Goal: Task Accomplishment & Management: Manage account settings

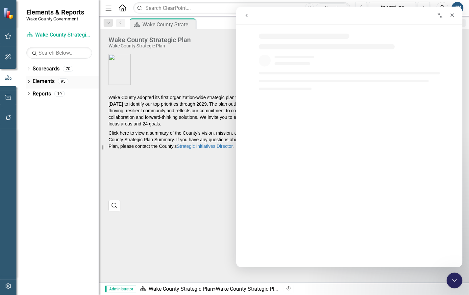
click at [30, 81] on icon "Dropdown" at bounding box center [28, 82] width 5 height 4
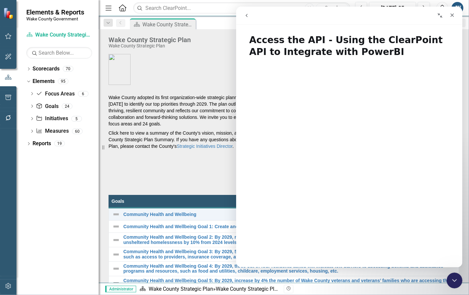
click at [26, 66] on div "Dropdown Scorecards 70 Dropdown [GEOGRAPHIC_DATA] Strategic Plan Demographics D…" at bounding box center [57, 179] width 82 height 231
click at [29, 70] on icon at bounding box center [29, 68] width 2 height 3
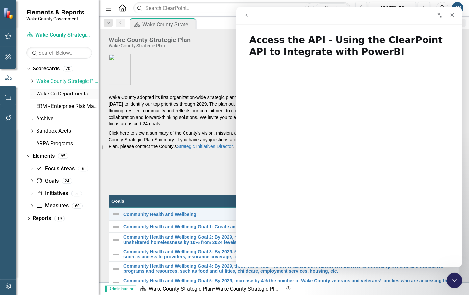
click at [32, 94] on icon "Dropdown" at bounding box center [32, 94] width 5 height 4
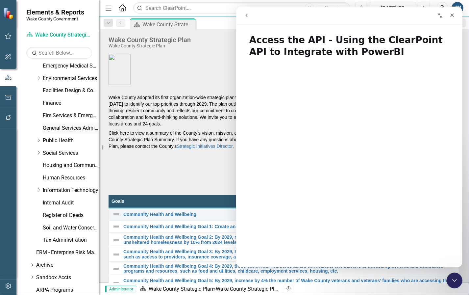
scroll to position [206, 0]
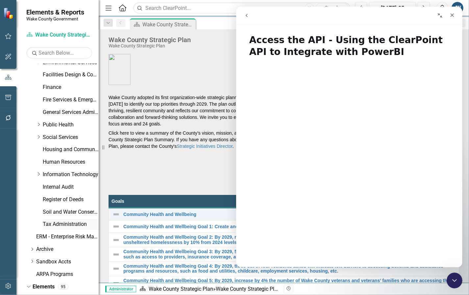
click at [56, 221] on link "Tax Administration" at bounding box center [71, 225] width 56 height 8
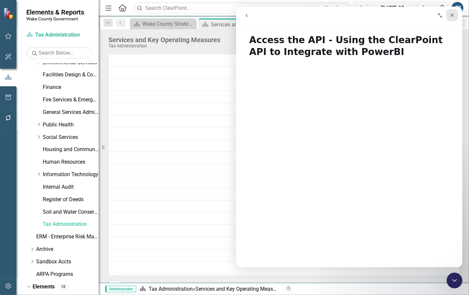
click at [452, 15] on icon "Close" at bounding box center [453, 15] width 4 height 4
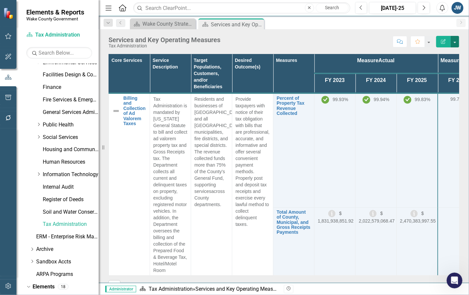
click at [458, 42] on button "button" at bounding box center [455, 42] width 9 height 12
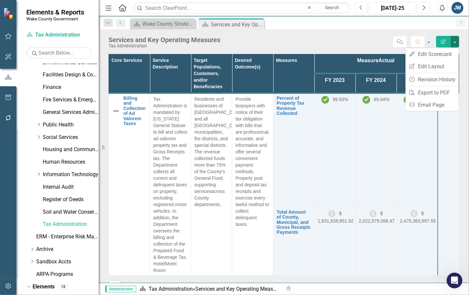
click at [352, 41] on div "Score: N/A [DATE]-25 Completed Comment Favorite Edit Report" at bounding box center [342, 41] width 236 height 11
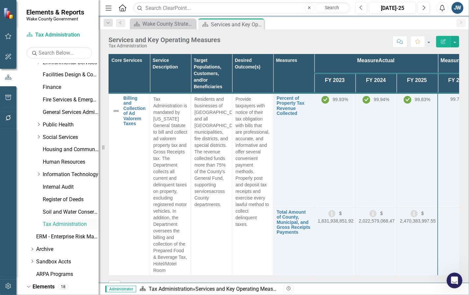
click at [59, 223] on link "Tax Administration" at bounding box center [71, 225] width 56 height 8
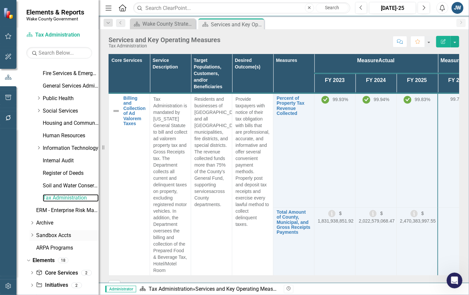
scroll to position [254, 0]
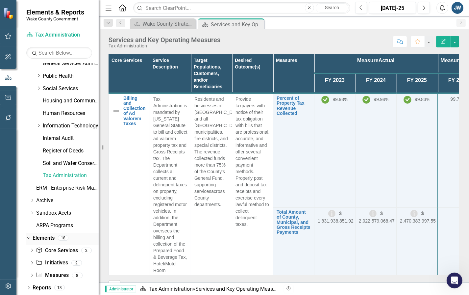
click at [43, 235] on link "Elements" at bounding box center [44, 238] width 22 height 8
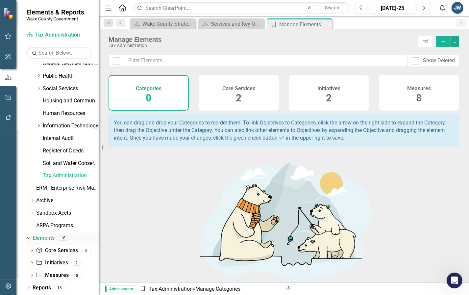
click at [46, 244] on div "Elements 18" at bounding box center [66, 239] width 66 height 13
click at [55, 248] on link "Core Service Core Services" at bounding box center [57, 251] width 42 height 8
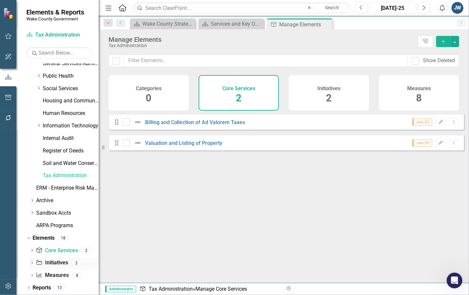
click at [52, 262] on link "Initiative Initiatives" at bounding box center [52, 263] width 32 height 8
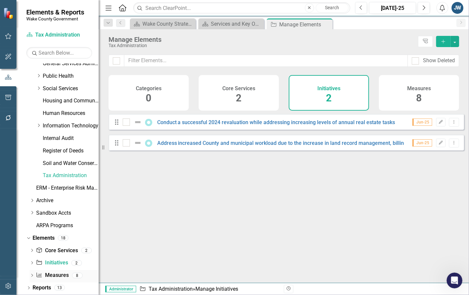
click at [54, 272] on link "Measure Measures" at bounding box center [52, 276] width 33 height 8
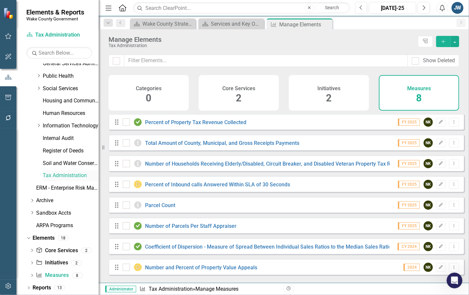
click at [49, 172] on link "Tax Administration" at bounding box center [71, 176] width 56 height 8
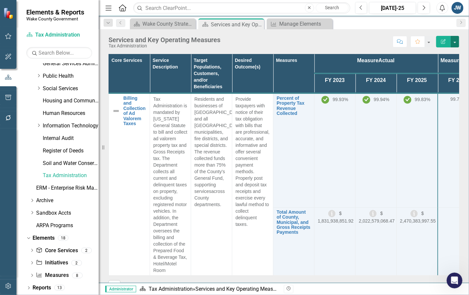
click at [453, 40] on button "button" at bounding box center [455, 42] width 9 height 12
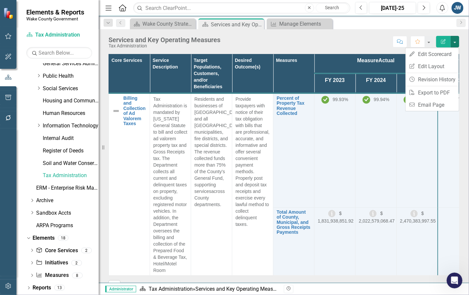
click at [329, 42] on div "Score: N/A [DATE]-25 Completed Comment Favorite Edit Report" at bounding box center [342, 41] width 236 height 11
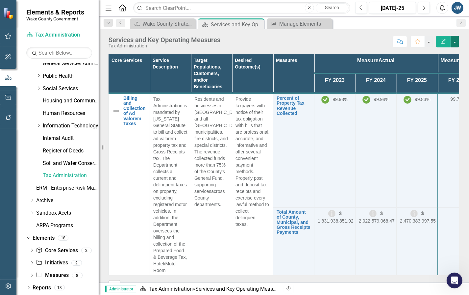
click at [452, 42] on button "button" at bounding box center [455, 42] width 9 height 12
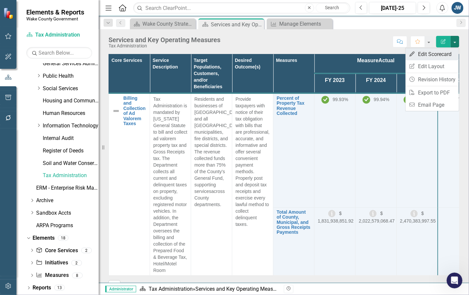
click at [428, 55] on link "Edit Edit Scorecard" at bounding box center [432, 54] width 53 height 12
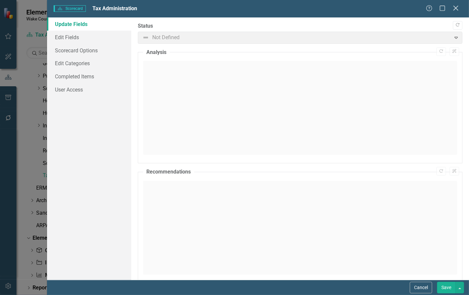
click at [455, 7] on icon "Close" at bounding box center [456, 8] width 8 height 6
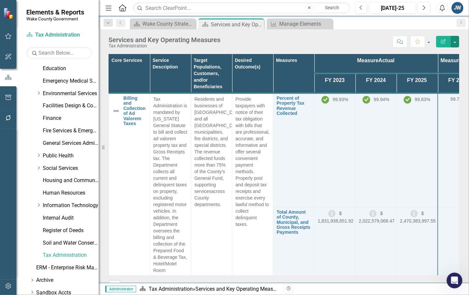
scroll to position [254, 0]
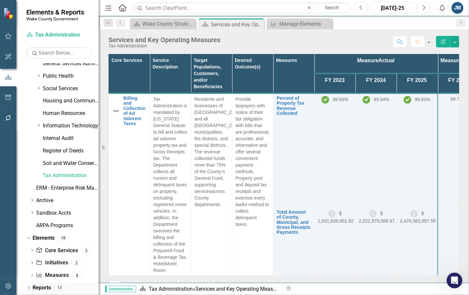
click at [28, 286] on div "Dropdown" at bounding box center [28, 289] width 5 height 6
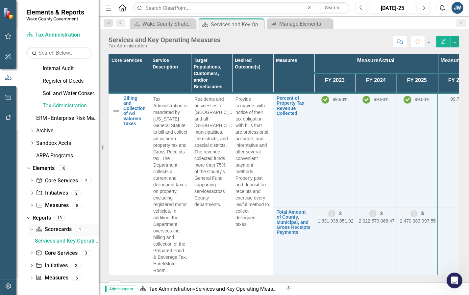
click at [55, 228] on link "Scorecard Scorecards" at bounding box center [54, 230] width 36 height 8
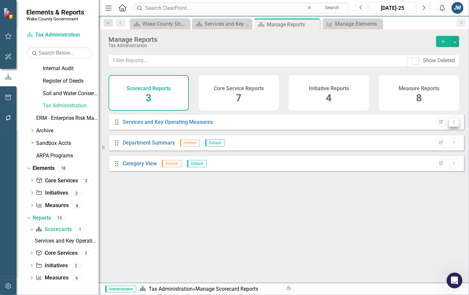
click at [452, 124] on icon "Dropdown Menu" at bounding box center [455, 122] width 6 height 4
click at [424, 162] on link "Copy Duplicate Report" at bounding box center [427, 162] width 54 height 12
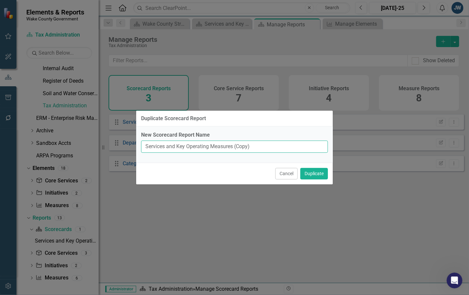
click at [146, 147] on input "Services and Key Operating Measures (Copy)" at bounding box center [234, 147] width 187 height 12
drag, startPoint x: 252, startPoint y: 147, endPoint x: 295, endPoint y: 149, distance: 42.5
click at [295, 149] on input "DRAFT: Services and Key Operating Measures (Copy)" at bounding box center [234, 147] width 187 height 12
click at [162, 147] on input "DRAFT: Services and Key Operating Measures" at bounding box center [234, 147] width 187 height 12
click at [261, 146] on input "DRAFT: Services and Key Operating Measures" at bounding box center [234, 147] width 187 height 12
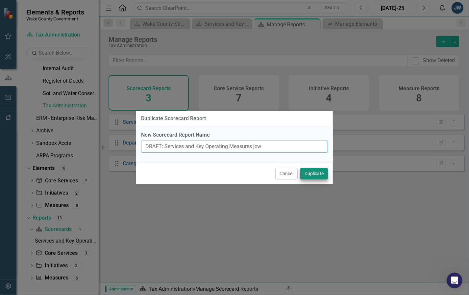
type input "DRAFT: Services and Key Operating Measures jcw"
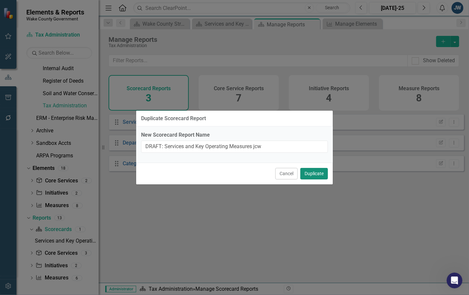
click at [308, 172] on button "Duplicate" at bounding box center [315, 174] width 28 height 12
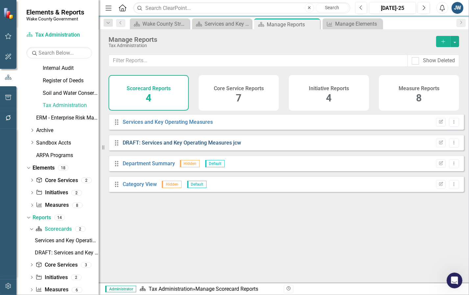
click at [176, 146] on link "DRAFT: Services and Key Operating Measures jcw" at bounding box center [182, 143] width 119 height 6
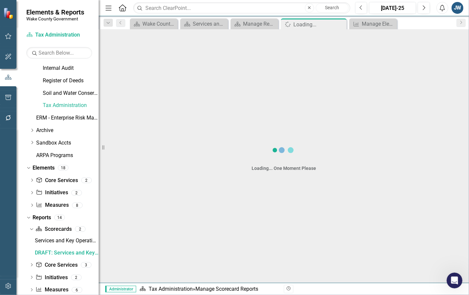
scroll to position [287, 0]
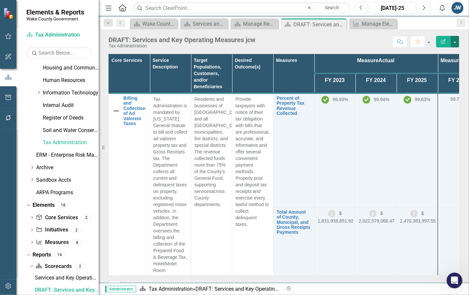
click at [459, 40] on button "button" at bounding box center [455, 42] width 9 height 12
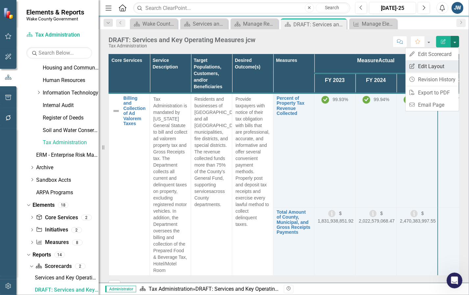
click at [430, 64] on link "Edit Report Edit Layout" at bounding box center [432, 66] width 53 height 12
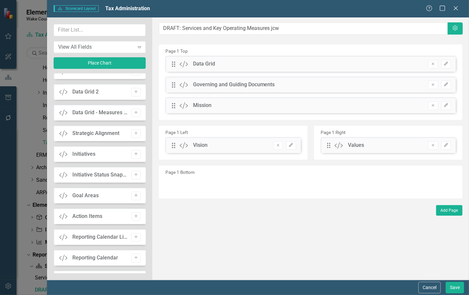
scroll to position [165, 0]
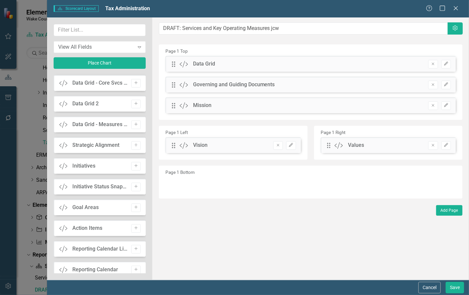
drag, startPoint x: 87, startPoint y: 103, endPoint x: 160, endPoint y: 93, distance: 73.4
click at [160, 92] on div "View All Fields Expand Place Chart Scorecard Scorecard Add Attachments Attachme…" at bounding box center [258, 148] width 422 height 262
click at [134, 105] on icon "Add" at bounding box center [136, 104] width 5 height 4
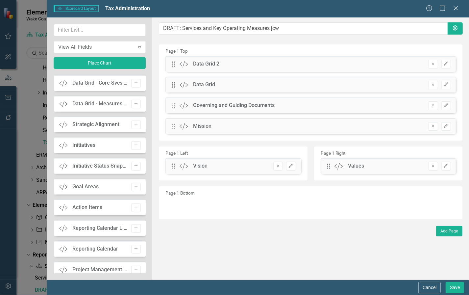
click at [432, 83] on icon "Remove" at bounding box center [433, 85] width 5 height 4
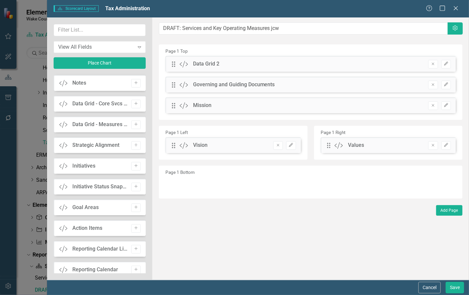
scroll to position [185, 0]
click at [452, 286] on button "Save" at bounding box center [455, 288] width 18 height 12
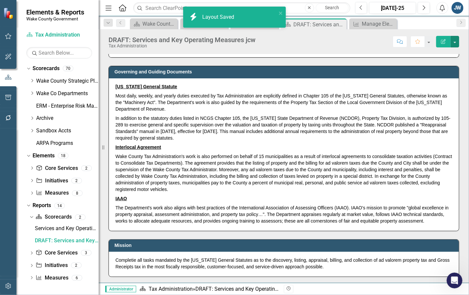
scroll to position [0, 0]
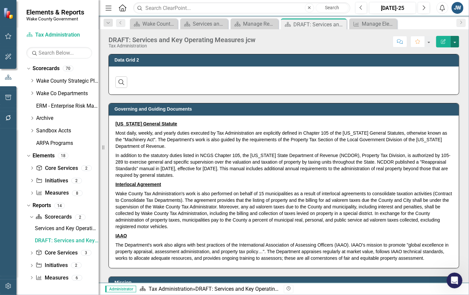
click at [454, 41] on button "button" at bounding box center [455, 42] width 9 height 12
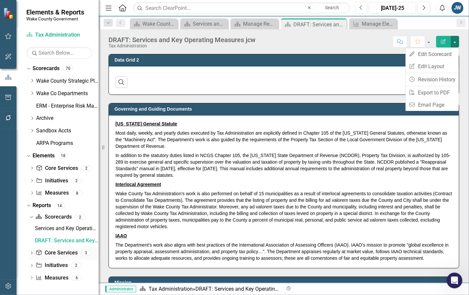
click at [50, 251] on link "Core Service Core Services" at bounding box center [57, 253] width 42 height 8
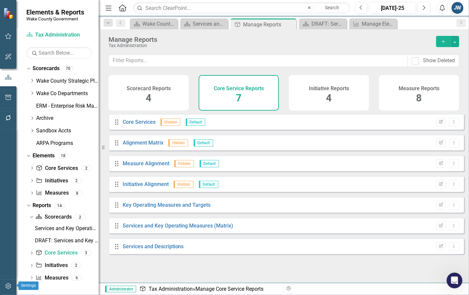
click at [4, 285] on button "button" at bounding box center [8, 286] width 15 height 14
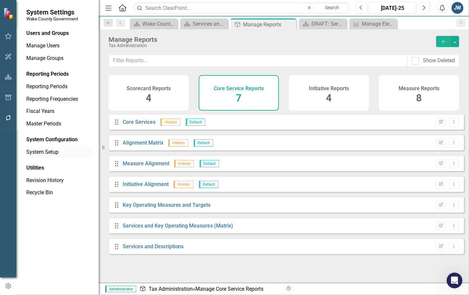
click at [32, 150] on link "System Setup" at bounding box center [59, 152] width 66 height 8
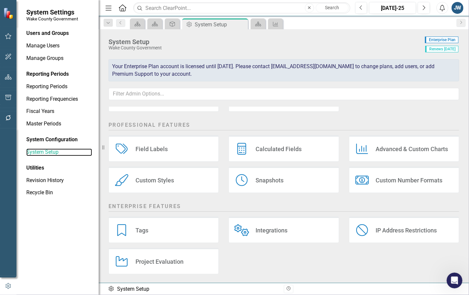
scroll to position [102, 0]
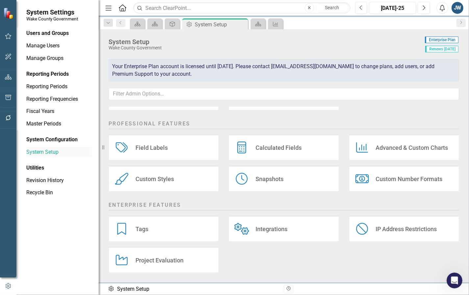
click at [50, 151] on link "System Setup" at bounding box center [59, 152] width 66 height 8
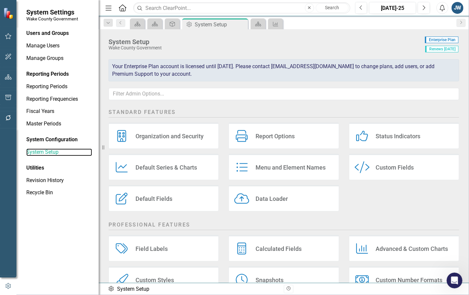
scroll to position [0, 0]
click at [392, 164] on div "Custom Style Custom Fields" at bounding box center [404, 167] width 110 height 26
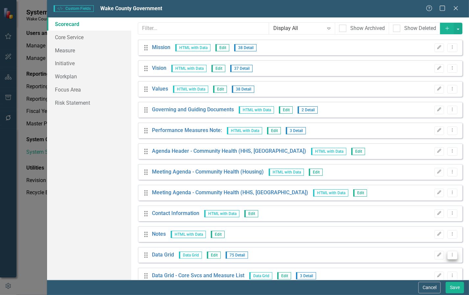
click at [450, 254] on icon "Dropdown Menu" at bounding box center [453, 254] width 6 height 4
click at [414, 232] on link "Copy Duplicate Custom Field" at bounding box center [418, 232] width 70 height 12
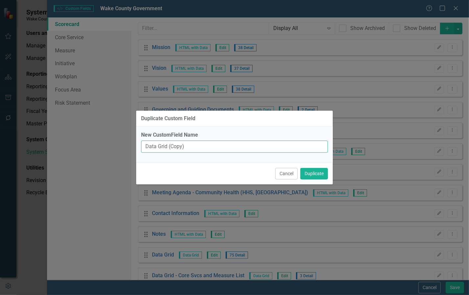
click at [173, 146] on input "Data Grid (Copy)" at bounding box center [234, 147] width 187 height 12
drag, startPoint x: 168, startPoint y: 146, endPoint x: 200, endPoint y: 146, distance: 31.6
click at [200, 146] on input "Data Grid (Copy)" at bounding box center [234, 147] width 187 height 12
click at [144, 146] on input "Data Grid (Copy)" at bounding box center [234, 147] width 187 height 12
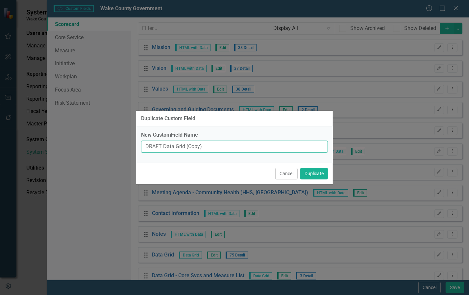
click at [187, 147] on input "DRAFT Data Grid (Copy)" at bounding box center [234, 147] width 187 height 12
click at [191, 147] on input "DRAFT Data Grid (Copy)" at bounding box center [234, 147] width 187 height 12
click at [192, 147] on input "DRAFT Data Grid (Copy)" at bounding box center [234, 147] width 187 height 12
type input "DRAFT Data Grid TaxAdmin Simplified jcw [DATE]"
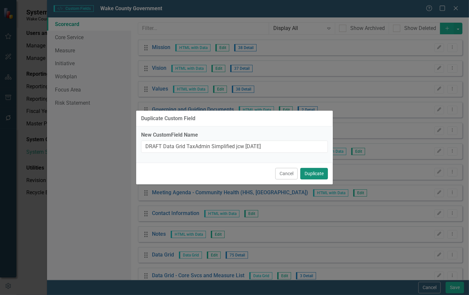
click at [310, 173] on button "Duplicate" at bounding box center [315, 174] width 28 height 12
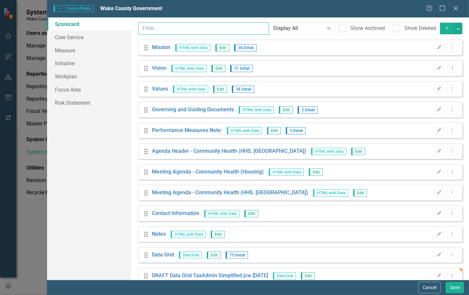
click at [161, 30] on input "text" at bounding box center [203, 28] width 131 height 12
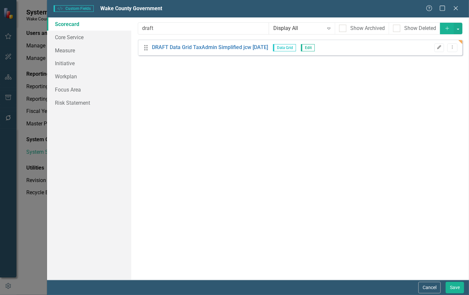
click at [440, 48] on icon "button" at bounding box center [440, 47] width 4 height 4
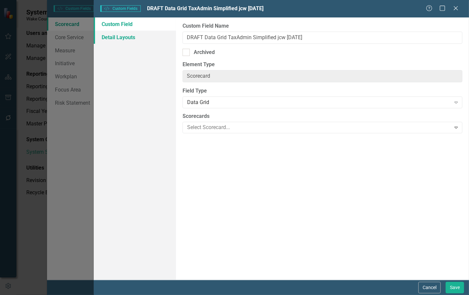
click at [122, 37] on link "Detail Layouts" at bounding box center [135, 37] width 82 height 13
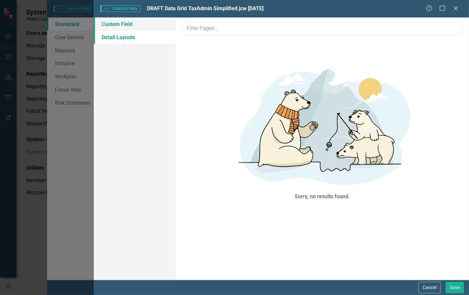
click at [116, 22] on link "Custom Field" at bounding box center [135, 23] width 82 height 13
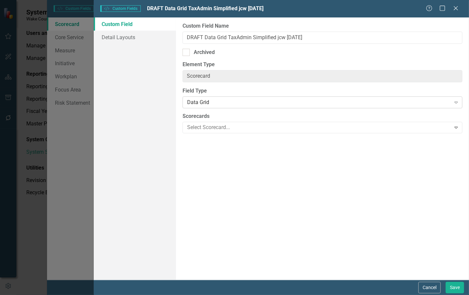
click at [269, 104] on div "Data Grid" at bounding box center [319, 103] width 264 height 8
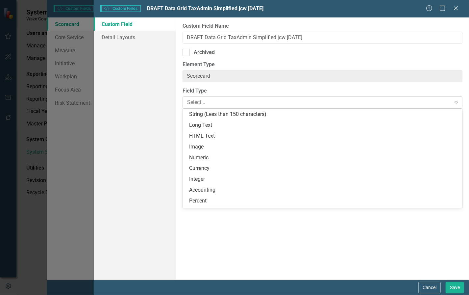
scroll to position [139, 0]
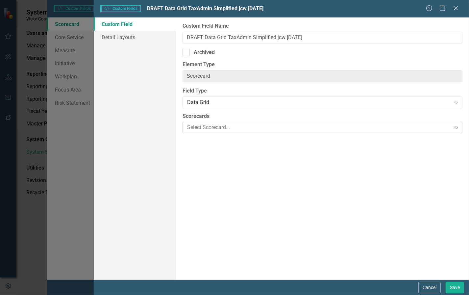
click at [267, 127] on div at bounding box center [318, 127] width 266 height 9
click at [262, 116] on label "Scorecards" at bounding box center [323, 117] width 280 height 8
click at [119, 56] on div "Custom Field Detail Layouts" at bounding box center [135, 148] width 82 height 262
click at [457, 7] on icon "Close" at bounding box center [456, 8] width 8 height 6
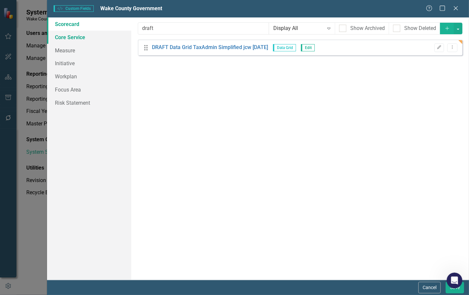
click at [72, 36] on link "Core Service" at bounding box center [89, 37] width 85 height 13
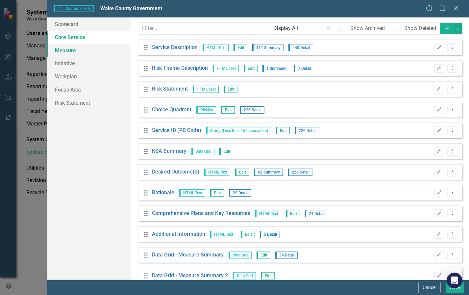
click at [71, 50] on link "Measure" at bounding box center [89, 50] width 85 height 13
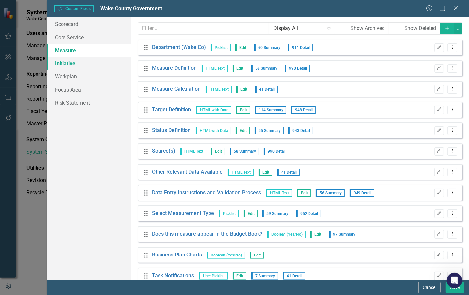
click at [72, 66] on link "Initiative" at bounding box center [89, 63] width 85 height 13
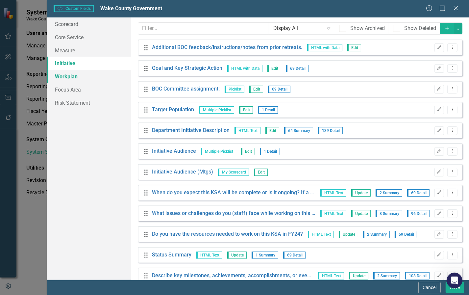
click at [73, 76] on link "Workplan" at bounding box center [89, 76] width 85 height 13
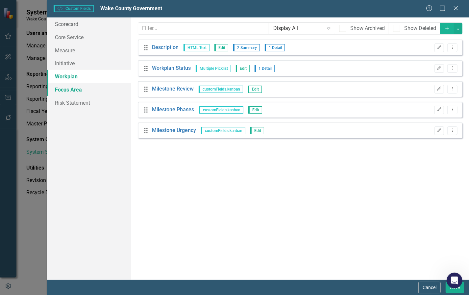
click at [66, 93] on link "Focus Area" at bounding box center [89, 89] width 85 height 13
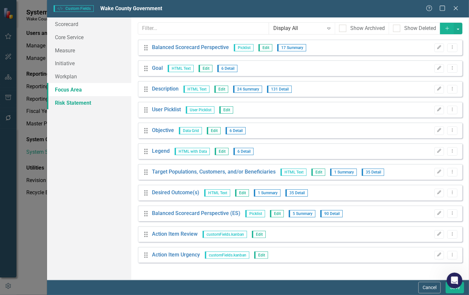
click at [67, 104] on link "Risk Statement" at bounding box center [89, 102] width 85 height 13
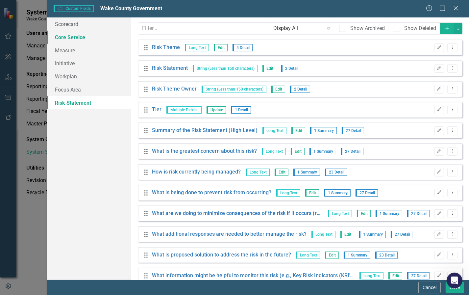
click at [75, 37] on link "Core Service" at bounding box center [89, 37] width 85 height 13
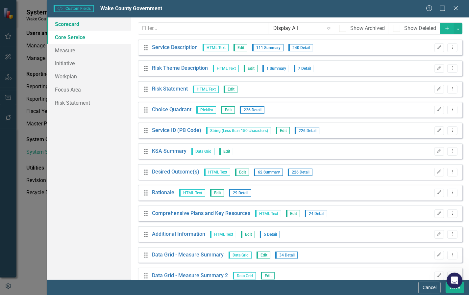
click at [71, 22] on link "Scorecard" at bounding box center [89, 23] width 85 height 13
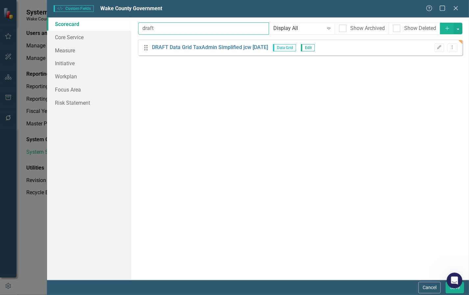
click at [177, 30] on input "draft" at bounding box center [203, 28] width 131 height 12
drag, startPoint x: 178, startPoint y: 29, endPoint x: 115, endPoint y: 30, distance: 63.2
click at [118, 30] on div "Scorecard Core Service Measure Initiative Workplan Focus Area Risk Statement Cu…" at bounding box center [258, 148] width 422 height 262
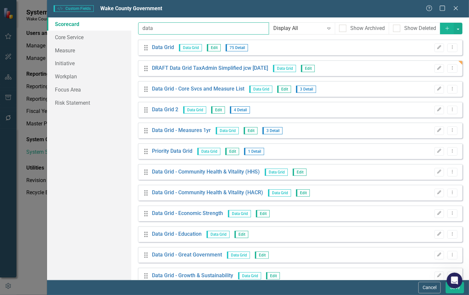
type input "data"
click at [313, 68] on span "Edit" at bounding box center [308, 68] width 14 height 7
click at [437, 66] on icon "Edit" at bounding box center [439, 68] width 5 height 4
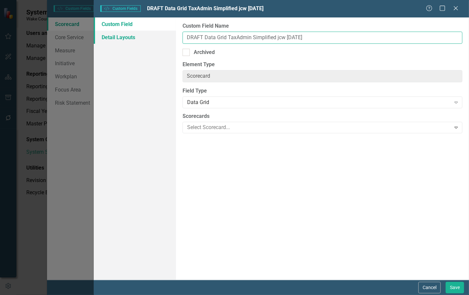
drag, startPoint x: 320, startPoint y: 40, endPoint x: 150, endPoint y: 37, distance: 170.2
click at [150, 35] on div "Custom Field Detail Layouts Custom Field Name DRAFT Data Grid TaxAdmin Simplifi…" at bounding box center [282, 148] width 376 height 262
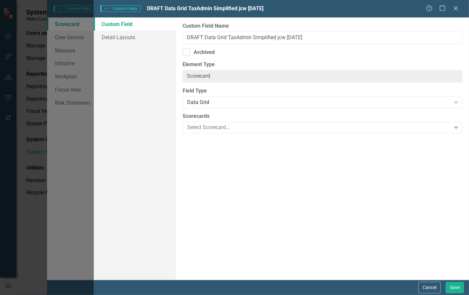
click at [451, 7] on div "Help Maximize Close" at bounding box center [444, 9] width 37 height 8
click at [456, 9] on icon "Close" at bounding box center [456, 8] width 8 height 6
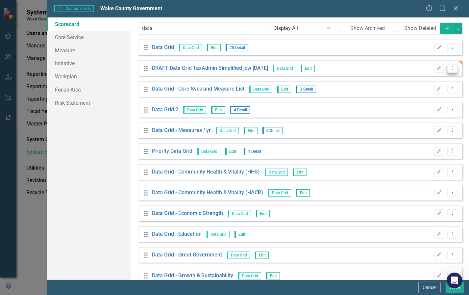
click at [450, 68] on icon "Dropdown Menu" at bounding box center [453, 68] width 6 height 4
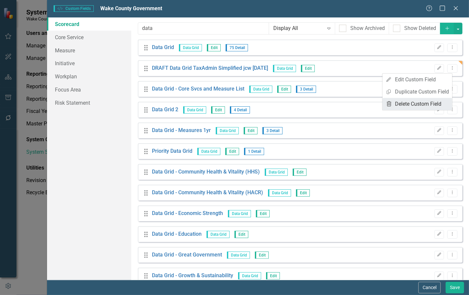
click at [410, 102] on link "Trash Delete Custom Field" at bounding box center [418, 104] width 70 height 12
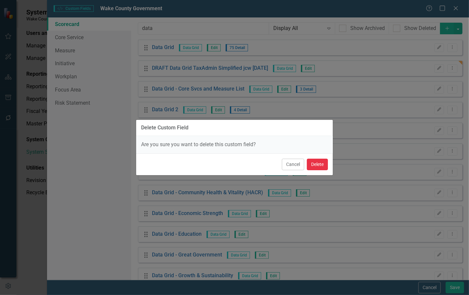
click at [312, 165] on button "Delete" at bounding box center [317, 165] width 21 height 12
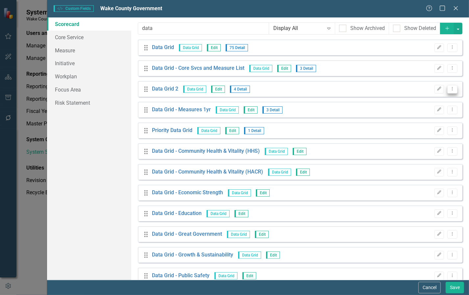
click at [450, 90] on icon "Dropdown Menu" at bounding box center [453, 89] width 6 height 4
click at [431, 99] on link "Edit Edit Custom Field" at bounding box center [418, 100] width 70 height 12
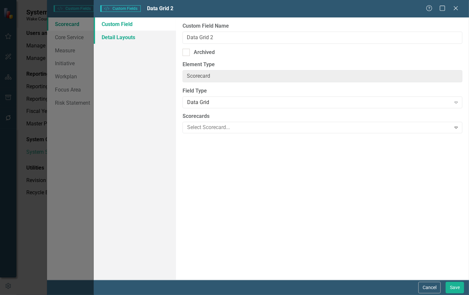
click at [114, 38] on link "Detail Layouts" at bounding box center [135, 37] width 82 height 13
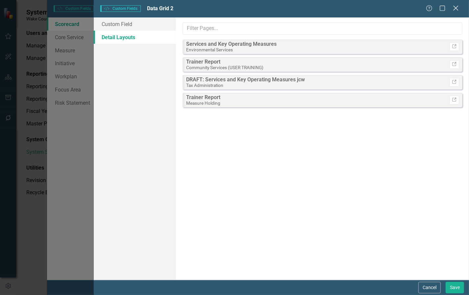
click at [458, 9] on icon "Close" at bounding box center [456, 8] width 8 height 6
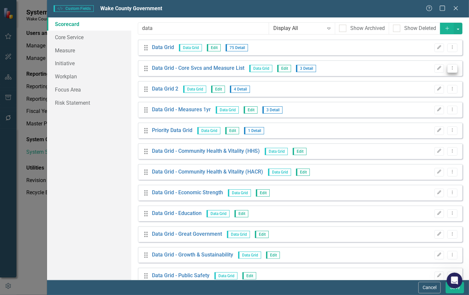
click at [450, 67] on icon "Dropdown Menu" at bounding box center [453, 68] width 6 height 4
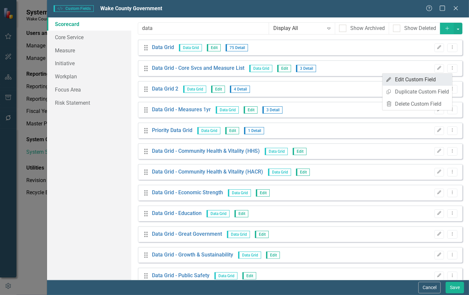
click at [423, 78] on link "Edit Edit Custom Field" at bounding box center [418, 80] width 70 height 12
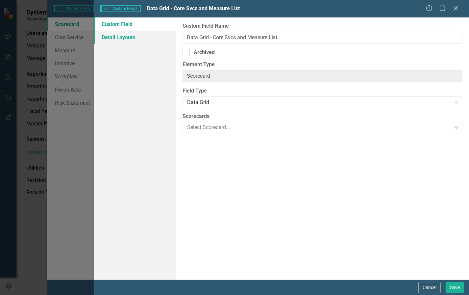
click at [117, 37] on link "Detail Layouts" at bounding box center [135, 37] width 82 height 13
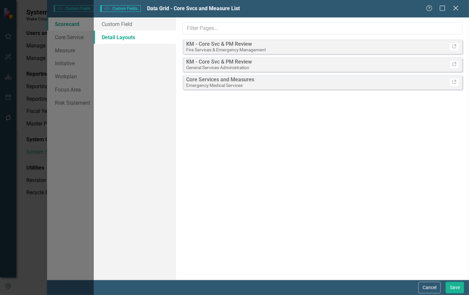
click at [459, 11] on icon "Close" at bounding box center [456, 8] width 8 height 6
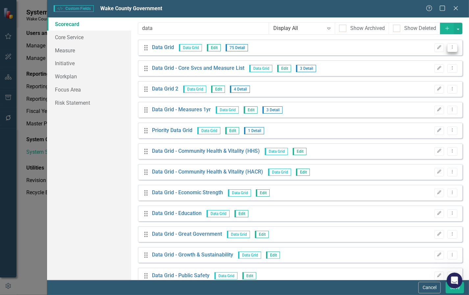
click at [450, 47] on icon "Dropdown Menu" at bounding box center [453, 47] width 6 height 4
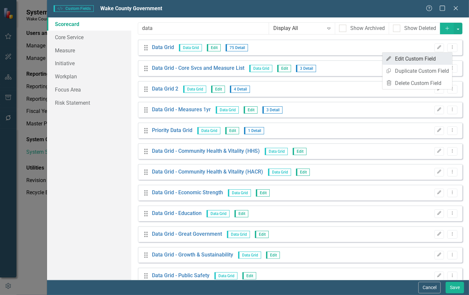
click at [420, 58] on link "Edit Edit Custom Field" at bounding box center [418, 59] width 70 height 12
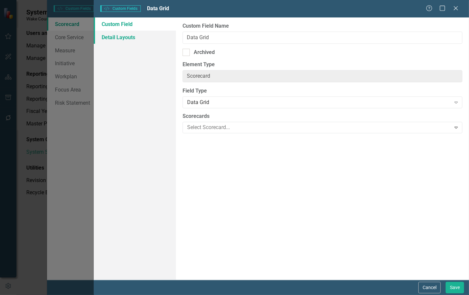
click at [111, 37] on link "Detail Layouts" at bounding box center [135, 37] width 82 height 13
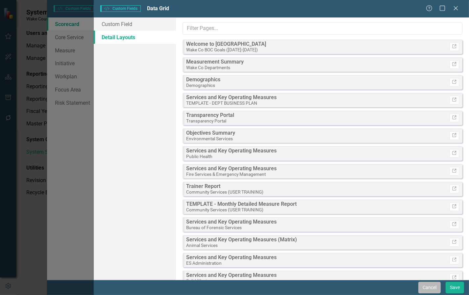
click at [431, 288] on button "Cancel" at bounding box center [430, 288] width 22 height 12
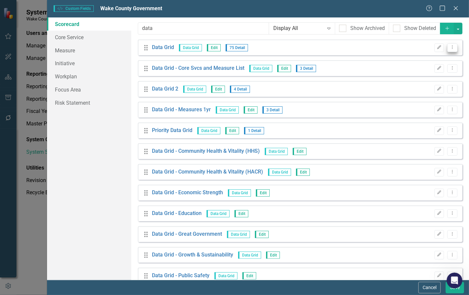
click at [450, 48] on icon "Dropdown Menu" at bounding box center [453, 47] width 6 height 4
click at [412, 69] on link "Copy Duplicate Custom Field" at bounding box center [418, 71] width 70 height 12
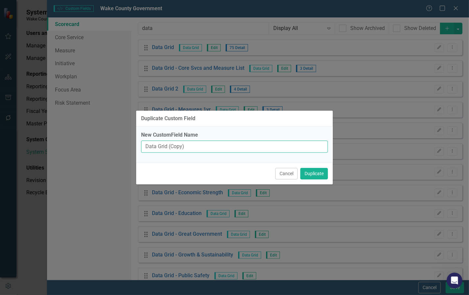
drag, startPoint x: 205, startPoint y: 144, endPoint x: 139, endPoint y: 145, distance: 65.8
click at [129, 142] on div "Duplicate Custom Field New CustomField Name Data Grid (Copy) Cancel Duplicate" at bounding box center [234, 147] width 469 height 295
paste input "RAFT Data Grid TaxAdmin Simplified jcw [DATE]"
type input "DRAFT Data Grid TaxAdmin Simplified jcw [DATE]"
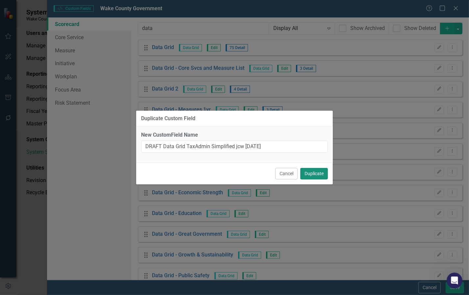
click at [315, 176] on button "Duplicate" at bounding box center [315, 174] width 28 height 12
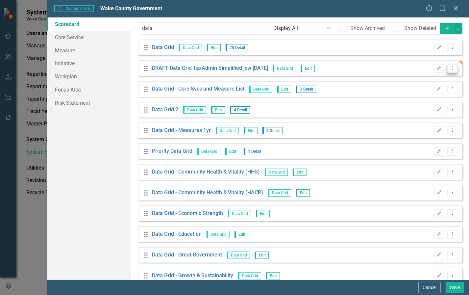
click at [450, 69] on icon "Dropdown Menu" at bounding box center [453, 68] width 6 height 4
click at [437, 68] on icon "Edit" at bounding box center [439, 68] width 5 height 4
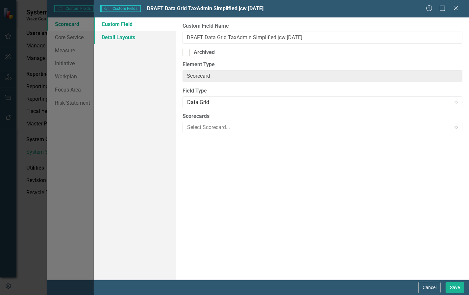
click at [134, 37] on link "Detail Layouts" at bounding box center [135, 37] width 82 height 13
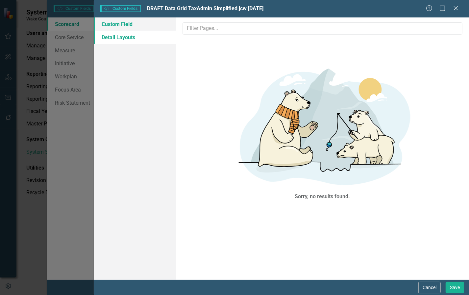
click at [123, 23] on link "Custom Field" at bounding box center [135, 23] width 82 height 13
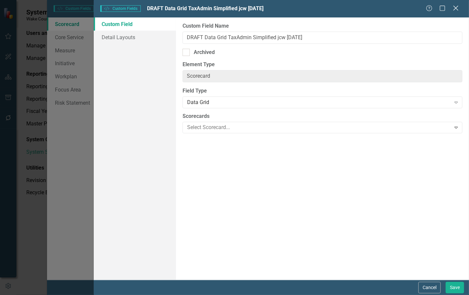
click at [458, 13] on div "Close" at bounding box center [456, 8] width 8 height 9
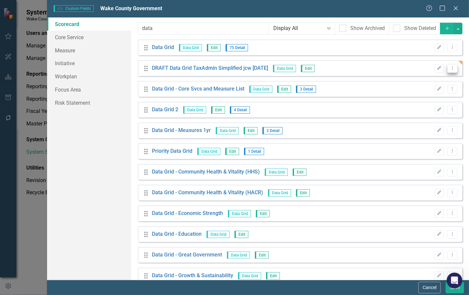
click at [450, 66] on icon "Dropdown Menu" at bounding box center [453, 68] width 6 height 4
click at [376, 65] on div "Drag DRAFT Data Grid TaxAdmin Simplified jcw [DATE] Data Grid Edit Edit Dropdow…" at bounding box center [300, 68] width 325 height 16
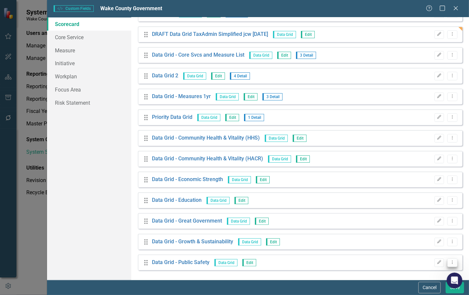
click at [450, 263] on icon "Dropdown Menu" at bounding box center [453, 262] width 6 height 4
click at [411, 226] on link "Edit Edit Custom Field" at bounding box center [418, 227] width 70 height 12
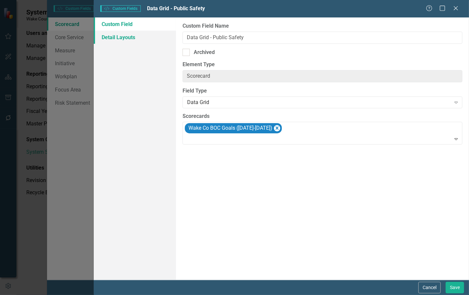
click at [112, 35] on link "Detail Layouts" at bounding box center [135, 37] width 82 height 13
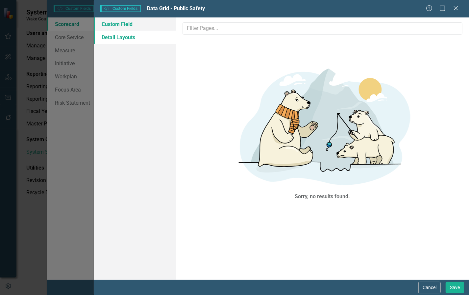
click at [120, 22] on link "Custom Field" at bounding box center [135, 23] width 82 height 13
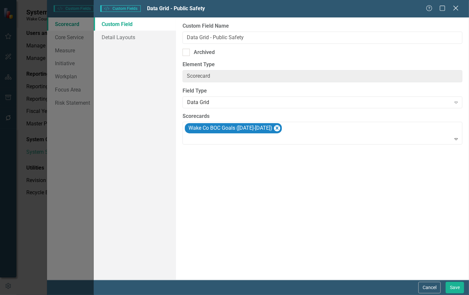
click at [456, 8] on icon at bounding box center [456, 8] width 5 height 5
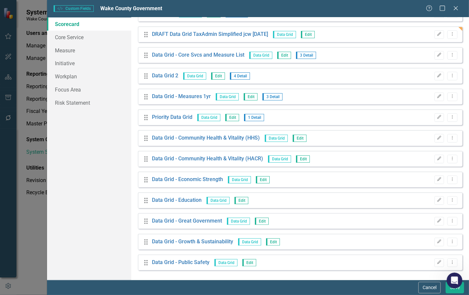
scroll to position [0, 0]
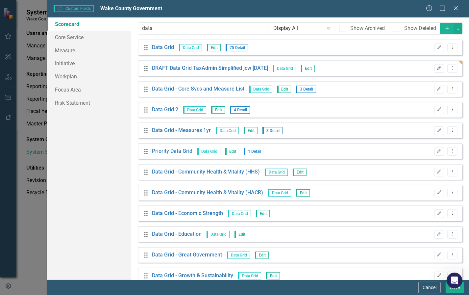
click at [437, 69] on icon "Edit" at bounding box center [439, 68] width 5 height 4
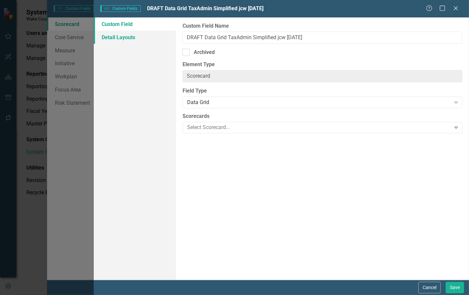
click at [117, 38] on link "Detail Layouts" at bounding box center [135, 37] width 82 height 13
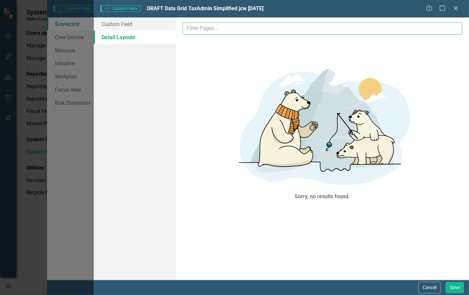
click at [362, 32] on input "text" at bounding box center [323, 28] width 280 height 12
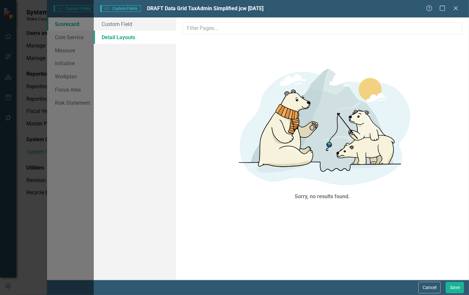
click at [114, 36] on link "Detail Layouts" at bounding box center [135, 37] width 82 height 13
click at [116, 25] on link "Custom Field" at bounding box center [135, 23] width 82 height 13
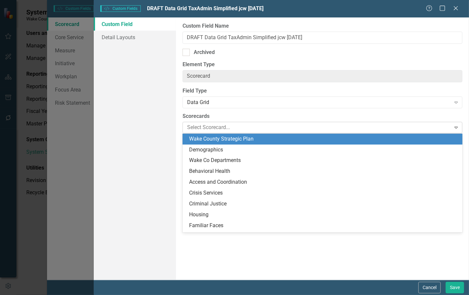
click at [229, 127] on div at bounding box center [318, 127] width 266 height 9
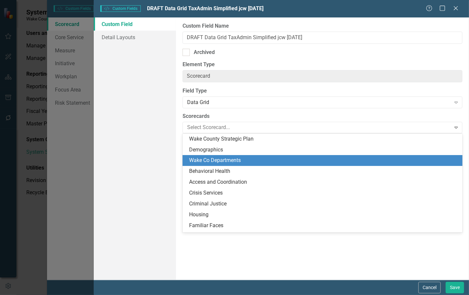
click at [226, 160] on div "Wake Co Departments" at bounding box center [324, 161] width 270 height 8
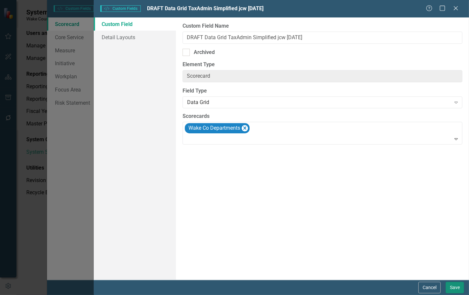
click at [453, 290] on button "Save" at bounding box center [455, 288] width 18 height 12
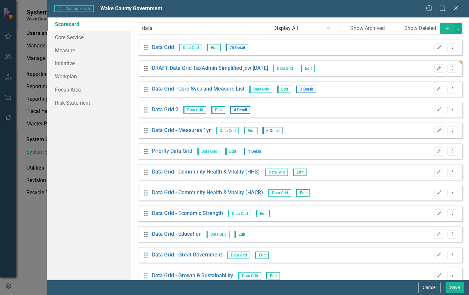
click at [437, 69] on icon "Edit" at bounding box center [439, 68] width 5 height 4
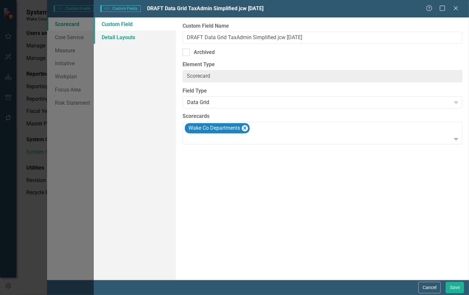
click at [120, 37] on link "Detail Layouts" at bounding box center [135, 37] width 82 height 13
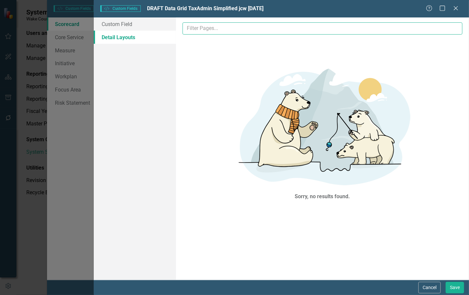
click at [237, 30] on input "text" at bounding box center [323, 28] width 280 height 12
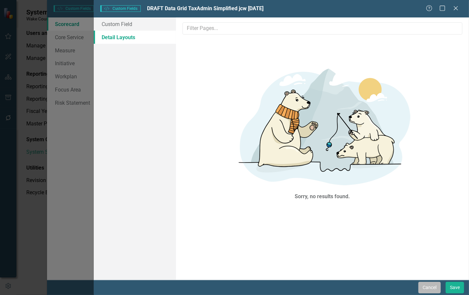
click at [431, 289] on button "Cancel" at bounding box center [430, 288] width 22 height 12
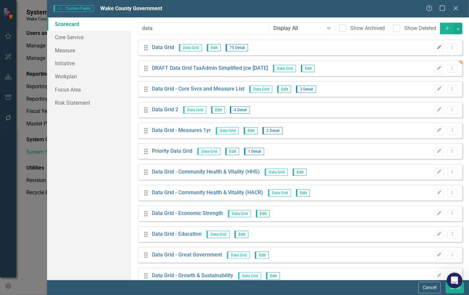
click at [437, 48] on icon "Edit" at bounding box center [439, 47] width 5 height 4
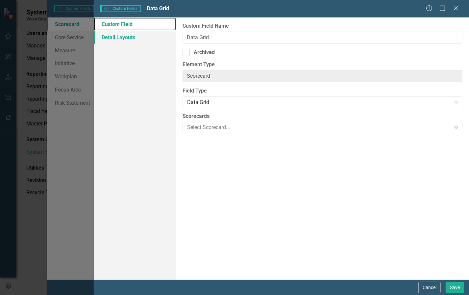
drag, startPoint x: 111, startPoint y: 28, endPoint x: 111, endPoint y: 36, distance: 7.6
click at [111, 29] on link "Custom Field" at bounding box center [135, 23] width 82 height 13
click at [111, 37] on link "Detail Layouts" at bounding box center [135, 37] width 82 height 13
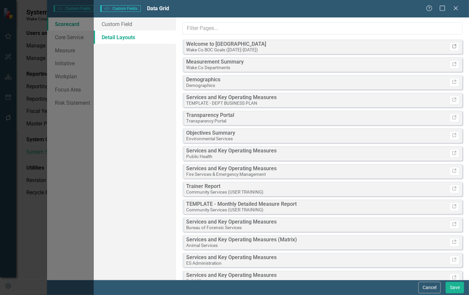
click at [452, 47] on icon "Link" at bounding box center [454, 47] width 5 height 4
click at [452, 63] on icon "Link" at bounding box center [454, 65] width 5 height 4
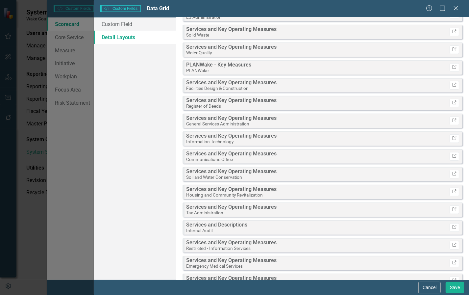
scroll to position [247, 0]
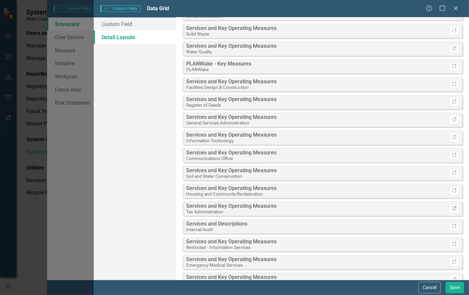
click at [452, 208] on icon "Link" at bounding box center [454, 209] width 5 height 4
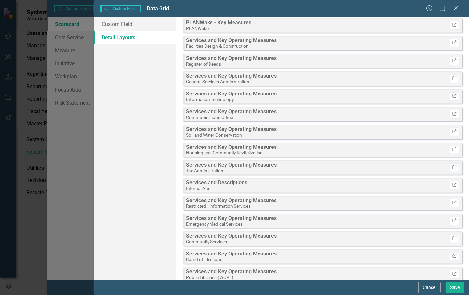
scroll to position [0, 0]
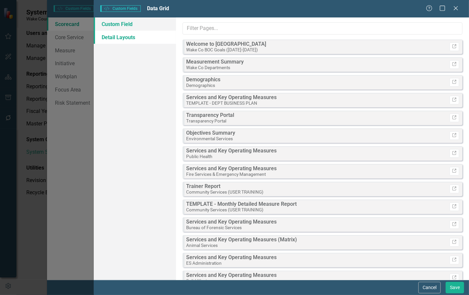
click at [132, 21] on link "Custom Field" at bounding box center [135, 23] width 82 height 13
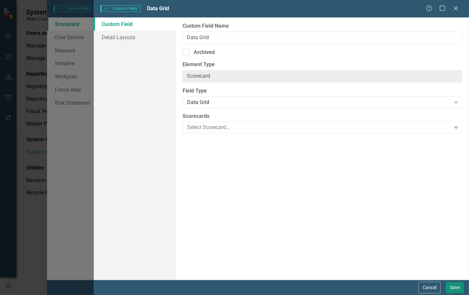
click at [454, 289] on button "Save" at bounding box center [455, 288] width 18 height 12
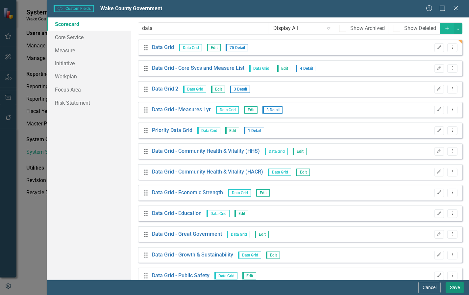
click at [453, 288] on button "Save" at bounding box center [455, 288] width 18 height 12
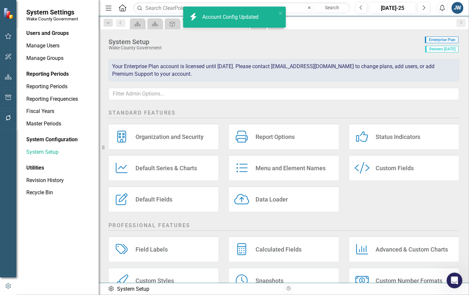
click at [225, 53] on div "System Setup Wake County Government Enterprise Plan Renews [DATE] Your Enterpri…" at bounding box center [284, 67] width 371 height 77
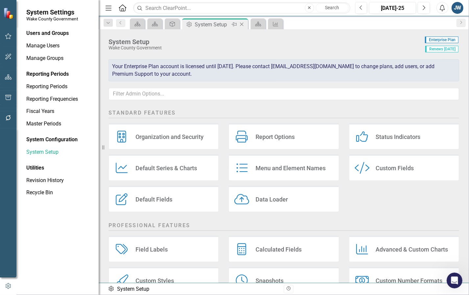
click at [241, 24] on icon "Close" at bounding box center [242, 24] width 7 height 5
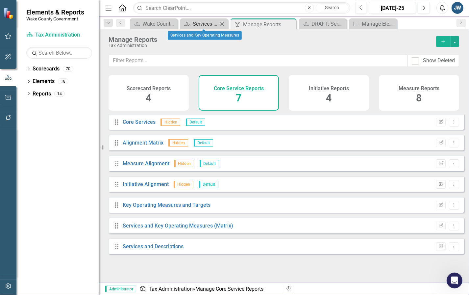
click at [210, 23] on div "Services and Key Operating Measures" at bounding box center [205, 24] width 25 height 8
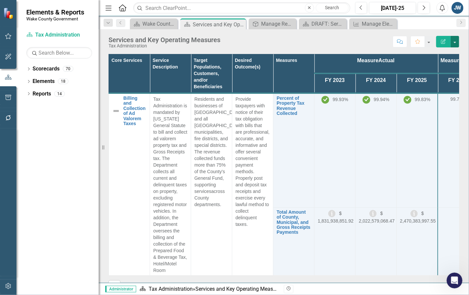
click at [457, 41] on button "button" at bounding box center [455, 42] width 9 height 12
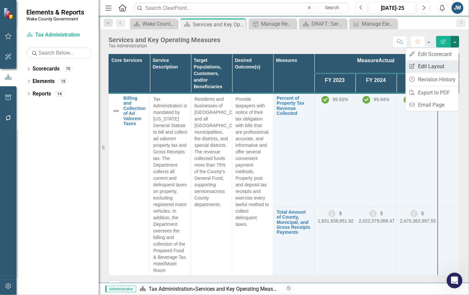
click at [434, 64] on link "Edit Report Edit Layout" at bounding box center [432, 66] width 53 height 12
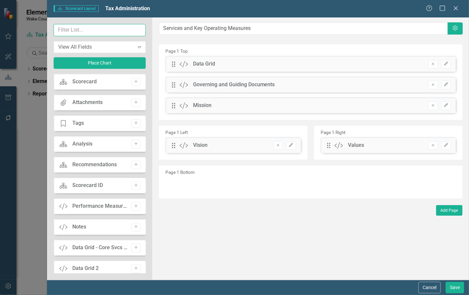
click at [85, 30] on input "text" at bounding box center [100, 30] width 93 height 12
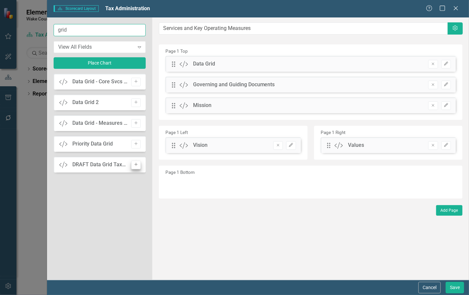
type input "grid"
click at [134, 163] on icon "Add" at bounding box center [136, 165] width 5 height 4
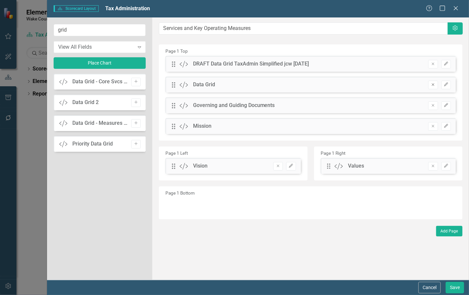
click at [432, 85] on icon "Remove" at bounding box center [433, 85] width 5 height 4
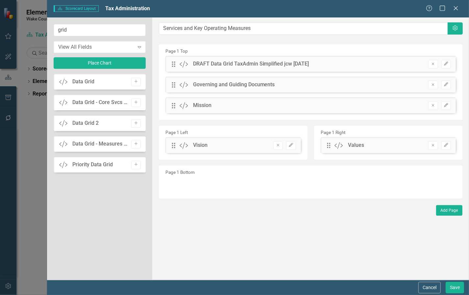
click at [288, 61] on div "DRAFT Data Grid TaxAdmin Simplified jcw [DATE]" at bounding box center [251, 64] width 116 height 8
click at [447, 63] on icon "Edit" at bounding box center [446, 64] width 5 height 4
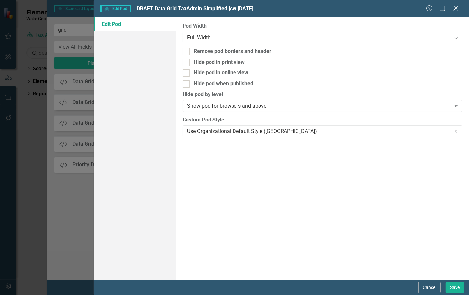
click at [456, 9] on icon "Close" at bounding box center [456, 8] width 8 height 6
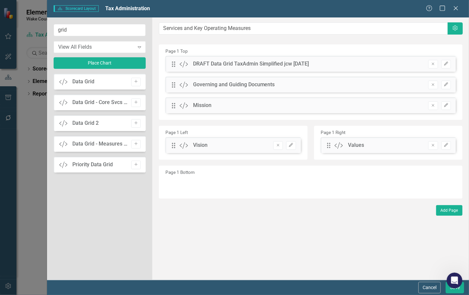
click at [282, 63] on div "DRAFT Data Grid TaxAdmin Simplified jcw [DATE]" at bounding box center [251, 64] width 116 height 8
click at [226, 62] on div "DRAFT Data Grid TaxAdmin Simplified jcw [DATE]" at bounding box center [251, 64] width 116 height 8
click at [455, 293] on button "Save" at bounding box center [455, 288] width 18 height 12
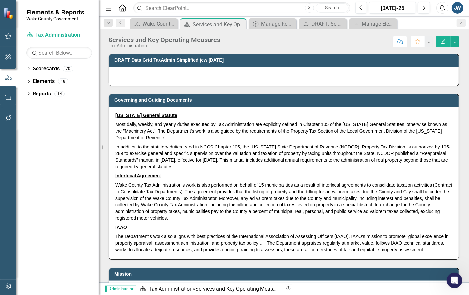
click at [229, 72] on div at bounding box center [284, 75] width 350 height 19
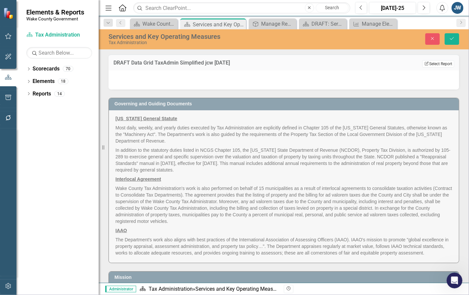
click at [428, 63] on button "Edit Report Select Report" at bounding box center [439, 63] width 32 height 7
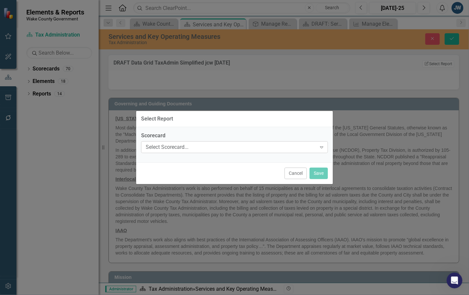
click at [282, 148] on div "Select Scorecard..." at bounding box center [231, 147] width 171 height 8
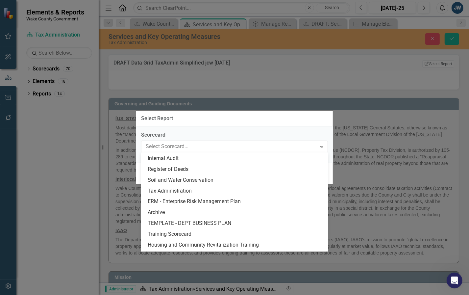
scroll to position [576, 0]
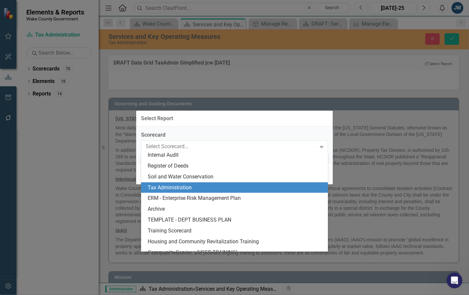
click at [222, 185] on div "Tax Administration" at bounding box center [236, 188] width 176 height 8
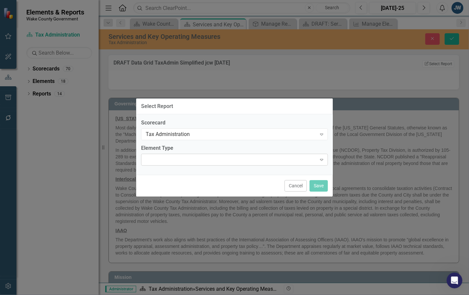
click at [229, 163] on div "Expand" at bounding box center [234, 160] width 187 height 12
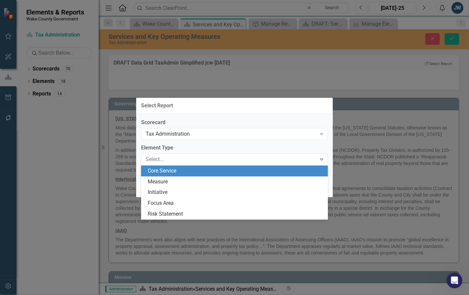
click at [225, 170] on div "Core Service" at bounding box center [236, 171] width 176 height 8
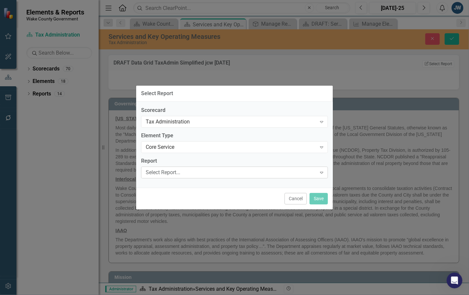
click at [224, 171] on div "Select Report..." at bounding box center [231, 173] width 171 height 8
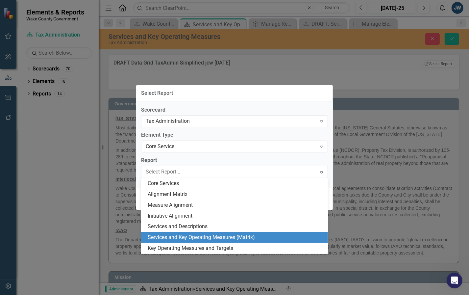
click at [229, 236] on div "Services and Key Operating Measures (Matrix)" at bounding box center [236, 238] width 176 height 8
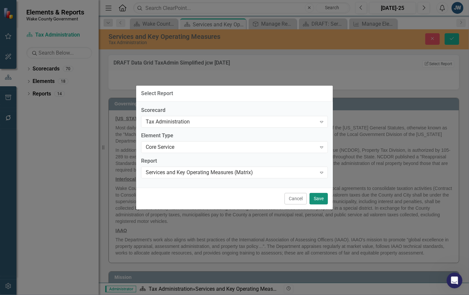
click at [317, 196] on button "Save" at bounding box center [319, 199] width 18 height 12
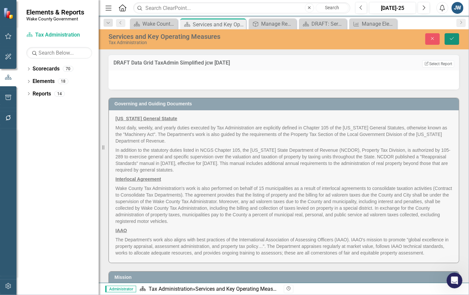
click at [451, 40] on icon "Save" at bounding box center [452, 38] width 6 height 5
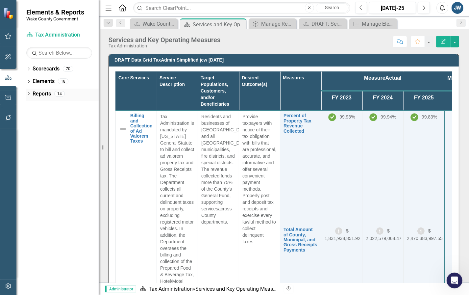
click at [30, 94] on icon "Dropdown" at bounding box center [28, 95] width 5 height 4
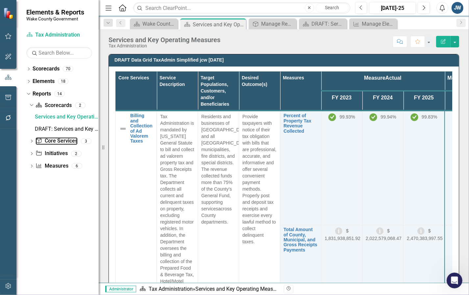
drag, startPoint x: 55, startPoint y: 141, endPoint x: 102, endPoint y: 148, distance: 47.4
click at [56, 141] on link "Core Service Core Services" at bounding box center [57, 141] width 42 height 8
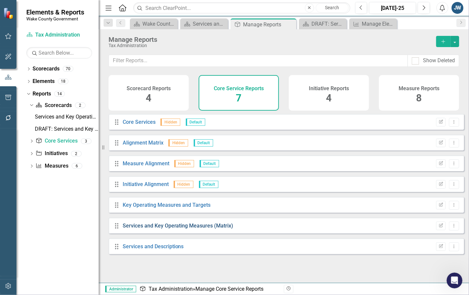
click at [158, 229] on link "Services and Key Operating Measures (Matrix)" at bounding box center [178, 226] width 111 height 6
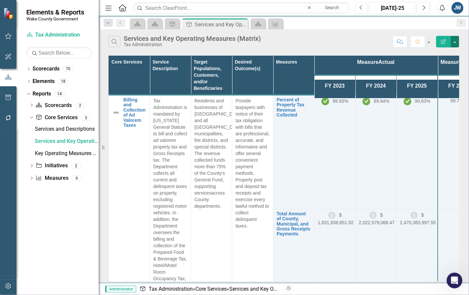
click at [456, 40] on button "button" at bounding box center [455, 42] width 9 height 12
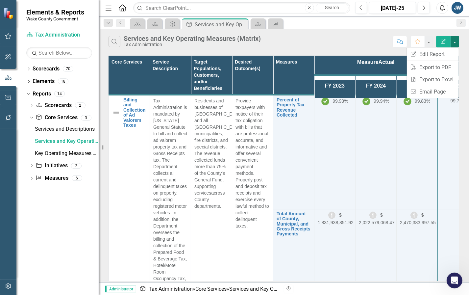
click at [455, 41] on button "button" at bounding box center [455, 42] width 9 height 12
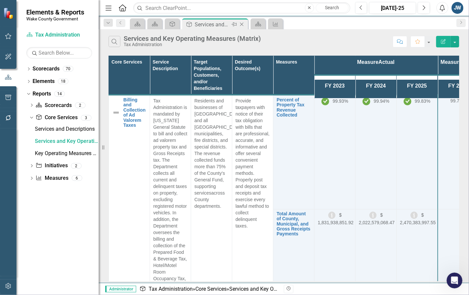
click at [240, 24] on icon "Close" at bounding box center [242, 24] width 7 height 5
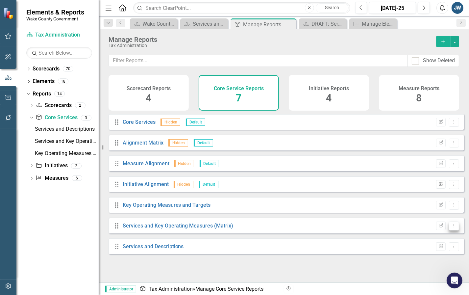
click at [452, 228] on icon "Dropdown Menu" at bounding box center [455, 226] width 6 height 4
click at [422, 265] on link "Copy Duplicate Report" at bounding box center [427, 266] width 54 height 12
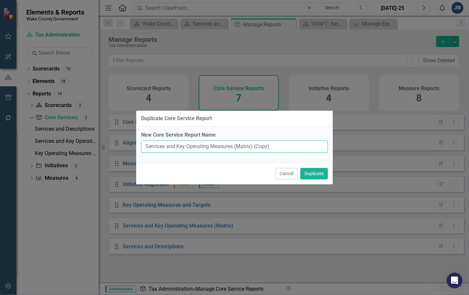
click at [146, 145] on input "Services and Key Operating Measures (Matrix) (Copy)" at bounding box center [234, 147] width 187 height 12
click at [277, 146] on input "DRAFT Services and Key Operating Measures (Matrix) (Copy)" at bounding box center [234, 147] width 187 height 12
type input "DRAFT Services and Key Operating Measures (Matrix) (Simplified [DATE])"
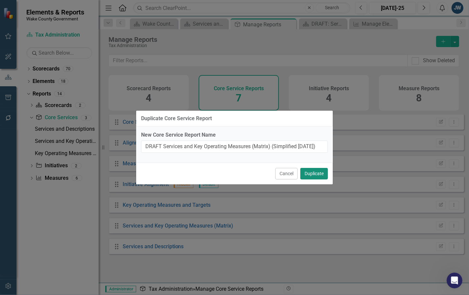
click at [311, 174] on button "Duplicate" at bounding box center [315, 174] width 28 height 12
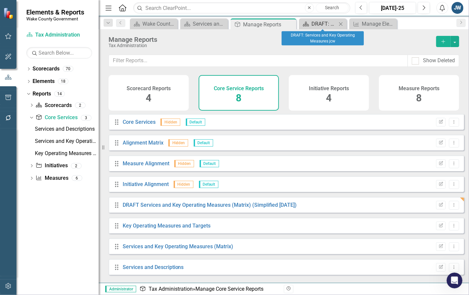
click at [319, 24] on div "DRAFT: Services and Key Operating Measures jcw" at bounding box center [324, 24] width 25 height 8
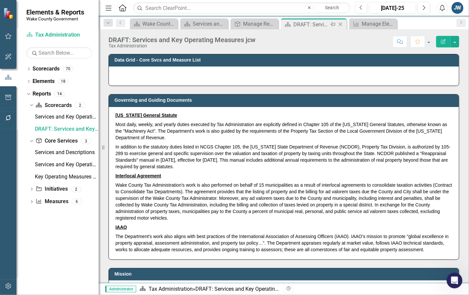
click at [325, 24] on div "DRAFT: Services and Key Operating Measures jcw" at bounding box center [311, 24] width 35 height 8
click at [303, 74] on div at bounding box center [284, 75] width 350 height 19
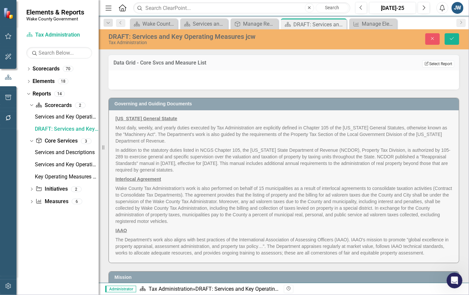
click at [433, 63] on button "Edit Report Select Report" at bounding box center [439, 63] width 32 height 7
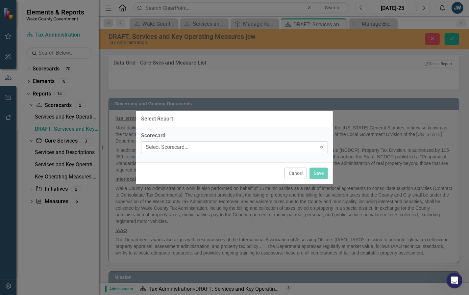
click at [253, 147] on div "Select Scorecard..." at bounding box center [231, 147] width 171 height 8
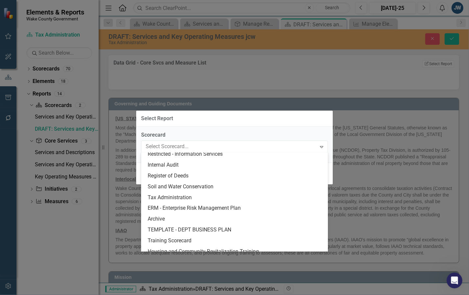
scroll to position [576, 0]
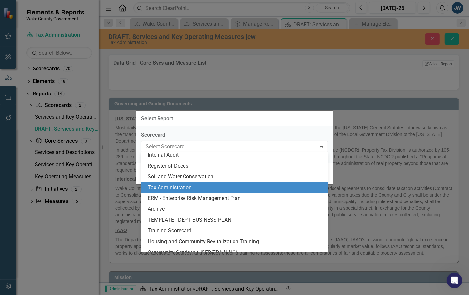
click at [211, 184] on div "Tax Administration" at bounding box center [236, 188] width 176 height 8
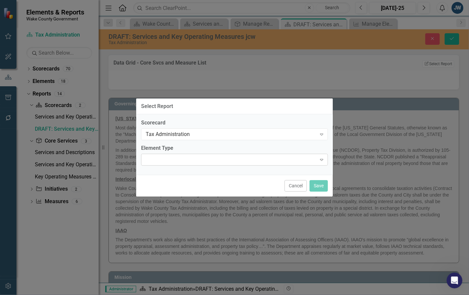
click at [249, 160] on div "Expand" at bounding box center [234, 160] width 187 height 12
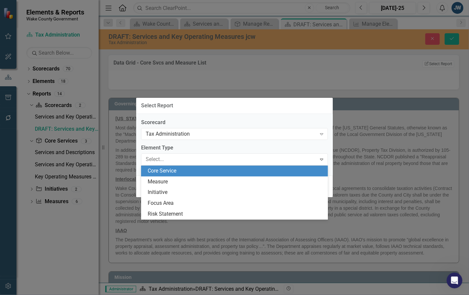
click at [213, 172] on div "Core Service" at bounding box center [236, 171] width 176 height 8
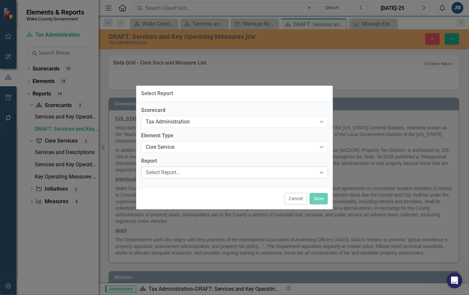
click at [215, 173] on div "Select Report..." at bounding box center [231, 173] width 171 height 8
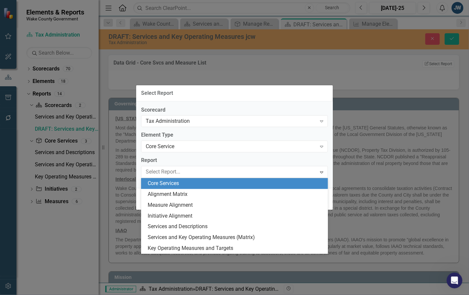
click at [222, 156] on div "Scorecard Tax Administration Expand Element Type Core Service Expand Report 7 r…" at bounding box center [234, 144] width 197 height 87
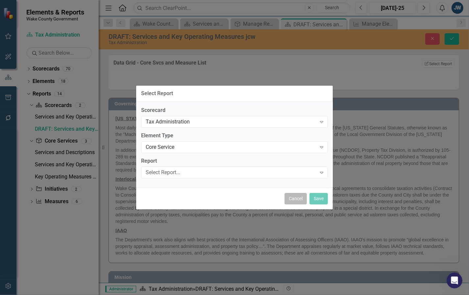
click at [293, 199] on button "Cancel" at bounding box center [296, 199] width 22 height 12
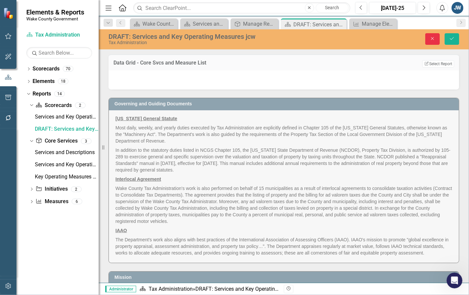
click at [430, 38] on icon "Close" at bounding box center [433, 38] width 6 height 5
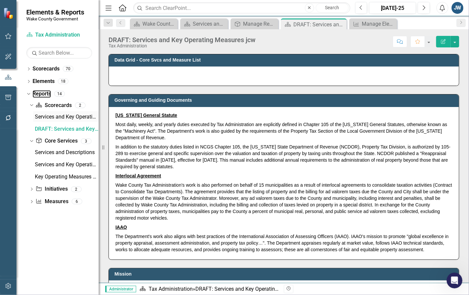
drag, startPoint x: 42, startPoint y: 92, endPoint x: 38, endPoint y: 119, distance: 27.6
click at [42, 92] on link "Reports" at bounding box center [42, 94] width 18 height 8
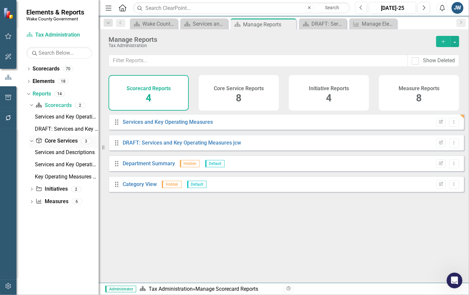
click at [55, 139] on link "Core Service Core Services" at bounding box center [57, 141] width 42 height 8
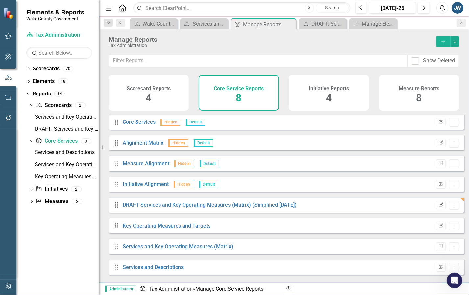
click at [439, 206] on icon "button" at bounding box center [441, 204] width 4 height 4
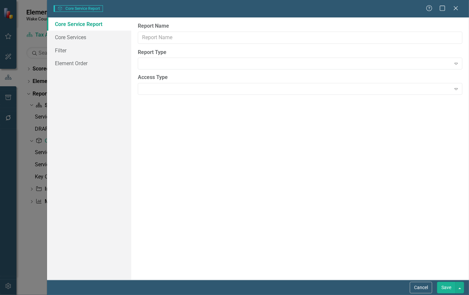
type input "DRAFT Services and Key Operating Measures (Matrix) (Simplified [DATE])"
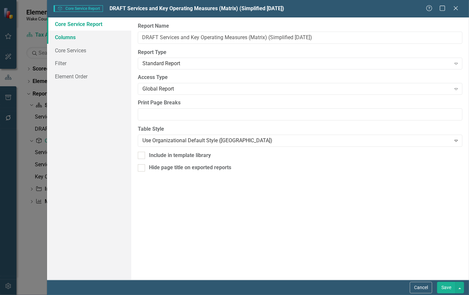
click at [68, 32] on link "Columns" at bounding box center [89, 37] width 85 height 13
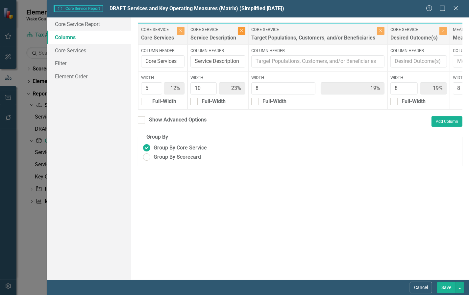
click at [241, 32] on icon "Close" at bounding box center [241, 31] width 3 height 4
type input "15%"
type input "24%"
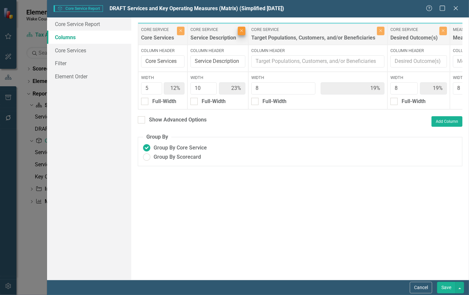
type input "6%"
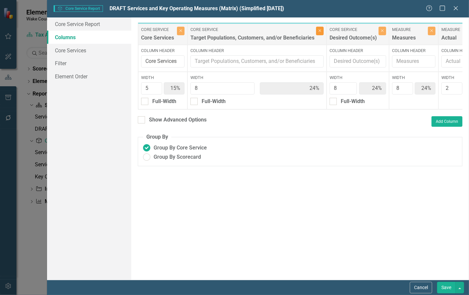
click at [320, 31] on icon "Close" at bounding box center [320, 31] width 3 height 4
type input "20%"
type input "32%"
type input "8%"
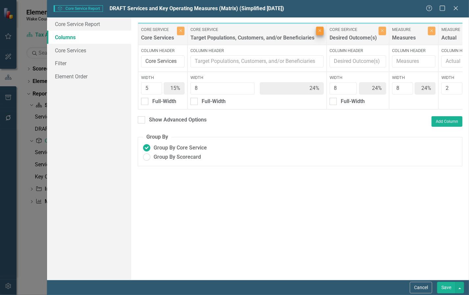
type input "8%"
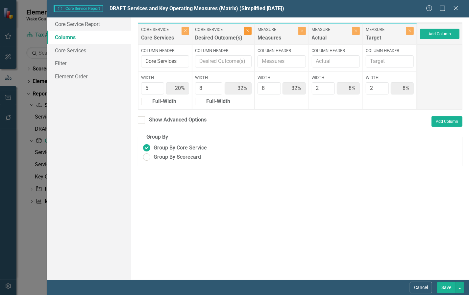
click at [250, 33] on button "Close" at bounding box center [248, 31] width 8 height 9
type input "29%"
type input "47%"
type input "12%"
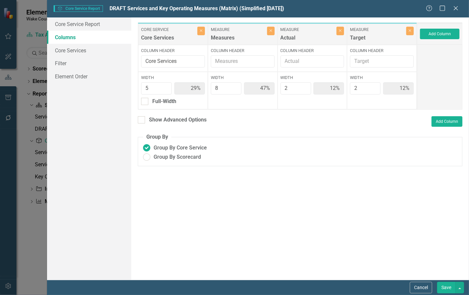
click at [443, 289] on button "Save" at bounding box center [447, 288] width 18 height 12
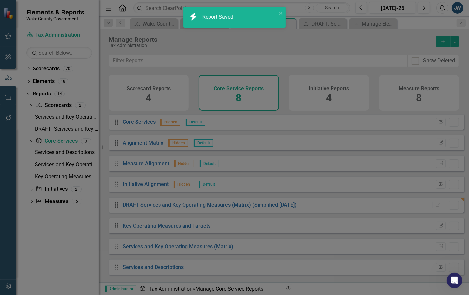
radio input "false"
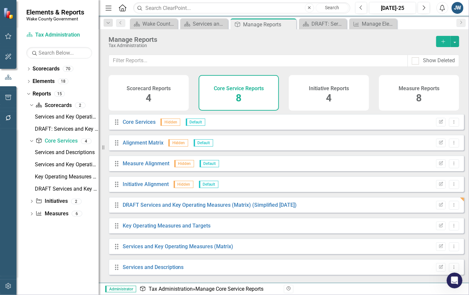
scroll to position [2, 0]
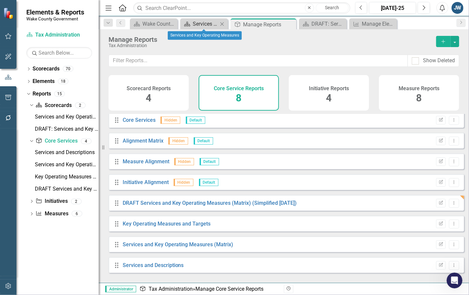
click at [208, 26] on div "Services and Key Operating Measures" at bounding box center [205, 24] width 25 height 8
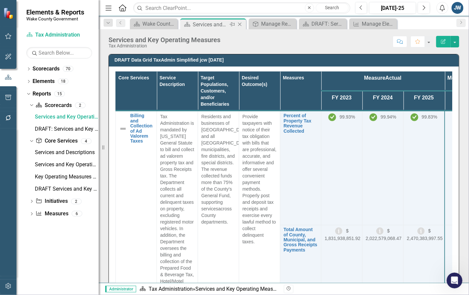
click at [240, 25] on icon "Close" at bounding box center [240, 24] width 7 height 5
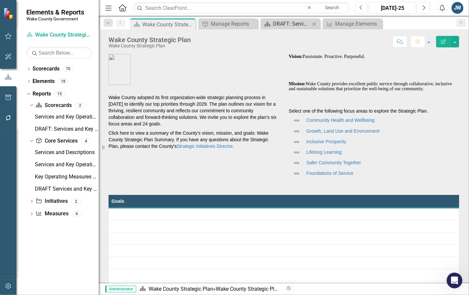
click at [290, 24] on div "DRAFT: Services and Key Operating Measures jcw" at bounding box center [291, 24] width 37 height 8
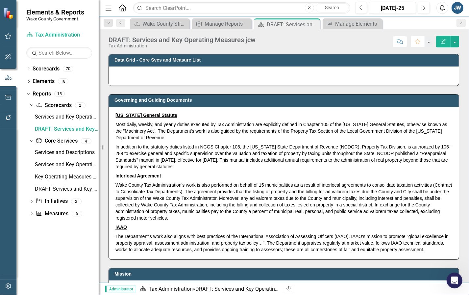
click at [277, 77] on div at bounding box center [284, 75] width 350 height 19
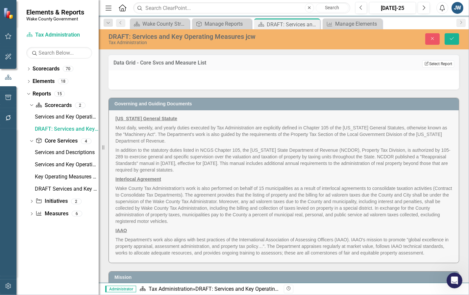
click at [438, 61] on button "Edit Report Select Report" at bounding box center [439, 63] width 32 height 7
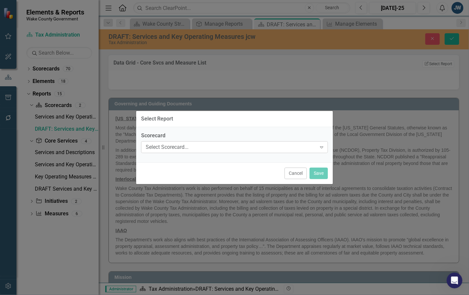
click at [266, 147] on div "Select Scorecard..." at bounding box center [231, 147] width 171 height 8
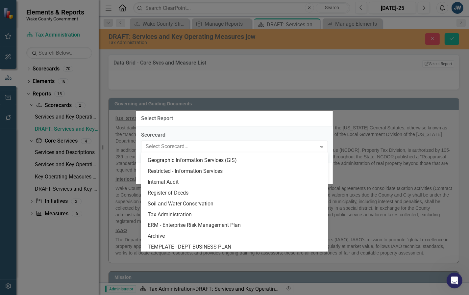
scroll to position [535, 0]
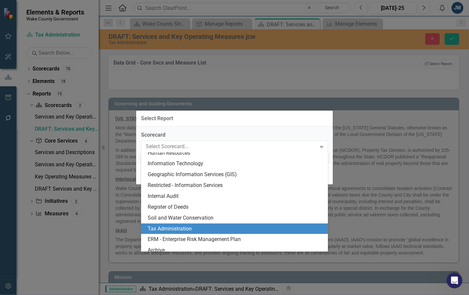
click at [191, 227] on div "Tax Administration" at bounding box center [236, 229] width 176 height 8
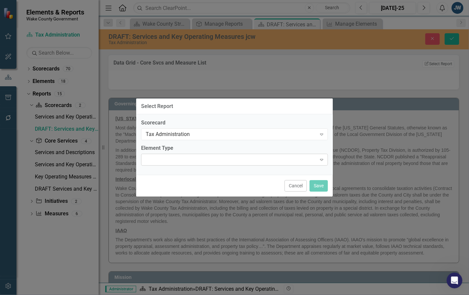
click at [208, 158] on div "Expand" at bounding box center [234, 160] width 187 height 12
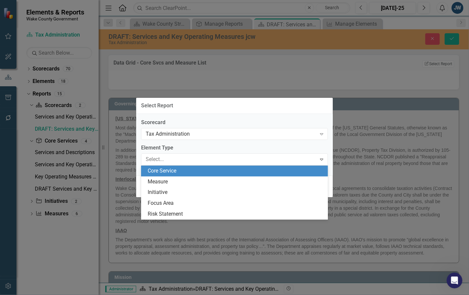
click at [199, 172] on div "Core Service" at bounding box center [236, 171] width 176 height 8
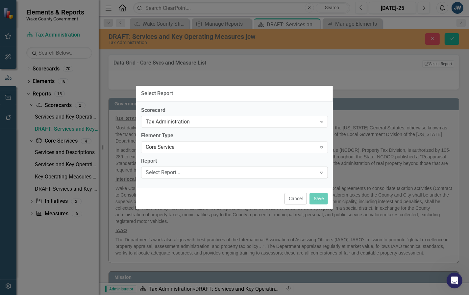
click at [199, 173] on div "Select Report..." at bounding box center [231, 173] width 171 height 8
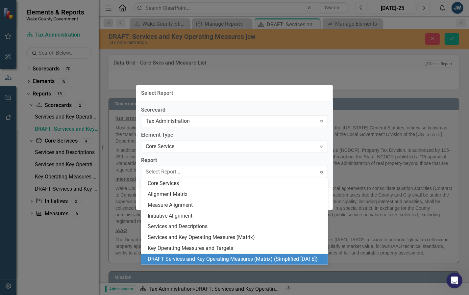
click at [195, 261] on div "DRAFT Services and Key Operating Measures (Matrix) (Simplified [DATE])" at bounding box center [236, 259] width 176 height 8
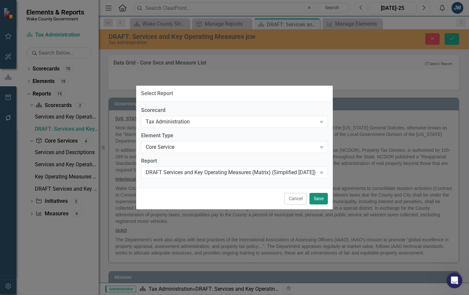
click at [320, 201] on button "Save" at bounding box center [319, 199] width 18 height 12
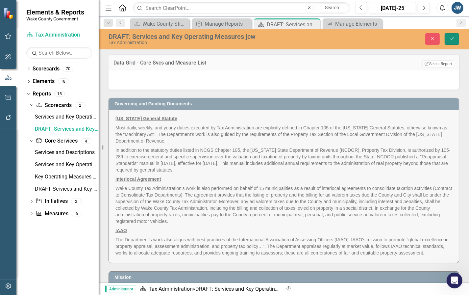
click at [452, 40] on icon "submit" at bounding box center [452, 38] width 4 height 3
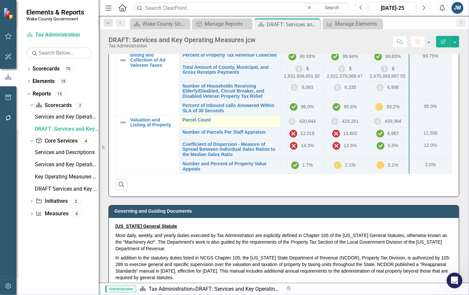
scroll to position [41, 0]
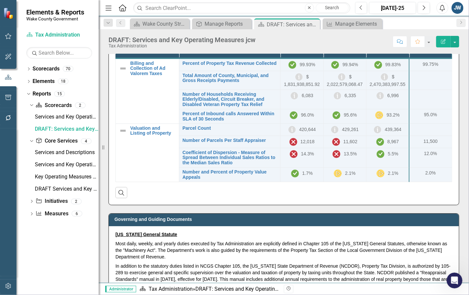
click at [216, 198] on div "Search" at bounding box center [284, 190] width 337 height 16
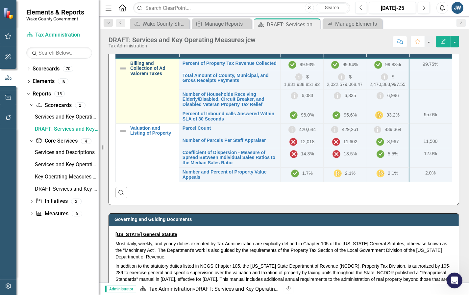
click at [141, 73] on link "Billing and Collection of Ad Valorem Taxes" at bounding box center [152, 68] width 45 height 15
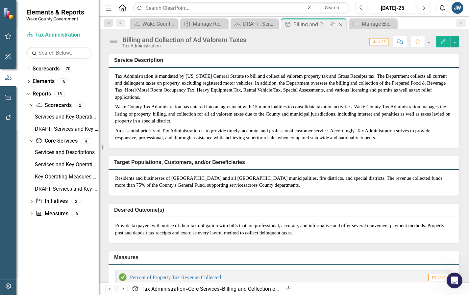
click at [341, 25] on icon "Close" at bounding box center [340, 24] width 7 height 5
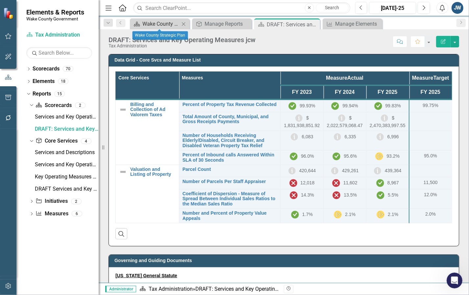
click at [153, 22] on div "Wake County Strategic Plan" at bounding box center [161, 24] width 37 height 8
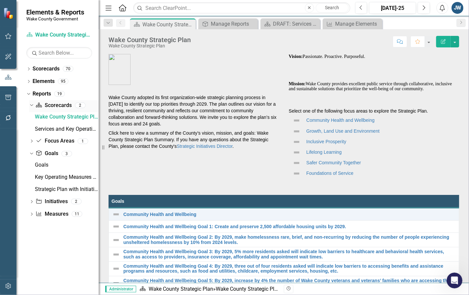
click at [32, 106] on icon "Dropdown" at bounding box center [31, 105] width 4 height 5
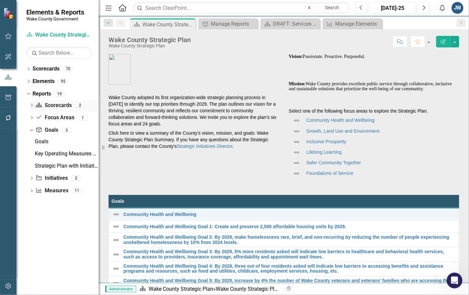
click at [32, 106] on icon "Dropdown" at bounding box center [31, 106] width 5 height 4
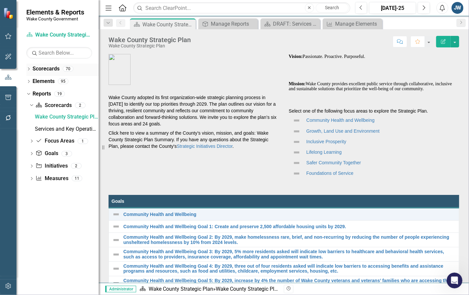
click at [29, 70] on icon "Dropdown" at bounding box center [28, 70] width 5 height 4
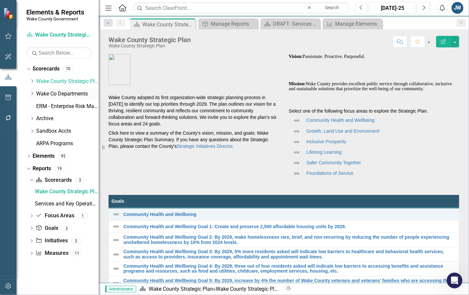
click at [30, 92] on icon "Dropdown" at bounding box center [32, 94] width 5 height 4
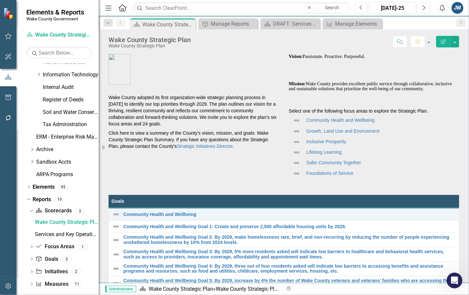
scroll to position [312, 0]
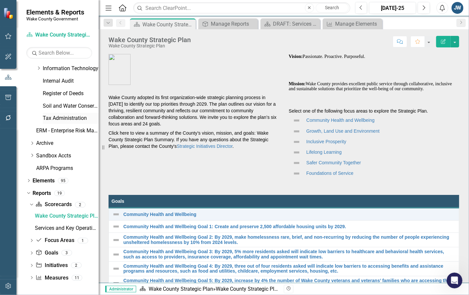
click at [71, 118] on link "Tax Administration" at bounding box center [71, 119] width 56 height 8
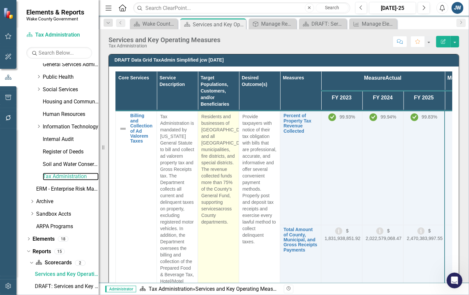
scroll to position [238, 0]
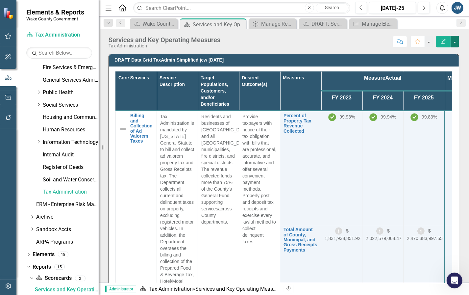
click at [455, 44] on button "button" at bounding box center [455, 42] width 9 height 12
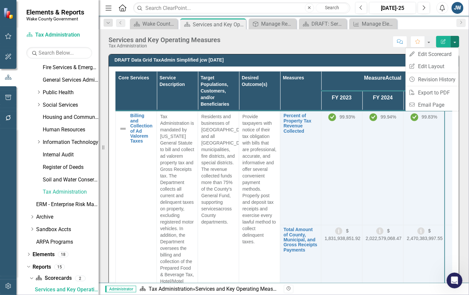
click at [321, 45] on div "Score: N/A [DATE]-25 Completed Comment Favorite Edit Report" at bounding box center [342, 41] width 236 height 11
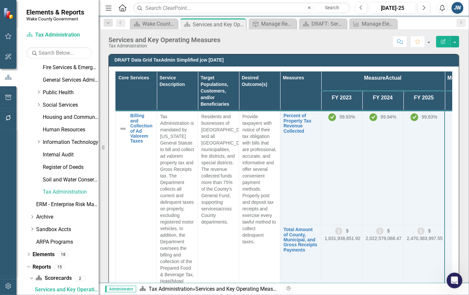
click at [413, 68] on div "Core Services Service Description Target Populations, Customers, and/or Benefic…" at bounding box center [284, 190] width 350 height 249
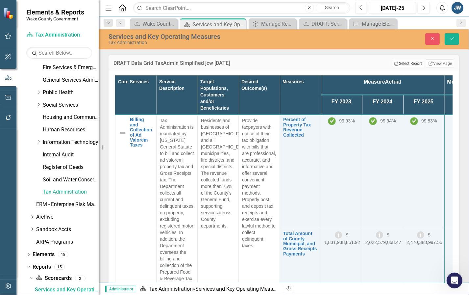
click at [405, 64] on button "Edit Report Select Report" at bounding box center [408, 63] width 32 height 7
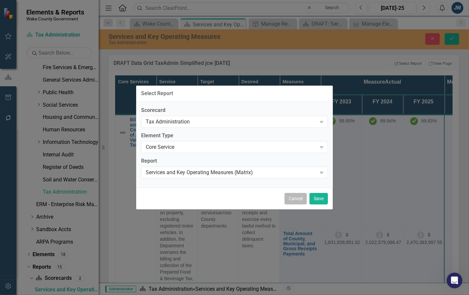
click at [298, 200] on button "Cancel" at bounding box center [296, 199] width 22 height 12
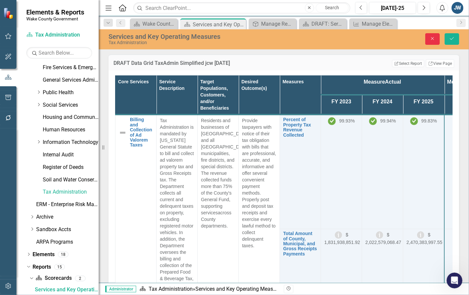
click at [430, 39] on icon "Close" at bounding box center [433, 38] width 6 height 5
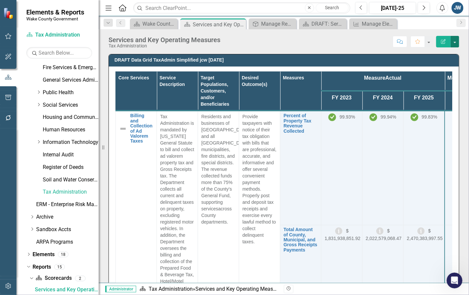
click at [452, 43] on button "button" at bounding box center [455, 42] width 9 height 12
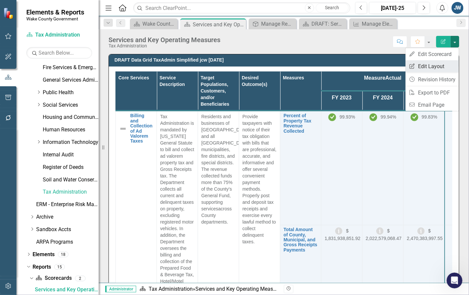
click at [435, 65] on link "Edit Report Edit Layout" at bounding box center [432, 66] width 53 height 12
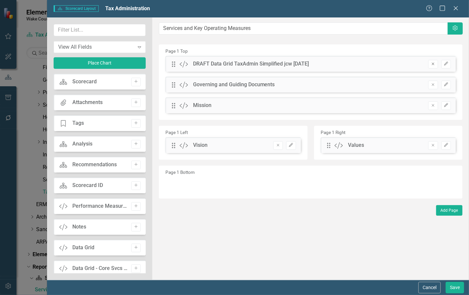
click at [433, 64] on icon "button" at bounding box center [433, 64] width 3 height 3
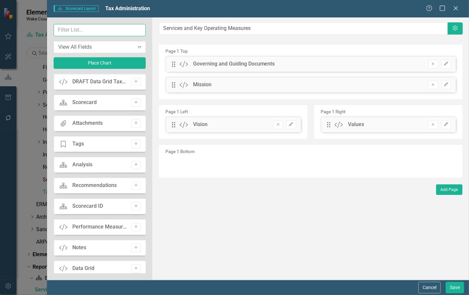
click at [83, 31] on input "text" at bounding box center [100, 30] width 93 height 12
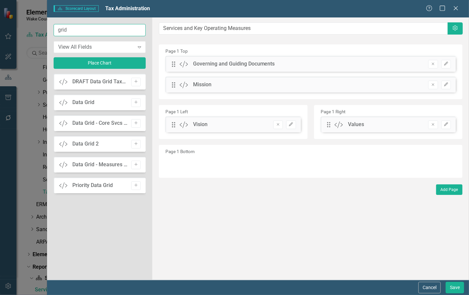
type input "grid"
drag, startPoint x: 91, startPoint y: 102, endPoint x: 219, endPoint y: 59, distance: 135.3
click at [219, 59] on div "grid View All Fields Expand Place Chart Custom DRAFT Data Grid TaxAdmin Simplif…" at bounding box center [258, 148] width 422 height 262
click at [135, 102] on icon "Add" at bounding box center [136, 102] width 5 height 4
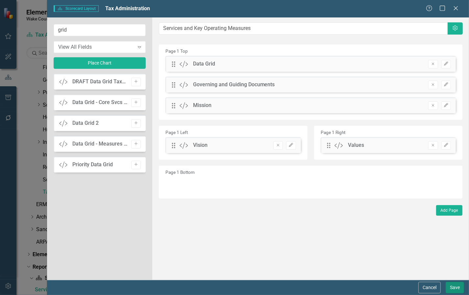
click at [454, 287] on button "Save" at bounding box center [455, 288] width 18 height 12
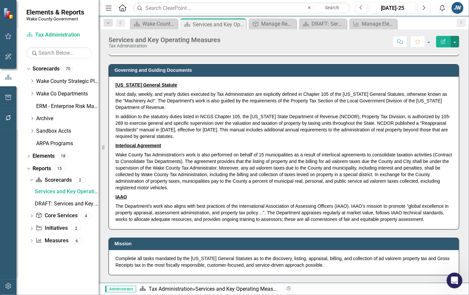
scroll to position [0, 0]
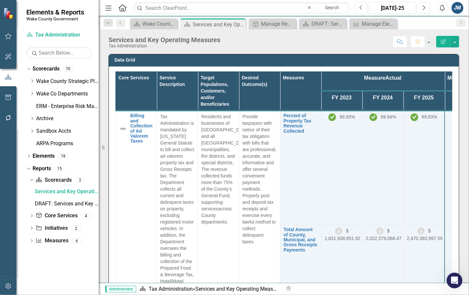
click at [444, 40] on icon "Edit Report" at bounding box center [444, 41] width 6 height 5
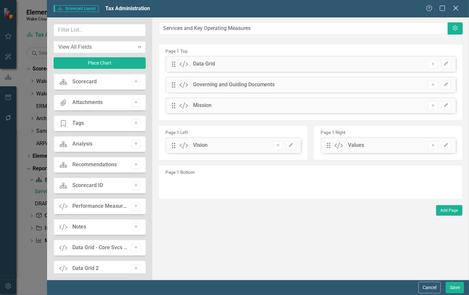
click at [454, 6] on icon "Close" at bounding box center [456, 8] width 8 height 6
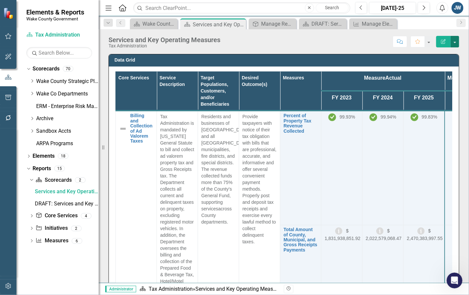
click at [457, 43] on button "button" at bounding box center [455, 42] width 9 height 12
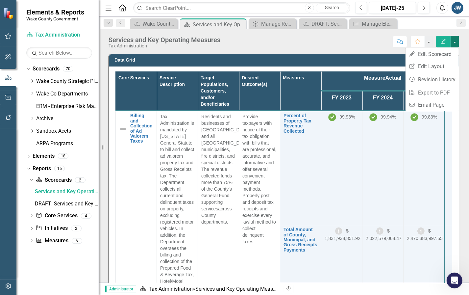
click at [453, 42] on button "button" at bounding box center [455, 42] width 9 height 12
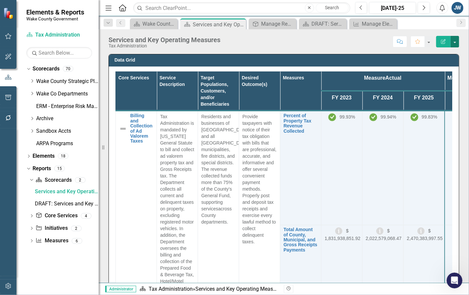
click at [455, 43] on button "button" at bounding box center [455, 42] width 9 height 12
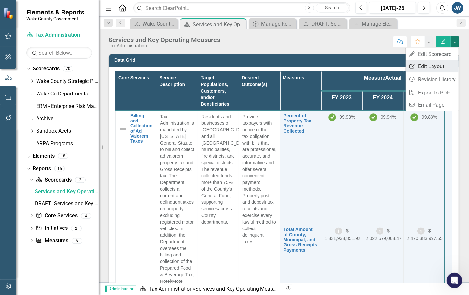
click at [442, 65] on link "Edit Report Edit Layout" at bounding box center [432, 66] width 53 height 12
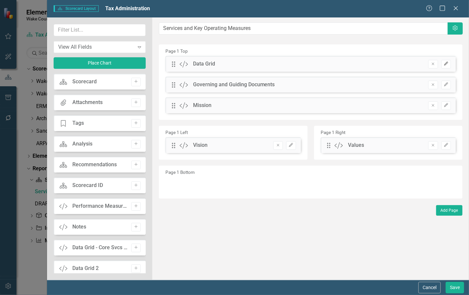
click at [447, 63] on icon "button" at bounding box center [446, 64] width 4 height 4
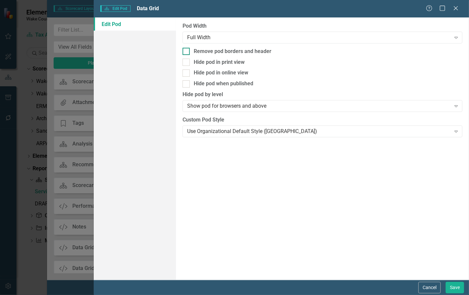
click at [186, 50] on input "Remove pod borders and header" at bounding box center [185, 50] width 4 height 4
checkbox input "true"
click at [458, 286] on button "Save" at bounding box center [455, 288] width 18 height 12
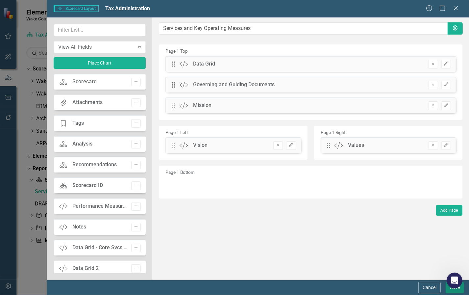
click at [450, 290] on button "Save" at bounding box center [455, 288] width 18 height 12
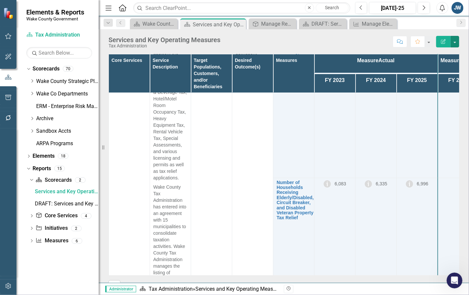
scroll to position [41, 0]
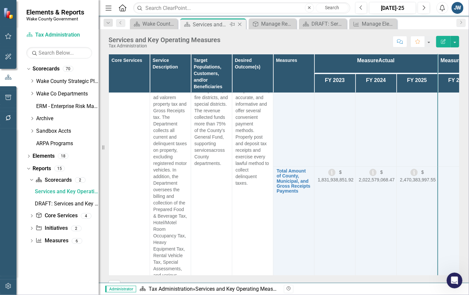
click at [240, 25] on icon at bounding box center [240, 25] width 4 height 4
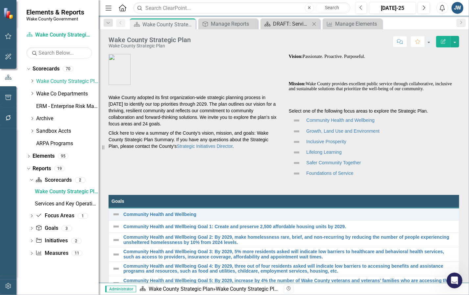
click at [289, 24] on div "DRAFT: Services and Key Operating Measures jcw" at bounding box center [291, 24] width 37 height 8
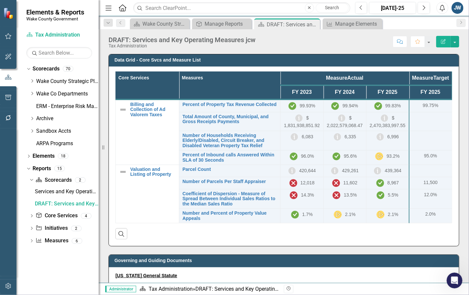
click at [441, 42] on icon "Edit Report" at bounding box center [444, 41] width 6 height 5
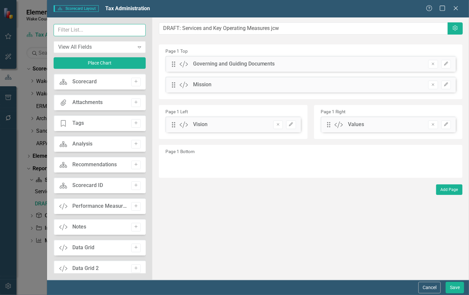
click at [98, 32] on input "text" at bounding box center [100, 30] width 93 height 12
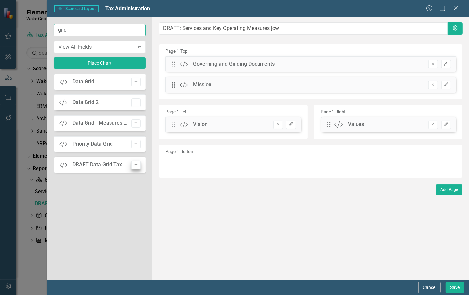
type input "grid"
click at [136, 163] on icon "button" at bounding box center [136, 164] width 3 height 3
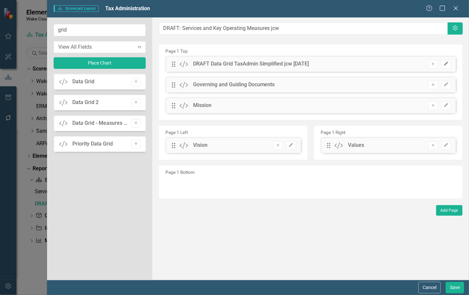
click at [450, 63] on button "Edit" at bounding box center [447, 64] width 10 height 9
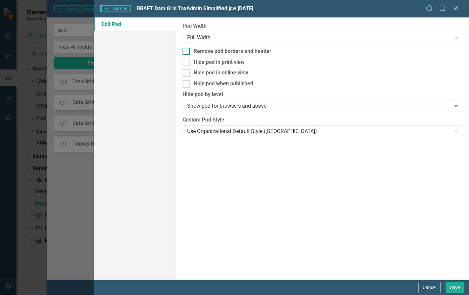
click at [184, 51] on input "Remove pod borders and header" at bounding box center [185, 50] width 4 height 4
checkbox input "true"
click at [456, 292] on button "Save" at bounding box center [455, 288] width 18 height 12
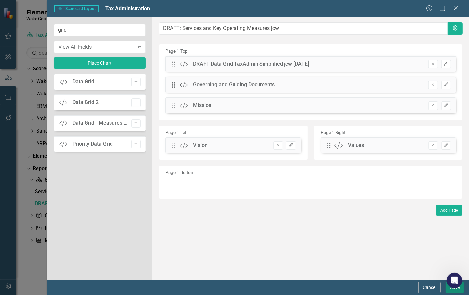
click at [454, 293] on button "Save" at bounding box center [455, 288] width 18 height 12
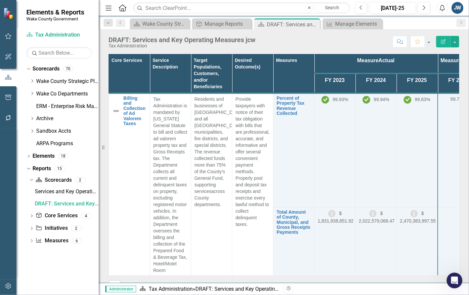
click at [300, 70] on th "Measures" at bounding box center [294, 73] width 41 height 39
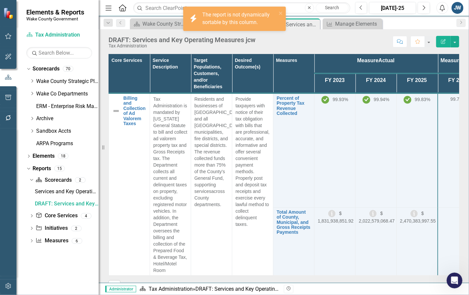
click at [300, 70] on th "Measures" at bounding box center [294, 73] width 41 height 39
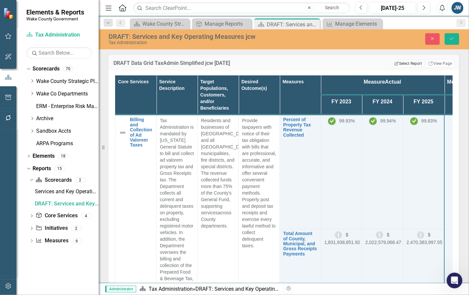
click at [401, 64] on button "Edit Report Select Report" at bounding box center [408, 63] width 32 height 7
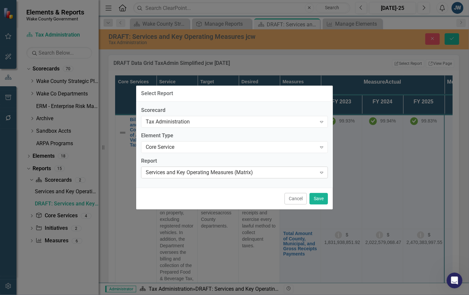
click at [266, 173] on div "Services and Key Operating Measures (Matrix)" at bounding box center [231, 173] width 171 height 8
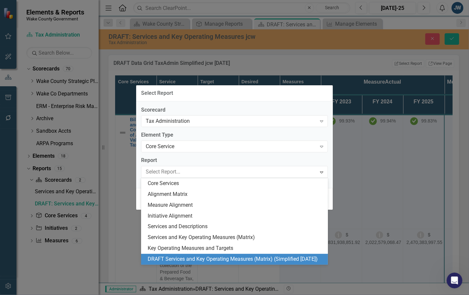
click at [241, 260] on div "DRAFT Services and Key Operating Measures (Matrix) (Simplified [DATE])" at bounding box center [236, 259] width 176 height 8
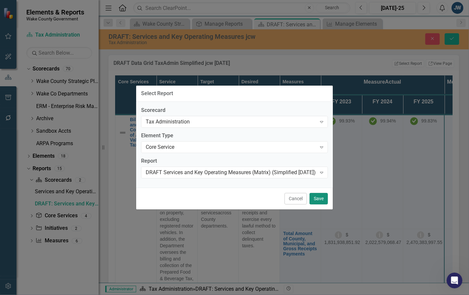
click at [317, 197] on button "Save" at bounding box center [319, 199] width 18 height 12
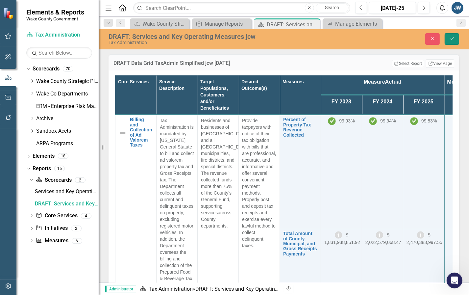
click at [451, 39] on icon "Save" at bounding box center [452, 38] width 6 height 5
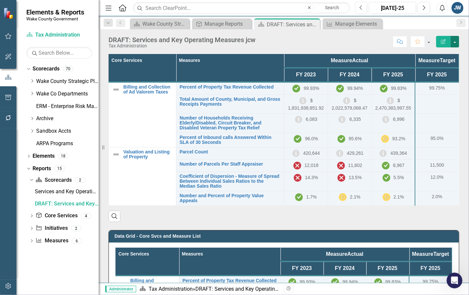
click at [454, 44] on button "button" at bounding box center [455, 42] width 9 height 12
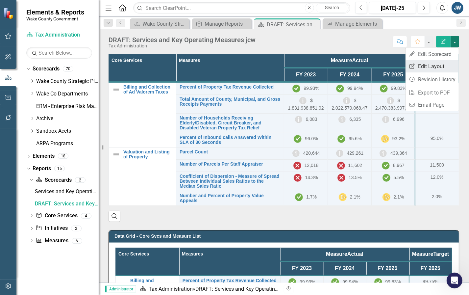
click at [438, 62] on link "Edit Report Edit Layout" at bounding box center [432, 66] width 53 height 12
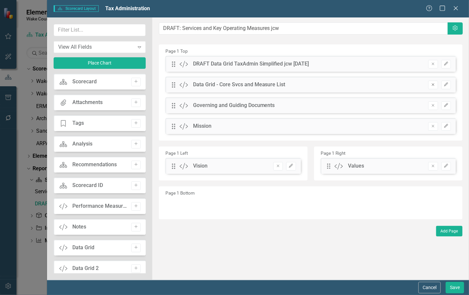
click at [434, 84] on icon "Remove" at bounding box center [433, 85] width 5 height 4
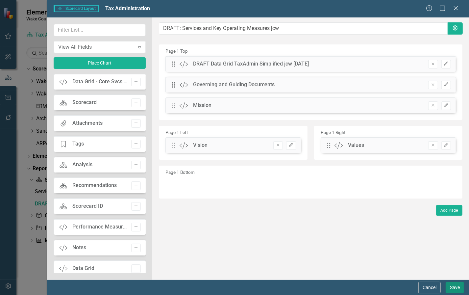
click at [457, 287] on button "Save" at bounding box center [455, 288] width 18 height 12
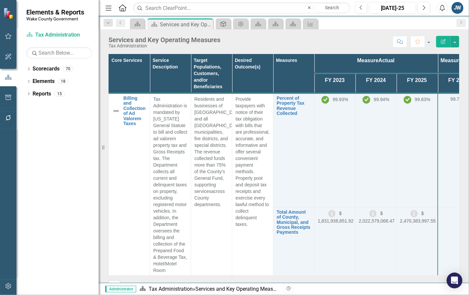
click at [223, 23] on icon "Core Service" at bounding box center [223, 23] width 7 height 5
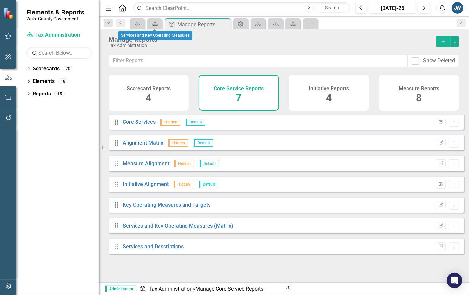
click at [154, 25] on icon "Scorecard" at bounding box center [155, 23] width 7 height 5
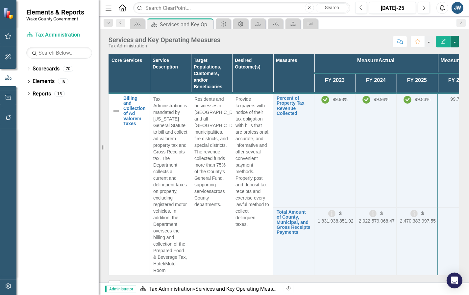
click at [455, 43] on button "button" at bounding box center [455, 42] width 9 height 12
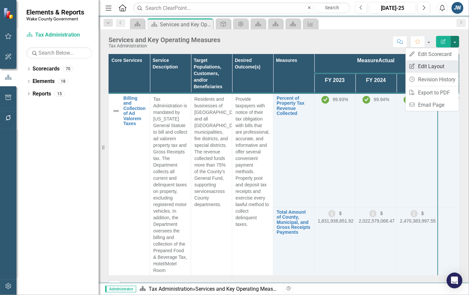
click at [431, 64] on link "Edit Report Edit Layout" at bounding box center [432, 66] width 53 height 12
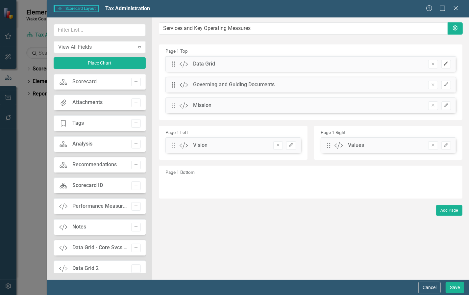
click at [444, 63] on icon "Edit" at bounding box center [446, 64] width 5 height 4
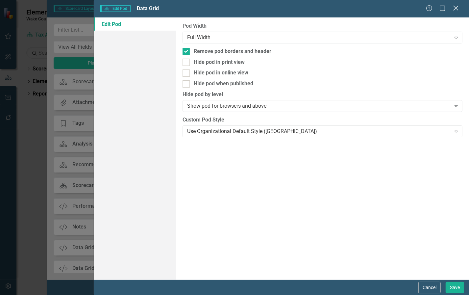
click at [457, 9] on icon at bounding box center [456, 8] width 5 height 5
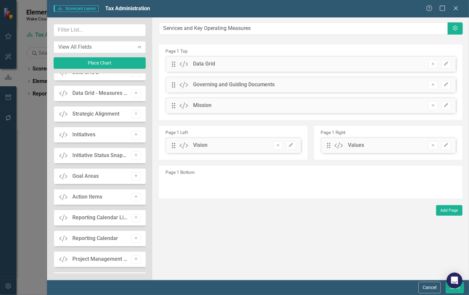
scroll to position [319, 0]
drag, startPoint x: 83, startPoint y: 176, endPoint x: 169, endPoint y: 140, distance: 93.1
click at [170, 134] on div "View All Fields Expand Place Chart Scorecard Scorecard Add Attachments Attachme…" at bounding box center [258, 148] width 422 height 262
click at [134, 178] on icon "Add" at bounding box center [136, 177] width 5 height 4
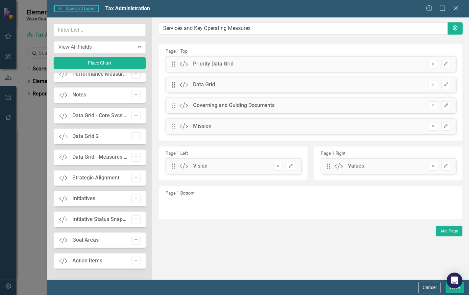
scroll to position [114, 0]
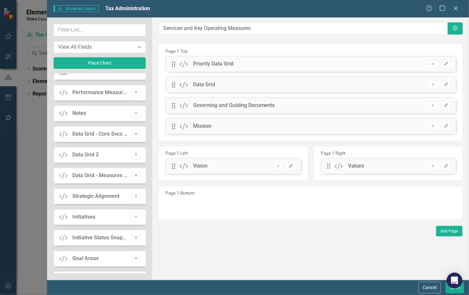
click at [135, 175] on icon "Add" at bounding box center [136, 175] width 5 height 4
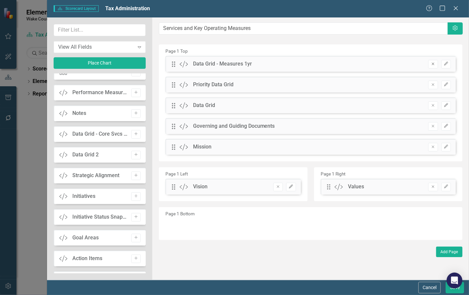
click at [434, 65] on icon "Remove" at bounding box center [433, 64] width 5 height 4
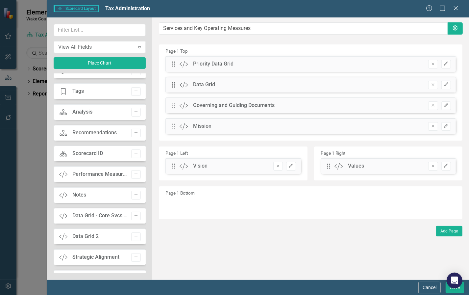
scroll to position [11, 0]
click at [133, 218] on button "Add" at bounding box center [136, 216] width 10 height 9
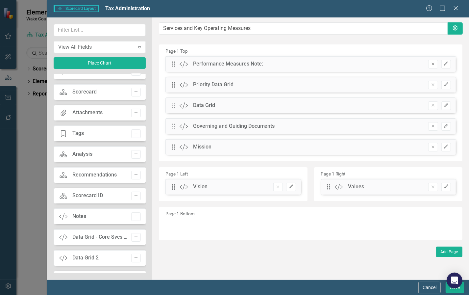
click at [431, 63] on icon "Remove" at bounding box center [433, 64] width 5 height 4
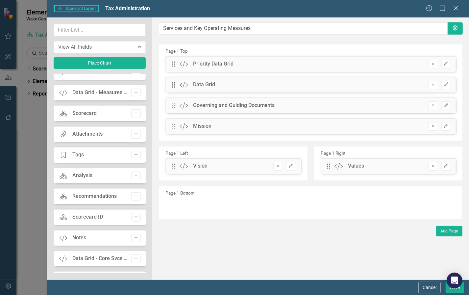
scroll to position [0, 0]
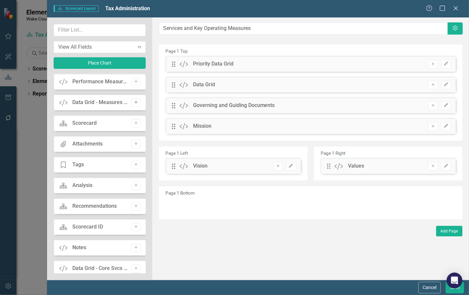
click at [134, 103] on icon "Add" at bounding box center [136, 102] width 5 height 4
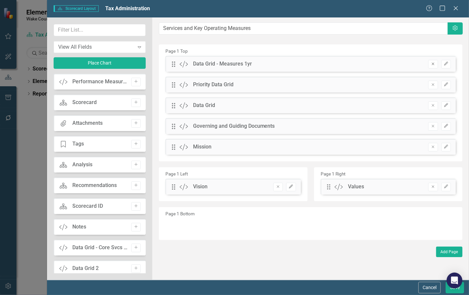
click at [432, 63] on icon "Remove" at bounding box center [433, 64] width 5 height 4
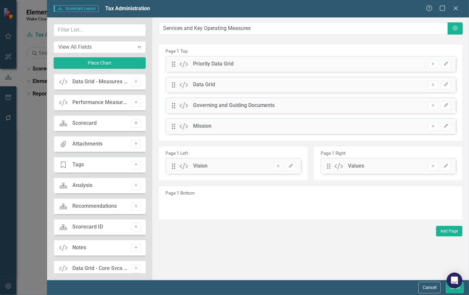
click at [134, 124] on icon "Add" at bounding box center [136, 123] width 5 height 4
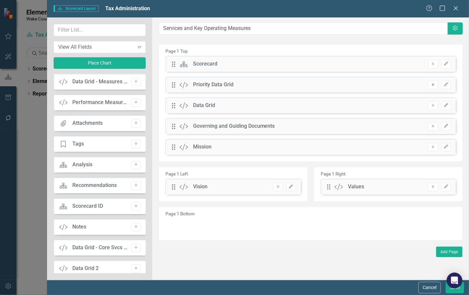
click at [432, 84] on icon "Remove" at bounding box center [433, 85] width 5 height 4
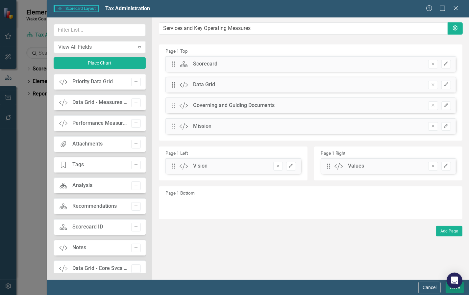
click at [451, 291] on button "Save" at bounding box center [455, 288] width 18 height 12
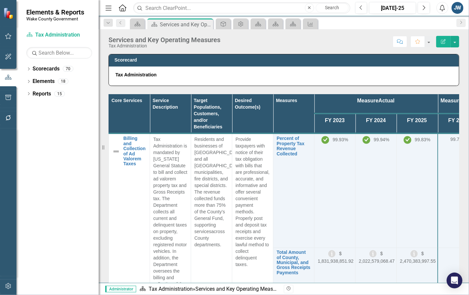
click at [443, 43] on icon "Edit Report" at bounding box center [444, 41] width 6 height 5
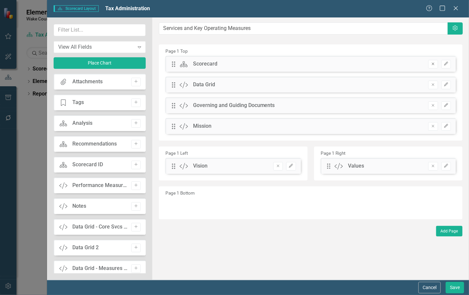
click at [432, 63] on icon "Remove" at bounding box center [433, 64] width 5 height 4
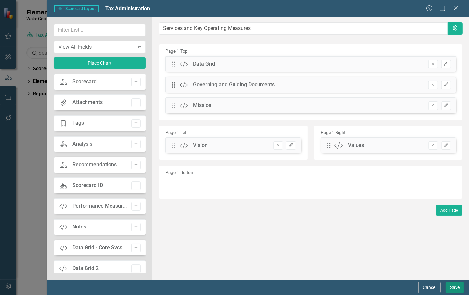
click at [457, 290] on button "Save" at bounding box center [455, 288] width 18 height 12
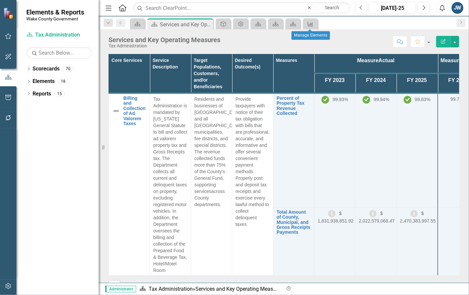
click at [309, 25] on icon "Measure" at bounding box center [310, 23] width 7 height 5
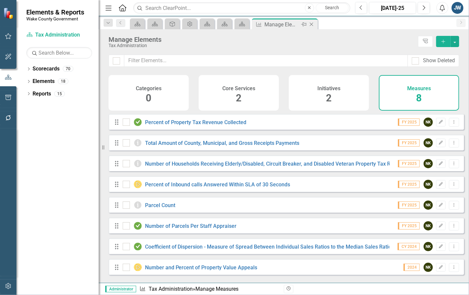
click at [313, 25] on icon "Close" at bounding box center [311, 24] width 7 height 5
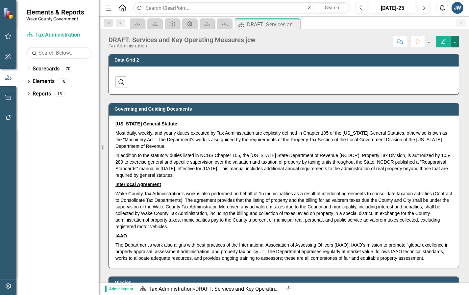
click at [458, 42] on button "button" at bounding box center [455, 42] width 9 height 12
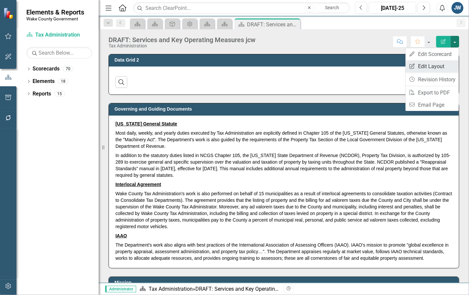
click at [432, 63] on link "Edit Report Edit Layout" at bounding box center [432, 66] width 53 height 12
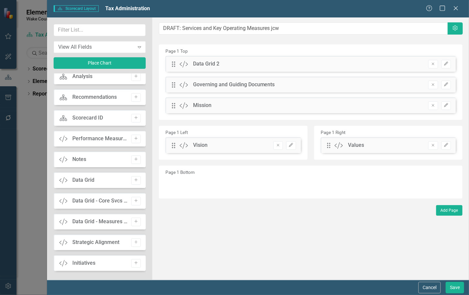
scroll to position [82, 0]
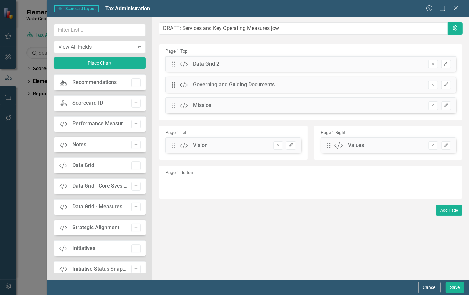
click at [134, 186] on icon "Add" at bounding box center [136, 186] width 5 height 4
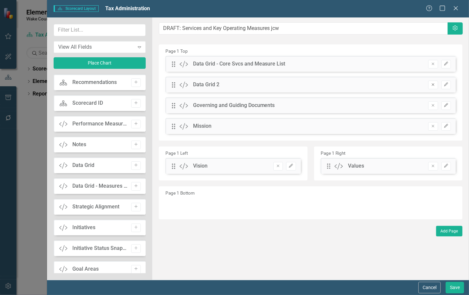
click at [432, 83] on icon "Remove" at bounding box center [433, 85] width 5 height 4
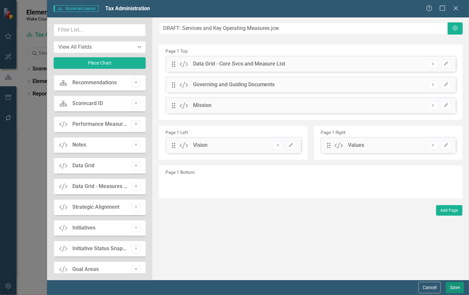
click at [454, 289] on button "Save" at bounding box center [455, 288] width 18 height 12
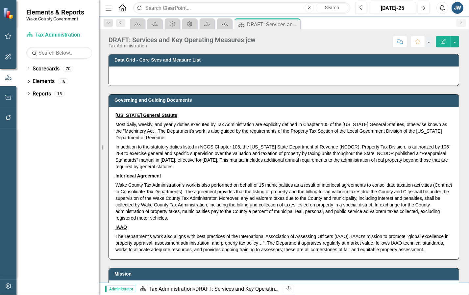
click at [226, 23] on icon "Scorecard" at bounding box center [225, 23] width 7 height 5
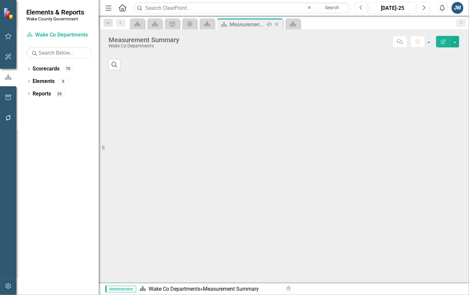
click at [275, 23] on icon at bounding box center [277, 25] width 4 height 4
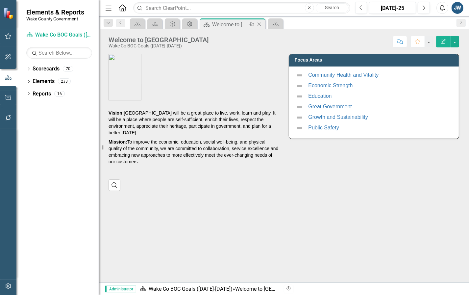
click at [257, 24] on icon "Close" at bounding box center [259, 24] width 7 height 5
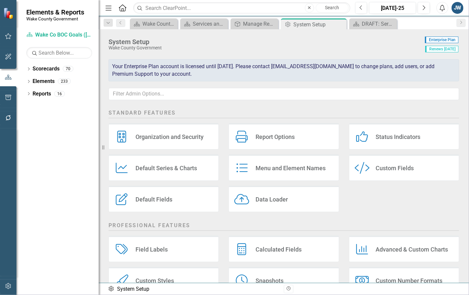
click at [378, 168] on div "Custom Fields" at bounding box center [395, 168] width 38 height 8
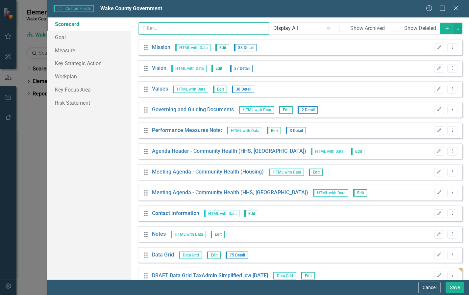
click at [163, 26] on input "text" at bounding box center [203, 28] width 131 height 12
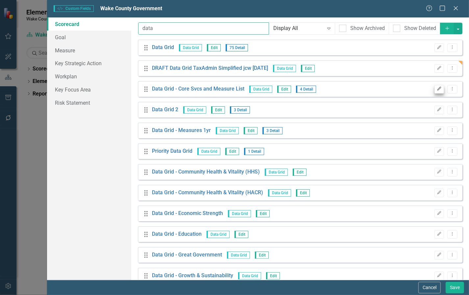
type input "data"
click at [437, 91] on icon "Edit" at bounding box center [439, 89] width 5 height 4
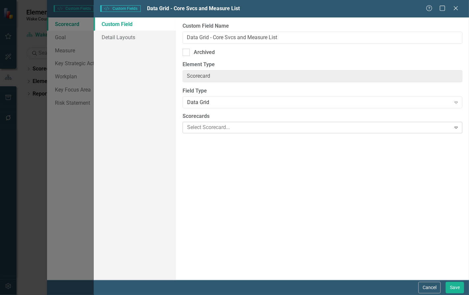
click at [248, 127] on div at bounding box center [318, 127] width 266 height 9
click at [117, 36] on link "Detail Layouts" at bounding box center [135, 37] width 82 height 13
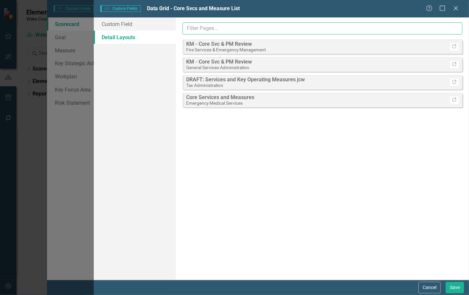
click at [386, 27] on input "text" at bounding box center [323, 28] width 280 height 12
click at [381, 28] on input "text" at bounding box center [323, 28] width 280 height 12
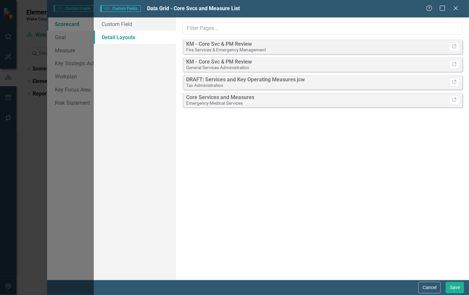
drag, startPoint x: 233, startPoint y: 83, endPoint x: 156, endPoint y: 86, distance: 76.8
click at [157, 86] on div "Custom Field Detail Layouts Custom Field Name Data Grid - Core Svcs and Measure…" at bounding box center [282, 148] width 376 height 262
click at [119, 24] on link "Custom Field" at bounding box center [135, 23] width 82 height 13
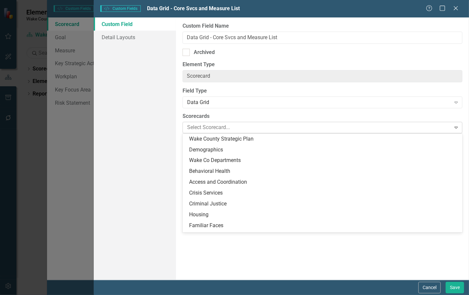
click at [198, 127] on div at bounding box center [318, 127] width 266 height 9
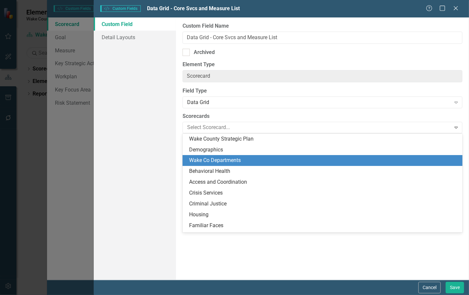
click at [218, 159] on div "Wake Co Departments" at bounding box center [324, 161] width 270 height 8
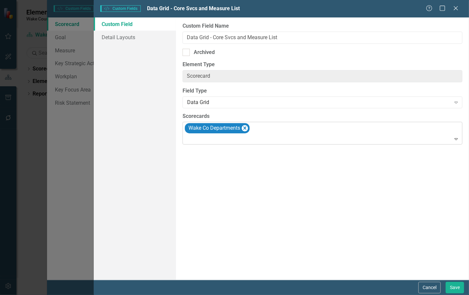
click at [395, 139] on div at bounding box center [323, 139] width 277 height 9
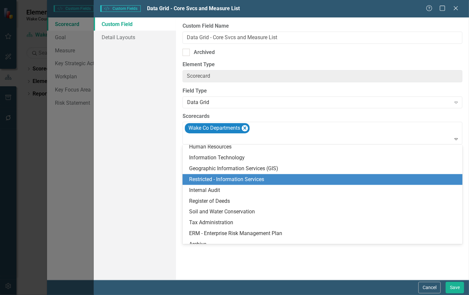
scroll to position [535, 0]
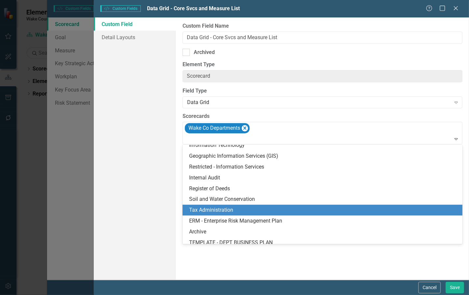
click at [234, 207] on div "Tax Administration" at bounding box center [324, 210] width 270 height 8
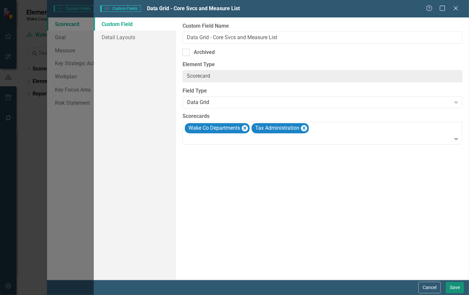
click at [457, 287] on button "Save" at bounding box center [455, 288] width 18 height 12
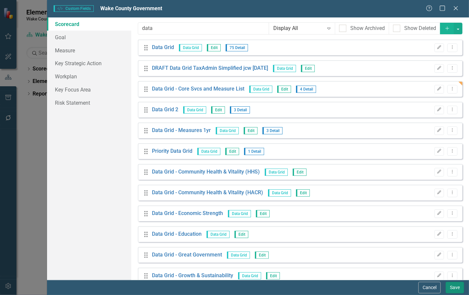
click at [454, 287] on button "Save" at bounding box center [455, 288] width 18 height 12
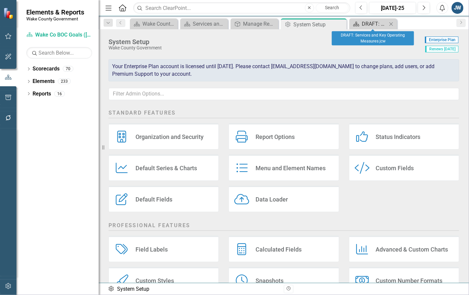
click at [366, 23] on div "DRAFT: Services and Key Operating Measures jcw" at bounding box center [374, 24] width 25 height 8
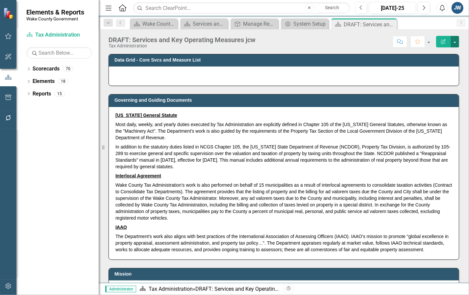
click at [456, 43] on button "button" at bounding box center [455, 42] width 9 height 12
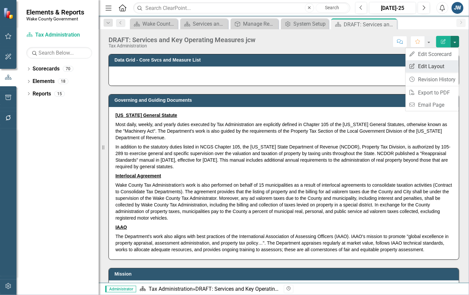
click at [424, 65] on link "Edit Report Edit Layout" at bounding box center [432, 66] width 53 height 12
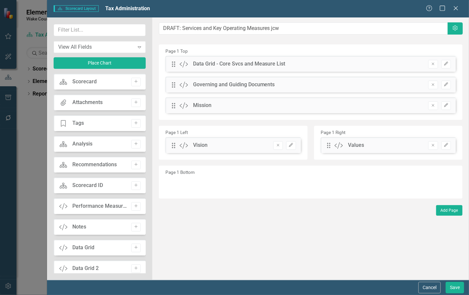
click at [274, 63] on div "Data Grid - Core Svcs and Measure List" at bounding box center [239, 64] width 93 height 8
click at [237, 62] on div "Data Grid - Core Svcs and Measure List" at bounding box center [239, 64] width 93 height 8
click at [447, 64] on icon "Edit" at bounding box center [446, 64] width 5 height 4
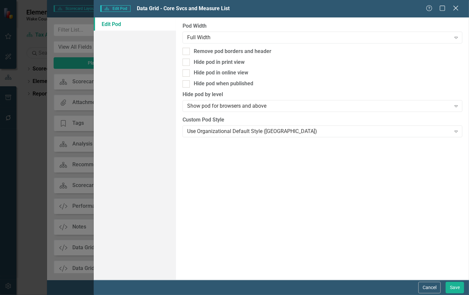
click at [459, 9] on icon "Close" at bounding box center [456, 8] width 8 height 6
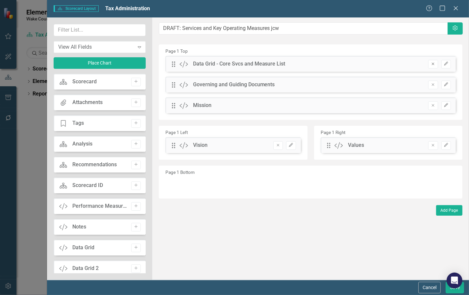
click at [432, 63] on icon "button" at bounding box center [433, 64] width 3 height 3
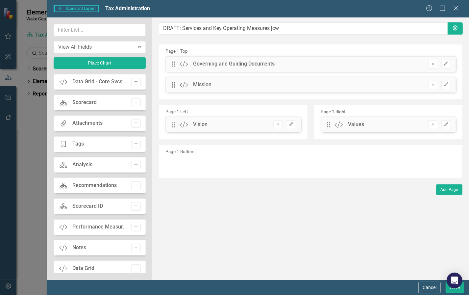
click at [134, 83] on icon "Add" at bounding box center [136, 82] width 5 height 4
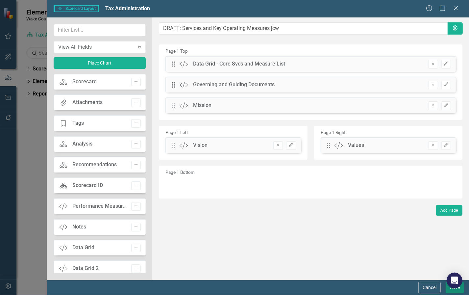
click at [457, 291] on button "Save" at bounding box center [455, 288] width 18 height 12
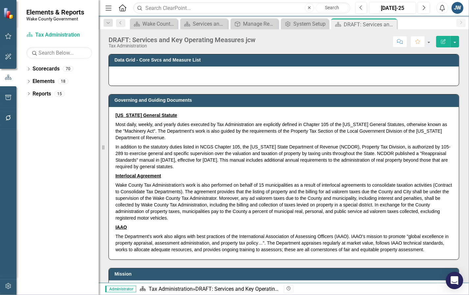
click at [458, 284] on icon "Open Intercom Messenger" at bounding box center [455, 280] width 9 height 9
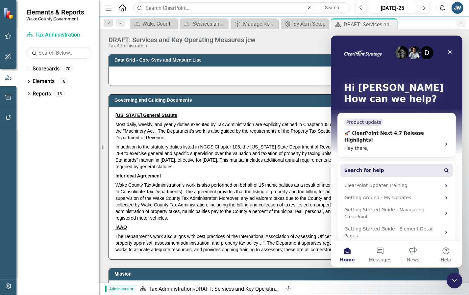
click at [382, 163] on button "Search for help" at bounding box center [396, 169] width 113 height 13
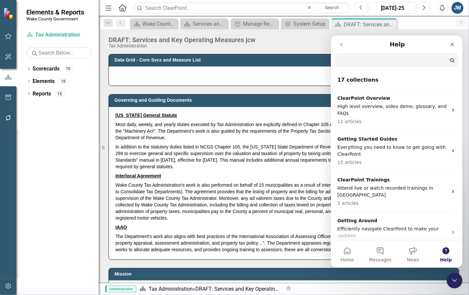
type input "a"
type input "d"
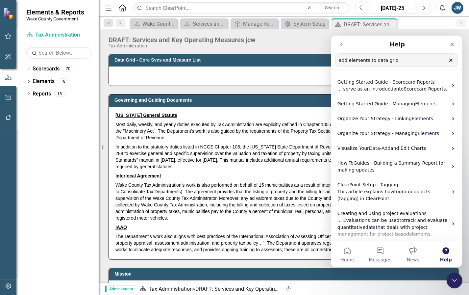
click at [374, 62] on input "add elements to data grid" at bounding box center [396, 59] width 122 height 13
click at [402, 61] on input "add elements to data grid" at bounding box center [396, 59] width 122 height 13
type input "add elements to data grid custom element"
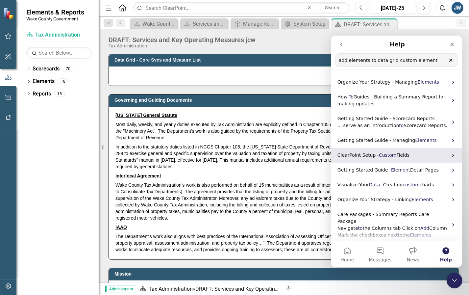
click at [361, 152] on span "ClearPoint Setup -" at bounding box center [357, 154] width 41 height 5
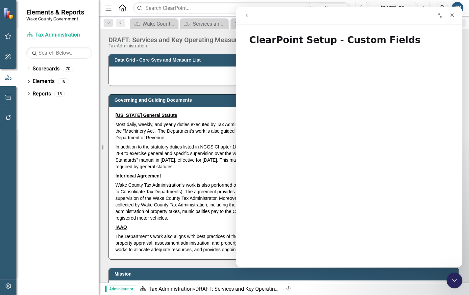
click at [245, 15] on icon "go back" at bounding box center [246, 15] width 5 height 5
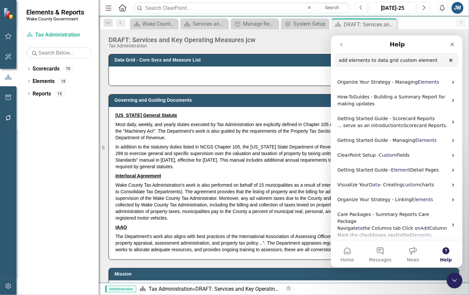
drag, startPoint x: 372, startPoint y: 62, endPoint x: 313, endPoint y: 59, distance: 59.6
click html "Help add elements to data grid custom element Search for help Organize Your Str…"
click at [366, 60] on input "data grid custom element" at bounding box center [396, 59] width 122 height 13
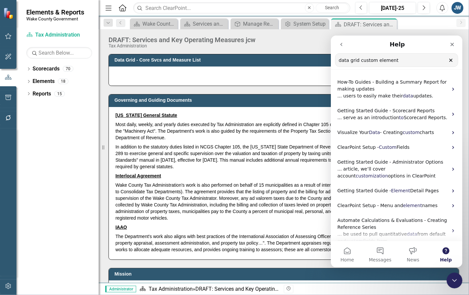
drag, startPoint x: 366, startPoint y: 60, endPoint x: 398, endPoint y: 62, distance: 32.0
click at [399, 62] on input "data grid custom element" at bounding box center [396, 59] width 122 height 13
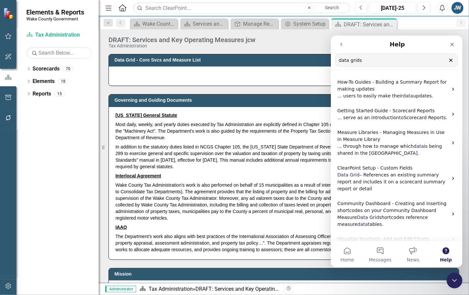
type input "data grids"
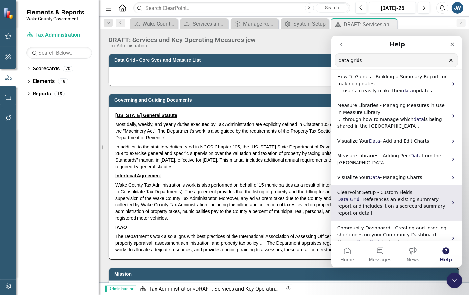
scroll to position [72, 0]
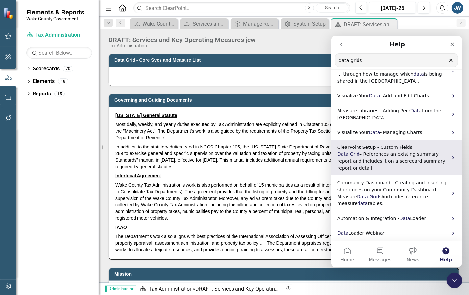
click at [405, 162] on span "– References an existing summary report and includes it on a scorecard summary …" at bounding box center [391, 160] width 108 height 19
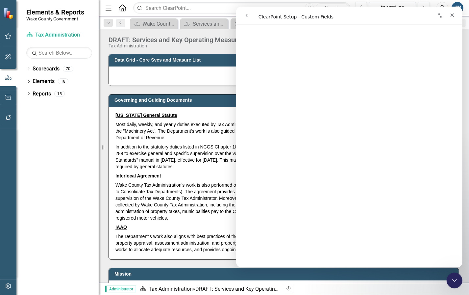
scroll to position [1069, 0]
click at [191, 145] on p "In addition to the statutory duties listed in NCGS Chapter 105, the [US_STATE] …" at bounding box center [284, 156] width 337 height 29
click at [456, 14] on div "Close" at bounding box center [452, 15] width 12 height 12
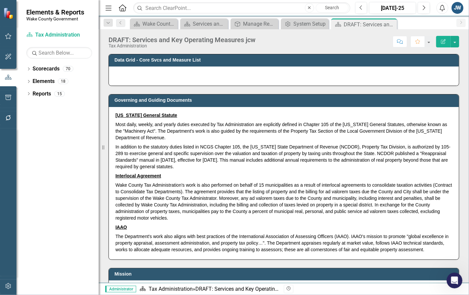
scroll to position [0, 0]
click at [300, 20] on div "System Setup" at bounding box center [306, 24] width 25 height 8
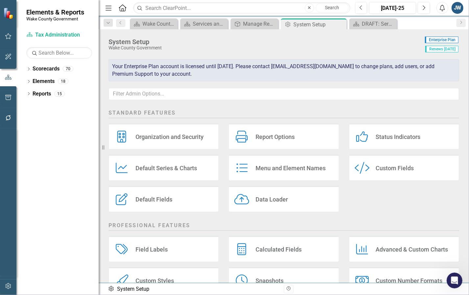
click at [383, 167] on div "Custom Fields" at bounding box center [395, 168] width 38 height 8
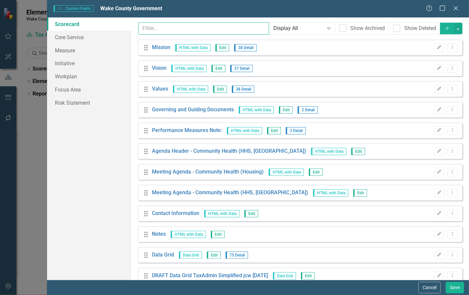
click at [191, 27] on input "text" at bounding box center [203, 28] width 131 height 12
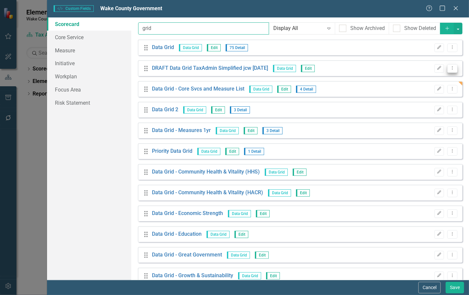
type input "grid"
click at [450, 68] on icon "Dropdown Menu" at bounding box center [453, 68] width 6 height 4
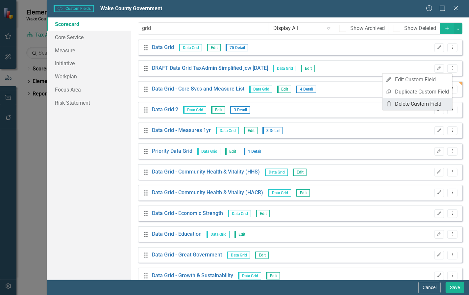
click at [415, 102] on link "Trash Delete Custom Field" at bounding box center [418, 104] width 70 height 12
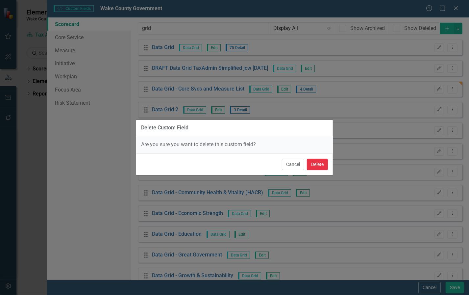
click at [314, 167] on button "Delete" at bounding box center [317, 165] width 21 height 12
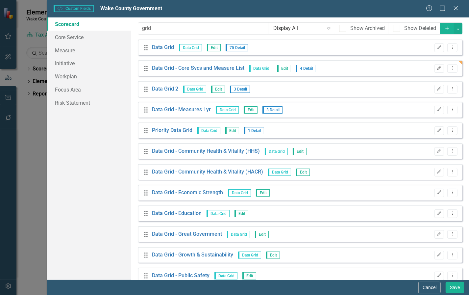
click at [437, 69] on icon "Edit" at bounding box center [439, 68] width 5 height 4
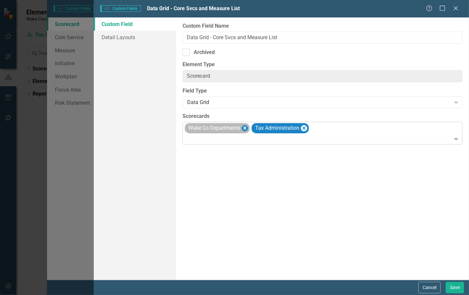
click at [247, 127] on icon "Remove Wake Co Departments" at bounding box center [245, 128] width 6 height 8
click at [239, 129] on icon "Remove Tax Administration" at bounding box center [237, 127] width 3 height 3
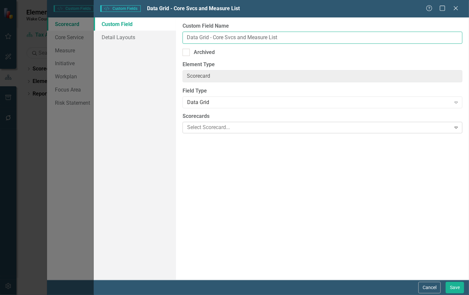
click at [346, 38] on input "Data Grid - Core Svcs and Measure List" at bounding box center [323, 38] width 280 height 12
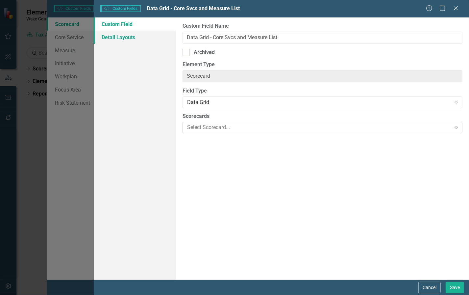
click at [128, 37] on link "Detail Layouts" at bounding box center [135, 37] width 82 height 13
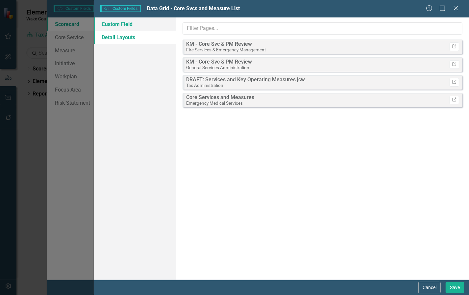
click at [123, 25] on link "Custom Field" at bounding box center [135, 23] width 82 height 13
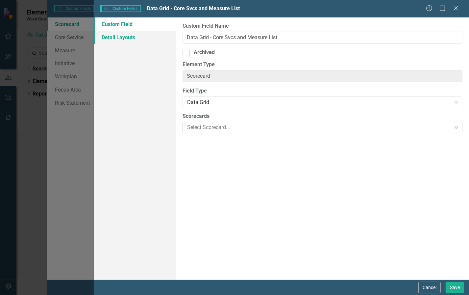
click at [127, 39] on link "Detail Layouts" at bounding box center [135, 37] width 82 height 13
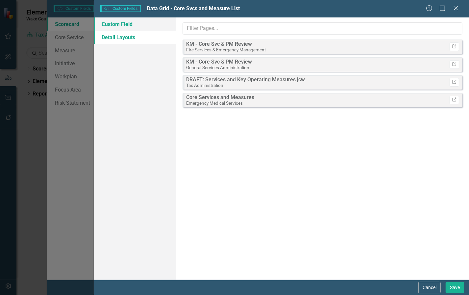
click at [131, 23] on link "Custom Field" at bounding box center [135, 23] width 82 height 13
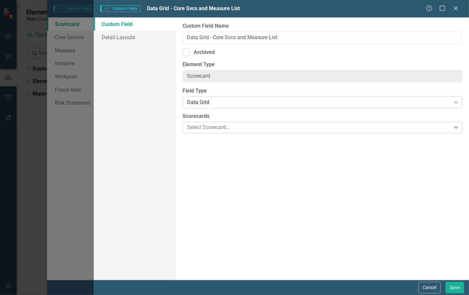
click at [236, 99] on div "Data Grid" at bounding box center [319, 103] width 264 height 8
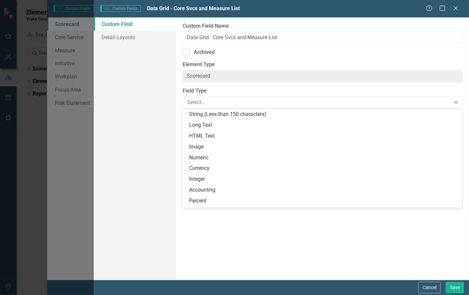
scroll to position [139, 0]
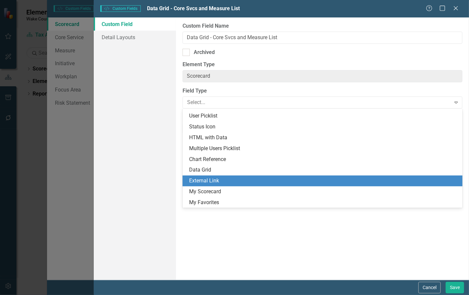
click at [232, 182] on div "External Link" at bounding box center [324, 181] width 270 height 8
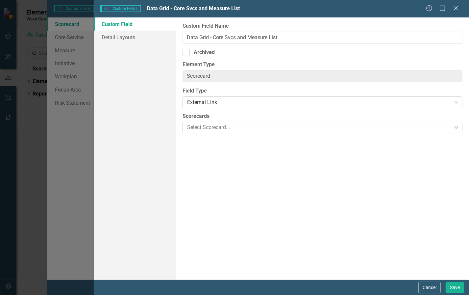
click at [234, 104] on div "External Link" at bounding box center [319, 103] width 264 height 8
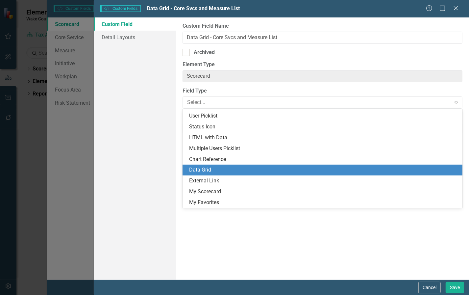
click at [222, 171] on div "Data Grid" at bounding box center [324, 170] width 270 height 8
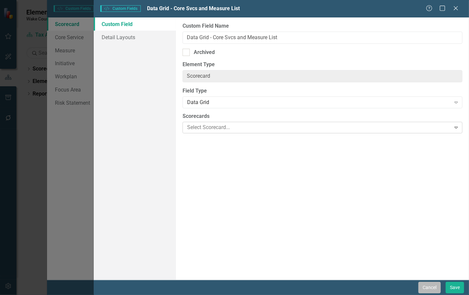
click at [432, 290] on button "Cancel" at bounding box center [430, 288] width 22 height 12
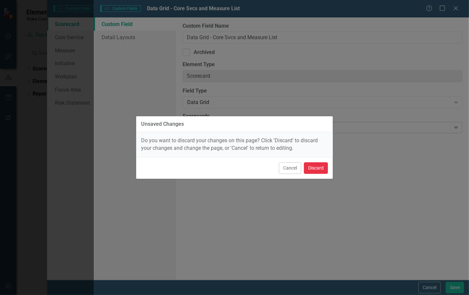
click at [317, 171] on button "Discard" at bounding box center [316, 168] width 24 height 12
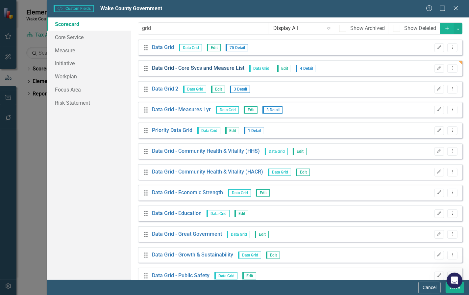
click at [207, 67] on link "Data Grid - Core Svcs and Measure List" at bounding box center [198, 69] width 93 height 8
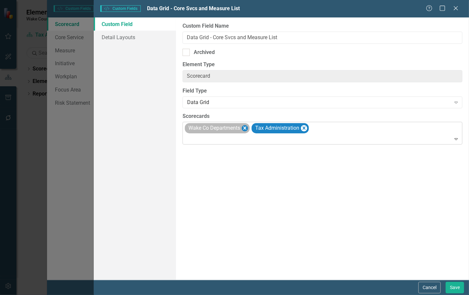
click at [245, 129] on icon "Remove Wake Co Departments" at bounding box center [245, 128] width 6 height 8
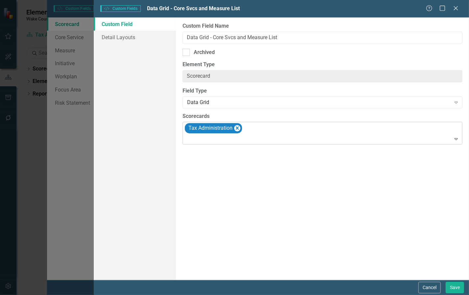
click at [237, 129] on icon "Remove Tax Administration" at bounding box center [237, 128] width 6 height 8
click at [454, 290] on button "Save" at bounding box center [455, 288] width 18 height 12
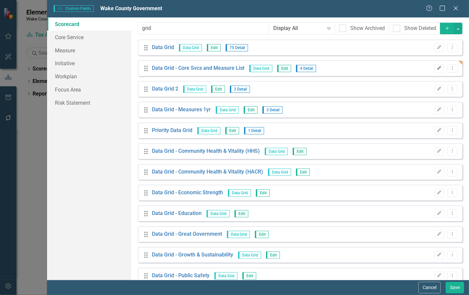
click at [437, 70] on icon "Edit" at bounding box center [439, 68] width 5 height 4
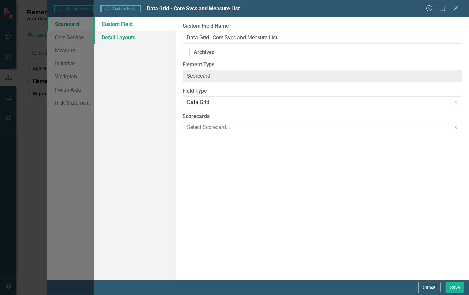
click at [129, 35] on link "Detail Layouts" at bounding box center [135, 37] width 82 height 13
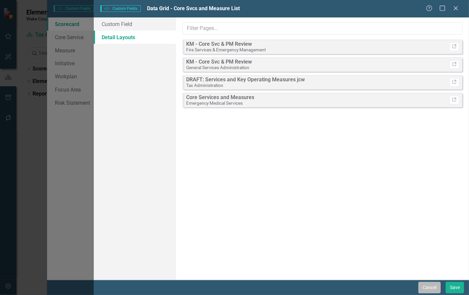
click at [429, 290] on button "Cancel" at bounding box center [430, 288] width 22 height 12
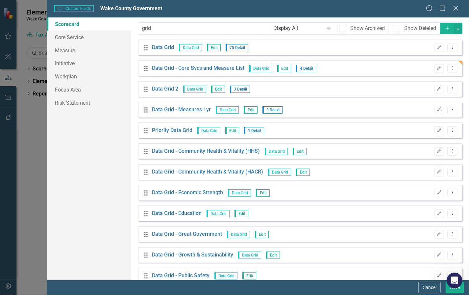
click at [455, 12] on div "Close" at bounding box center [456, 8] width 8 height 9
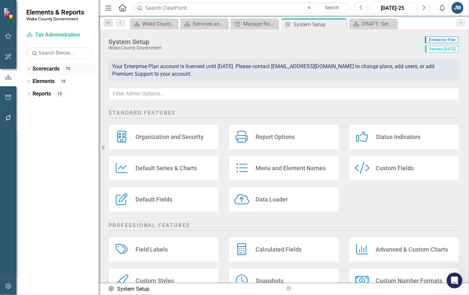
click at [28, 68] on icon "Dropdown" at bounding box center [28, 70] width 5 height 4
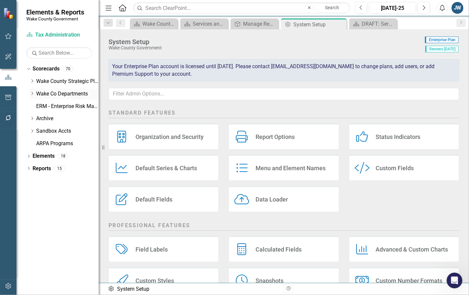
click at [33, 93] on icon "Dropdown" at bounding box center [32, 94] width 5 height 4
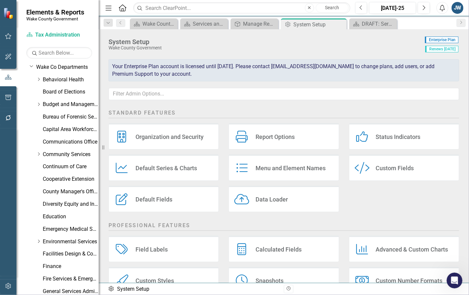
scroll to position [41, 0]
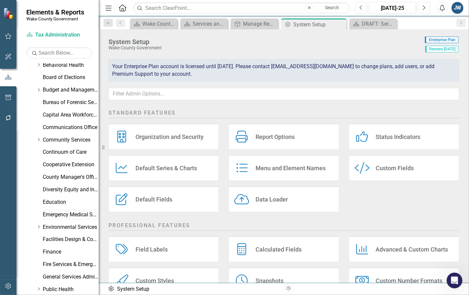
click at [63, 213] on link "Emergency Medical Services" at bounding box center [71, 215] width 56 height 8
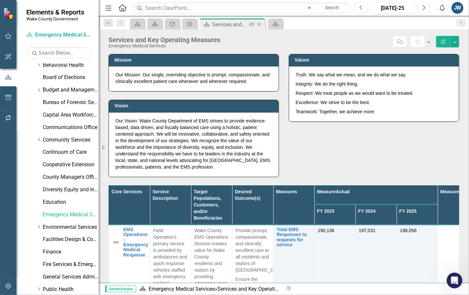
click at [258, 24] on icon "Close" at bounding box center [259, 24] width 7 height 5
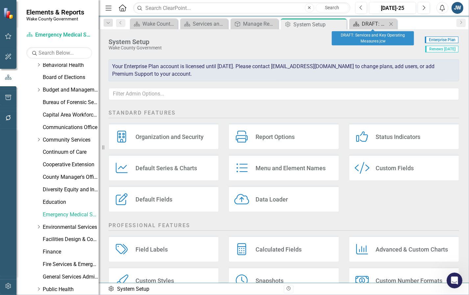
click at [368, 23] on div "DRAFT: Services and Key Operating Measures jcw" at bounding box center [374, 24] width 25 height 8
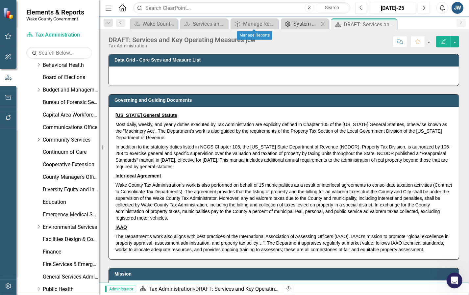
click at [294, 25] on div "System Setup" at bounding box center [306, 24] width 25 height 8
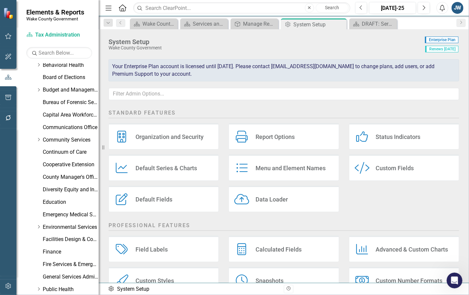
click at [376, 170] on div "Custom Fields" at bounding box center [395, 168] width 38 height 8
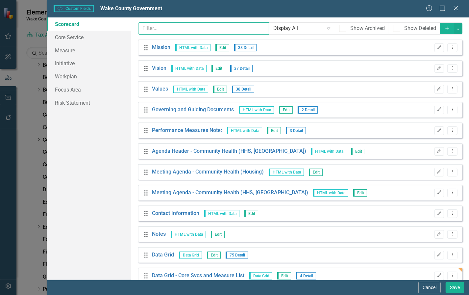
click at [160, 27] on input "text" at bounding box center [203, 28] width 131 height 12
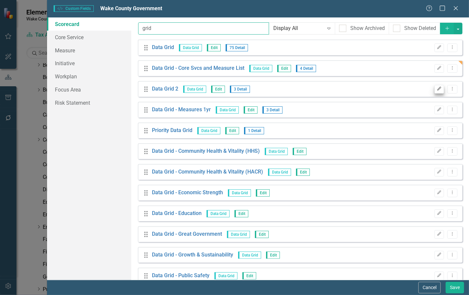
type input "grid"
click at [437, 90] on icon "Edit" at bounding box center [439, 89] width 5 height 4
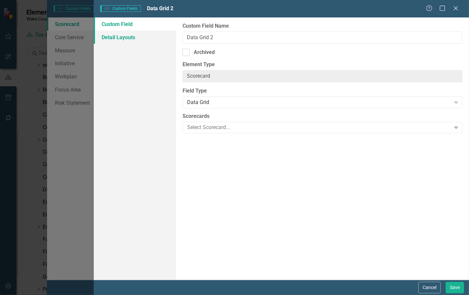
click at [121, 36] on link "Detail Layouts" at bounding box center [135, 37] width 82 height 13
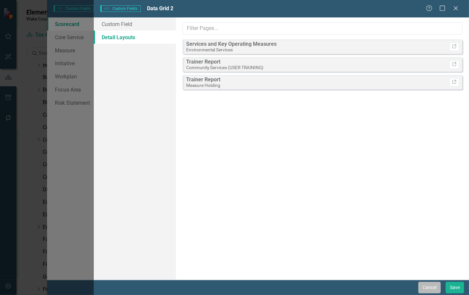
click at [430, 287] on button "Cancel" at bounding box center [430, 288] width 22 height 12
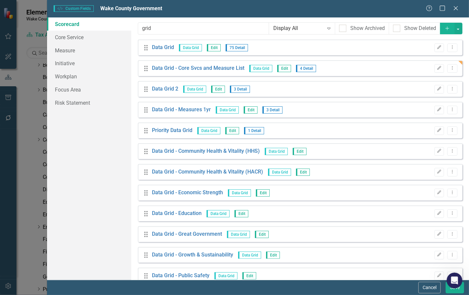
click at [440, 28] on button "Add" at bounding box center [447, 29] width 14 height 12
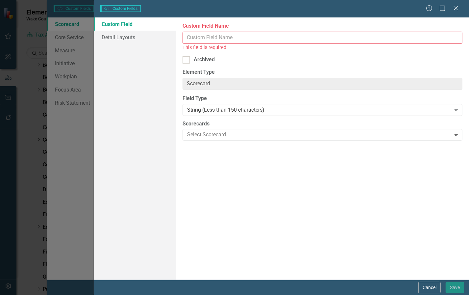
click at [304, 40] on input "Custom Field Name" at bounding box center [323, 38] width 280 height 12
click at [272, 35] on input "Custom Field Name" at bounding box center [323, 38] width 280 height 12
type input "DRAFT Data Grid TaxAdmin Simplified jcw [DATE]"
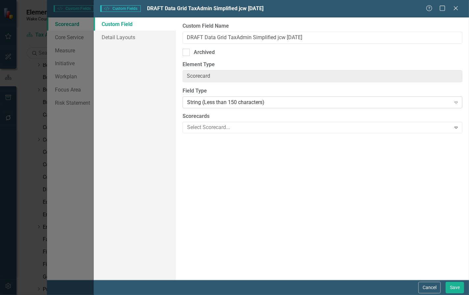
click at [208, 102] on div "String (Less than 150 characters)" at bounding box center [319, 103] width 264 height 8
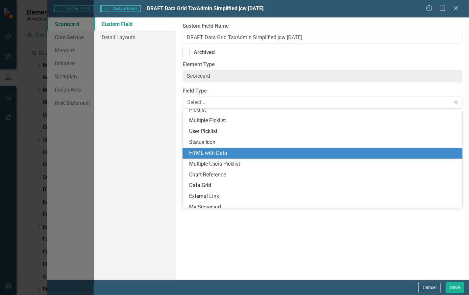
scroll to position [139, 0]
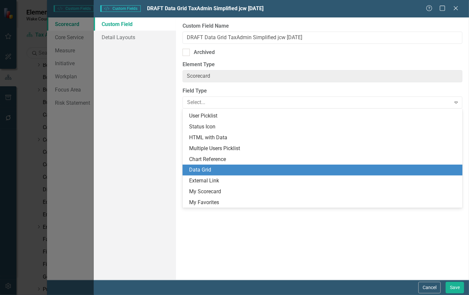
click at [209, 168] on div "Data Grid" at bounding box center [324, 170] width 270 height 8
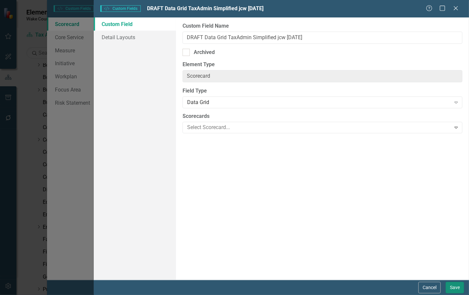
click at [449, 287] on button "Save" at bounding box center [455, 288] width 18 height 12
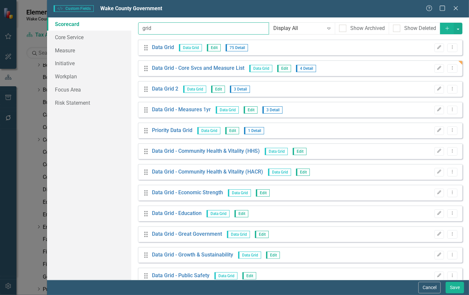
click at [178, 27] on input "grid" at bounding box center [203, 28] width 131 height 12
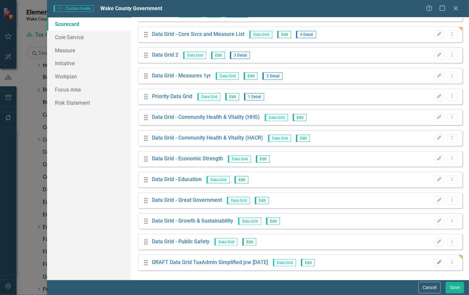
click at [437, 260] on icon "Edit" at bounding box center [439, 262] width 5 height 4
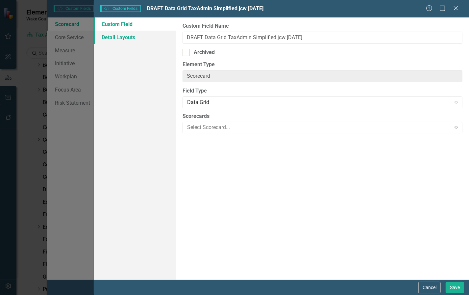
click at [119, 39] on link "Detail Layouts" at bounding box center [135, 37] width 82 height 13
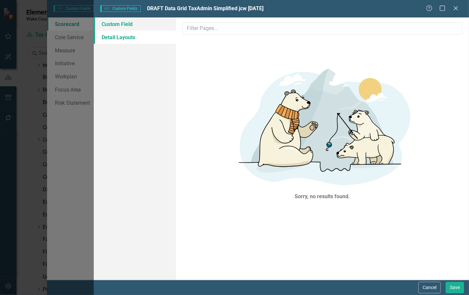
click at [120, 24] on link "Custom Field" at bounding box center [135, 23] width 82 height 13
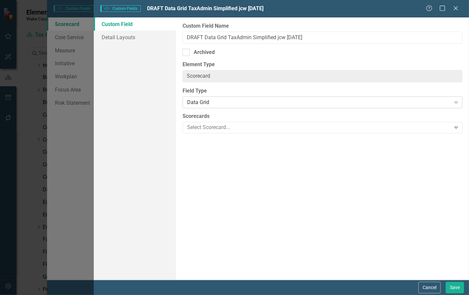
click at [268, 102] on div "Data Grid" at bounding box center [319, 103] width 264 height 8
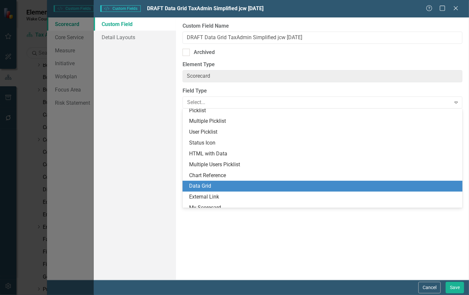
scroll to position [139, 0]
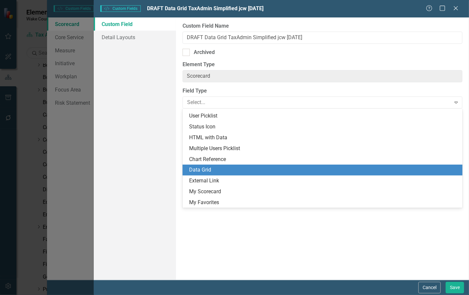
click at [266, 96] on div "Field Type 22 results available. Use Up and Down to choose options, press Enter…" at bounding box center [323, 97] width 280 height 21
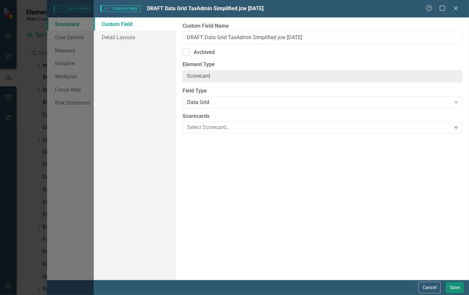
click at [454, 287] on button "Save" at bounding box center [455, 288] width 18 height 12
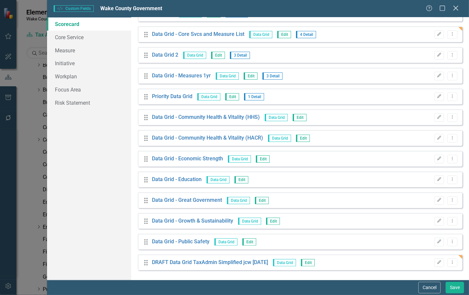
click at [456, 9] on icon at bounding box center [456, 8] width 5 height 5
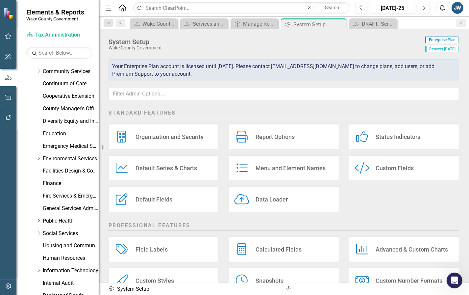
scroll to position [217, 0]
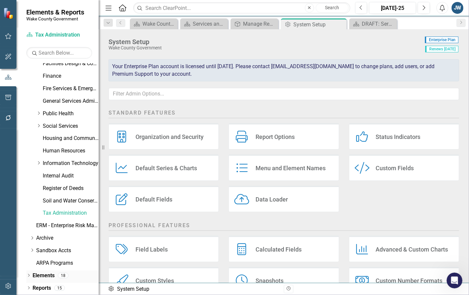
click at [28, 276] on icon "Dropdown" at bounding box center [28, 276] width 5 height 4
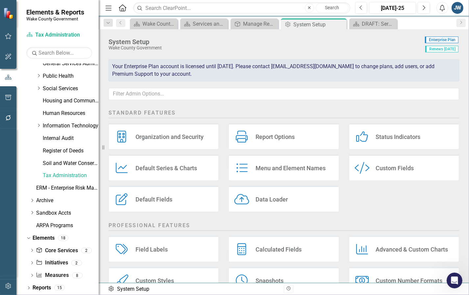
click at [43, 231] on div "ARPA Programs" at bounding box center [67, 226] width 63 height 13
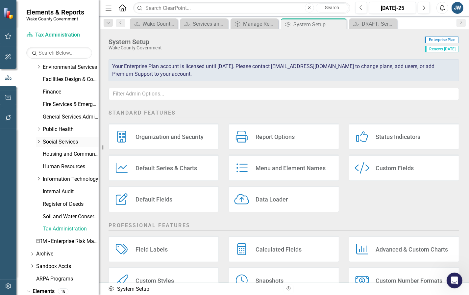
scroll to position [8, 0]
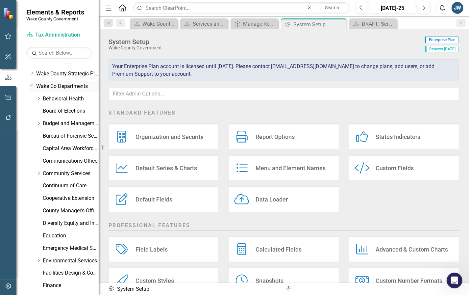
click at [47, 85] on link "Wake Co Departments" at bounding box center [67, 87] width 63 height 8
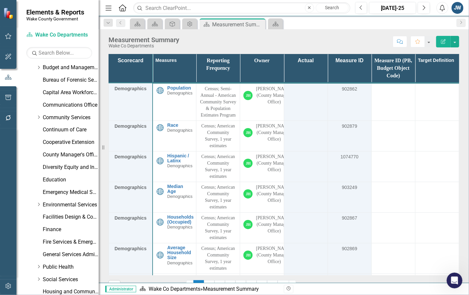
scroll to position [254, 0]
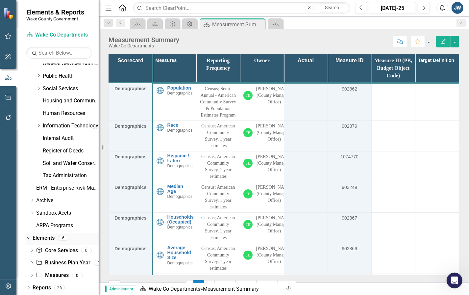
click at [40, 234] on link "Elements" at bounding box center [44, 238] width 22 height 8
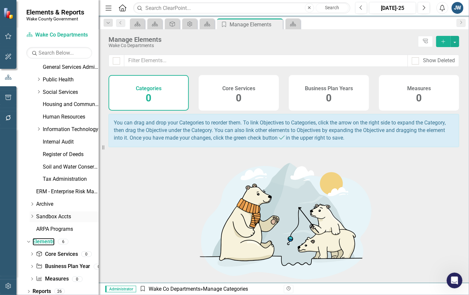
scroll to position [254, 0]
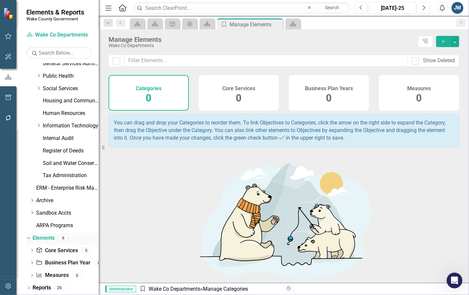
click at [46, 236] on link "Elements" at bounding box center [44, 238] width 22 height 8
click at [28, 287] on icon "Dropdown" at bounding box center [28, 289] width 5 height 4
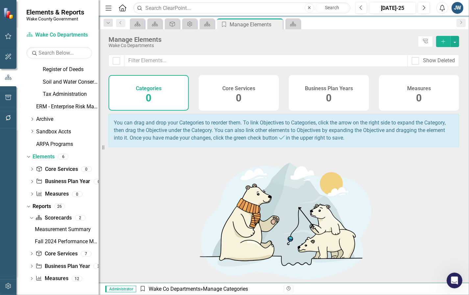
scroll to position [336, 0]
click at [62, 218] on link "Scorecard Scorecards" at bounding box center [54, 218] width 36 height 8
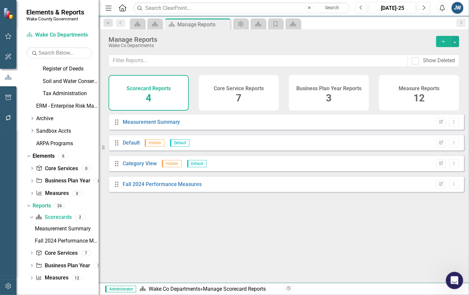
click at [451, 281] on icon "Open Intercom Messenger" at bounding box center [454, 279] width 11 height 11
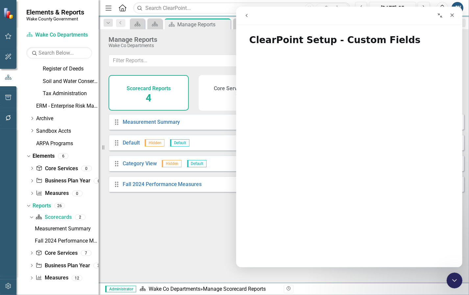
click at [245, 15] on icon "go back" at bounding box center [246, 15] width 5 height 5
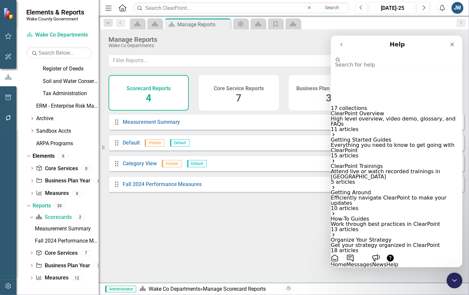
click at [357, 57] on input "Search for help" at bounding box center [368, 53] width 66 height 6
type input "custome field: data grid"
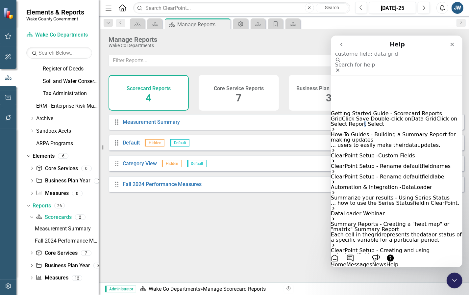
click at [360, 115] on span "Click on Select Report Select" at bounding box center [394, 121] width 126 height 12
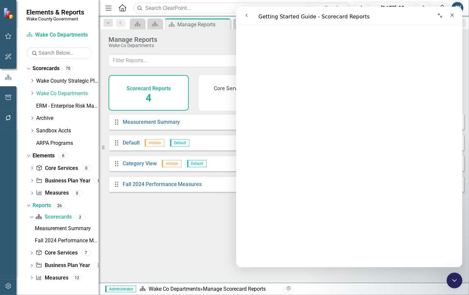
scroll to position [0, 0]
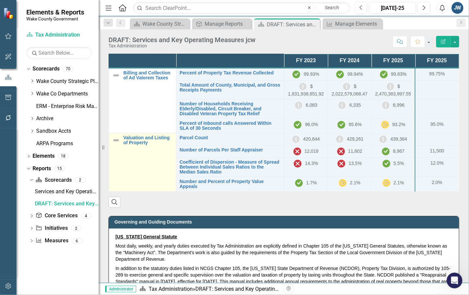
scroll to position [14, 0]
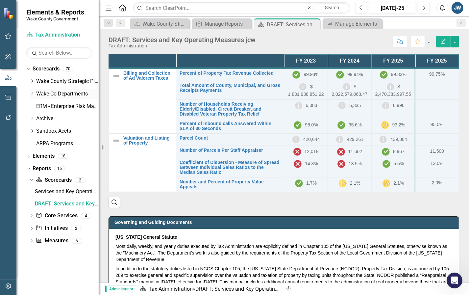
click at [32, 93] on icon "Dropdown" at bounding box center [32, 94] width 5 height 4
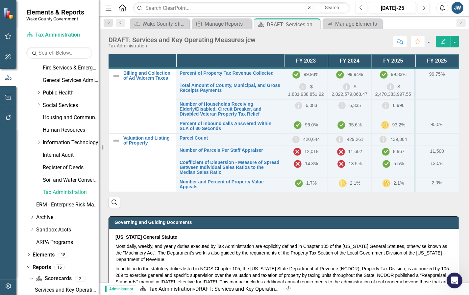
scroll to position [247, 0]
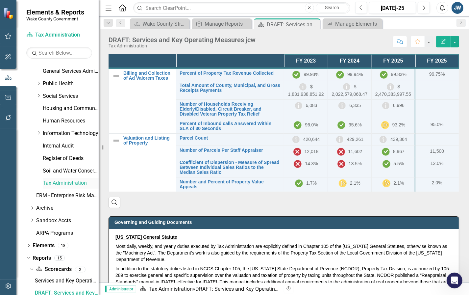
click at [67, 180] on link "Tax Administration" at bounding box center [71, 183] width 56 height 8
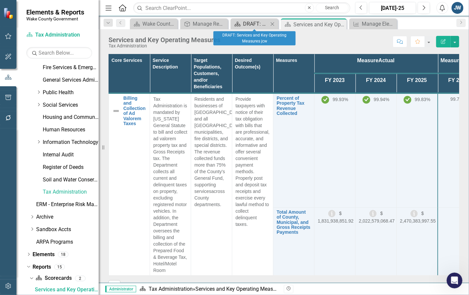
click at [254, 24] on div "DRAFT: Services and Key Operating Measures jcw" at bounding box center [255, 24] width 25 height 8
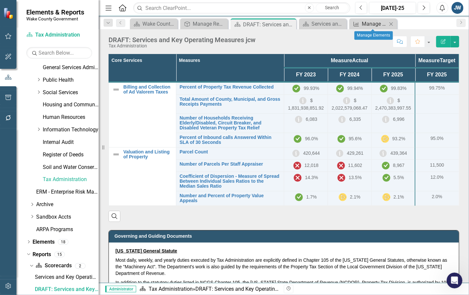
click at [362, 25] on div "Manage Elements" at bounding box center [374, 24] width 25 height 8
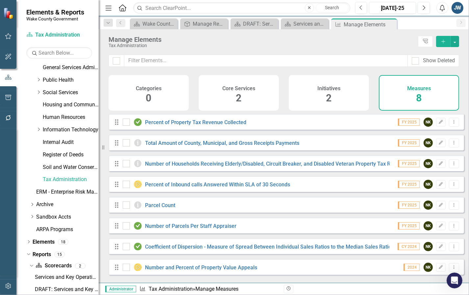
click at [0, 0] on icon "Close" at bounding box center [0, 0] width 0 height 0
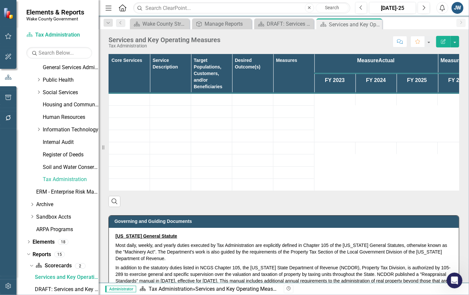
scroll to position [238, 0]
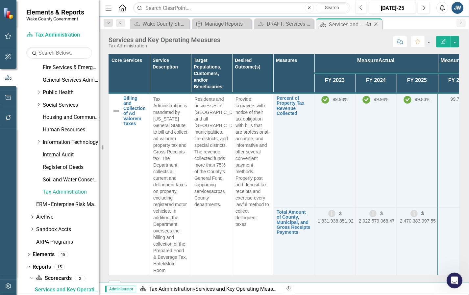
click at [338, 27] on div "Services and Key Operating Measures" at bounding box center [346, 24] width 35 height 8
click at [226, 23] on div "Manage Reports" at bounding box center [223, 24] width 37 height 8
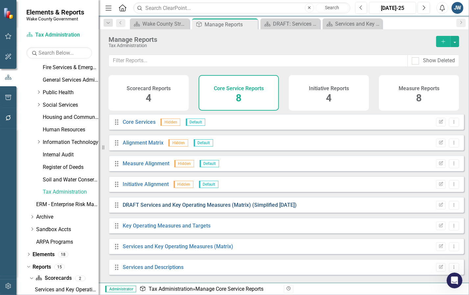
click at [272, 208] on link "DRAFT Services and Key Operating Measures (Matrix) (Simplified [DATE])" at bounding box center [210, 205] width 174 height 6
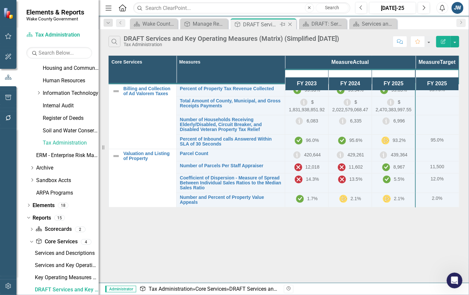
click at [291, 25] on icon "Close" at bounding box center [290, 24] width 7 height 5
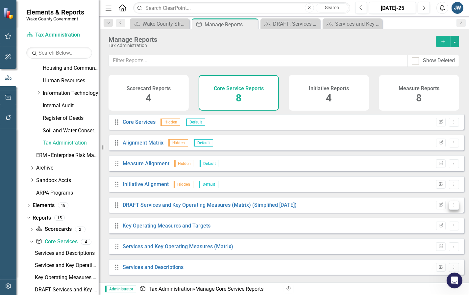
click at [452, 207] on icon "Dropdown Menu" at bounding box center [455, 205] width 6 height 4
click at [431, 220] on link "Edit Report Edit Report" at bounding box center [427, 221] width 54 height 12
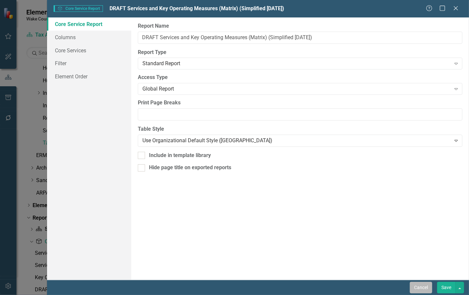
click at [420, 290] on button "Cancel" at bounding box center [421, 288] width 22 height 12
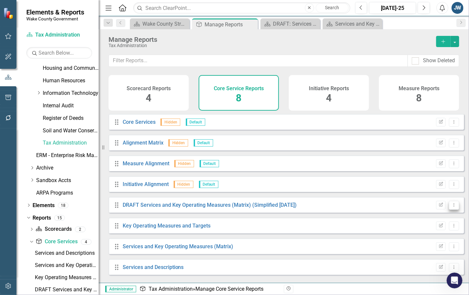
click at [449, 210] on button "Dropdown Menu" at bounding box center [454, 205] width 10 height 9
click at [432, 244] on link "Copy Duplicate Report" at bounding box center [427, 246] width 54 height 12
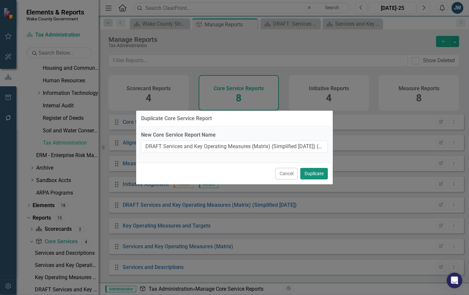
click at [312, 174] on button "Duplicate" at bounding box center [315, 174] width 28 height 12
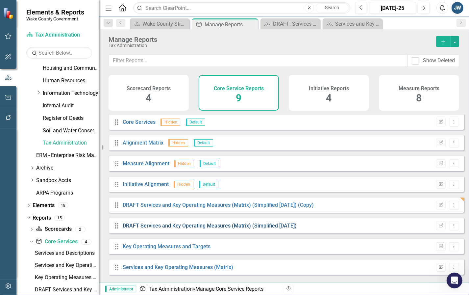
click at [276, 229] on link "DRAFT Services and Key Operating Measures (Matrix) (Simplified [DATE])" at bounding box center [210, 226] width 174 height 6
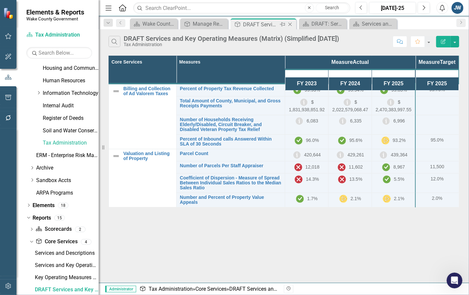
click at [288, 25] on icon "Close" at bounding box center [290, 24] width 7 height 5
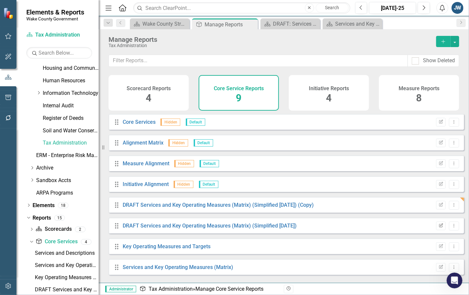
click at [439, 228] on icon "Edit Report" at bounding box center [441, 226] width 5 height 4
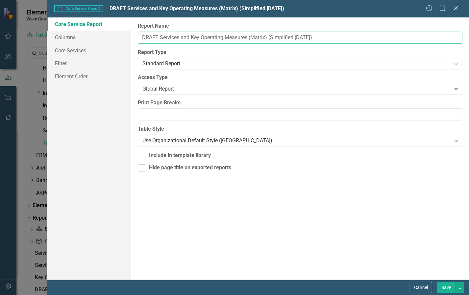
click at [260, 37] on input "DRAFT Services and Key Operating Measures (Matrix) (Simplified [DATE])" at bounding box center [300, 38] width 325 height 12
type input "DRAFT Services and Key Operating Measures (Simplified Aug 2025)"
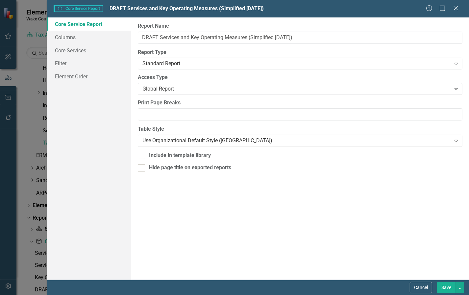
click at [442, 287] on button "Save" at bounding box center [447, 288] width 18 height 12
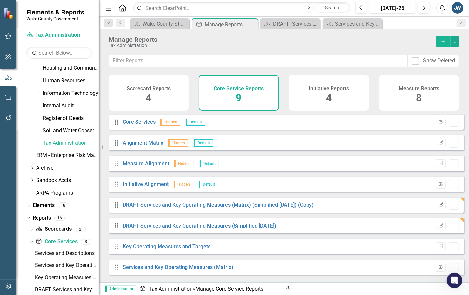
click at [439, 207] on icon "Edit Report" at bounding box center [441, 205] width 5 height 4
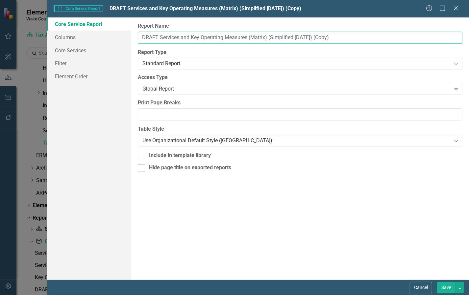
click at [180, 36] on input "DRAFT Services and Key Operating Measures (Matrix) (Simplified Aug 2025) (Copy)" at bounding box center [300, 38] width 325 height 12
drag, startPoint x: 372, startPoint y: 37, endPoint x: 337, endPoint y: 37, distance: 35.2
click at [337, 37] on input "DRAFT Services, Descr, and Key Operating Measures (Matrix) (Simplified Aug 2025…" at bounding box center [300, 38] width 325 height 12
type input "DRAFT Services, Descr, and Key Operating Measures (Matrix) (Simplified Aug 2025)"
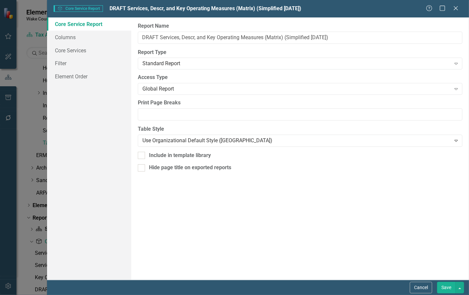
click at [445, 286] on button "Save" at bounding box center [447, 288] width 18 height 12
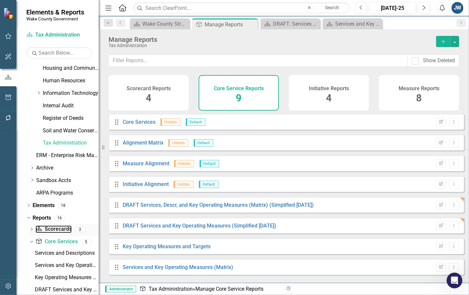
click at [52, 228] on link "Scorecard Scorecards" at bounding box center [54, 230] width 36 height 8
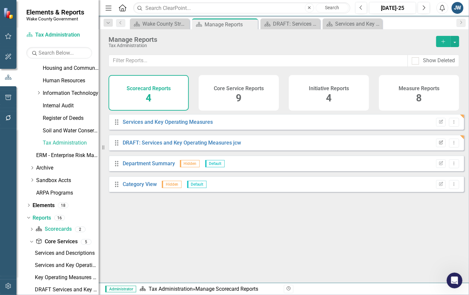
click at [439, 145] on icon "Edit Report" at bounding box center [441, 143] width 5 height 4
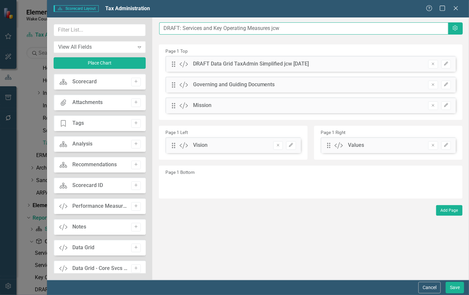
click at [202, 29] on input "DRAFT: Services and Key Operating Measures jcw" at bounding box center [303, 28] width 289 height 12
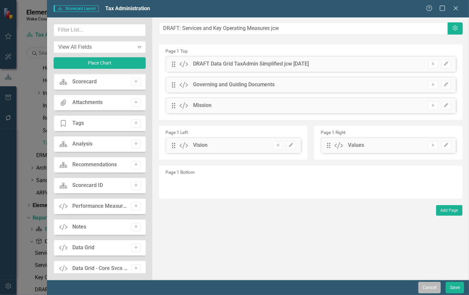
click at [429, 287] on button "Cancel" at bounding box center [430, 288] width 22 height 12
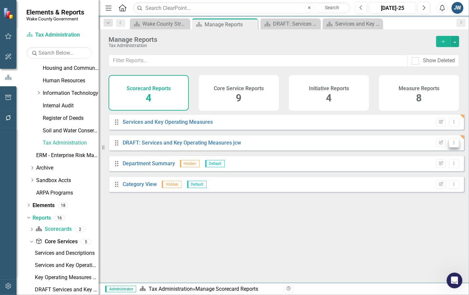
click at [452, 145] on icon "Dropdown Menu" at bounding box center [455, 143] width 6 height 4
click at [425, 182] on link "Copy Duplicate Report" at bounding box center [427, 183] width 54 height 12
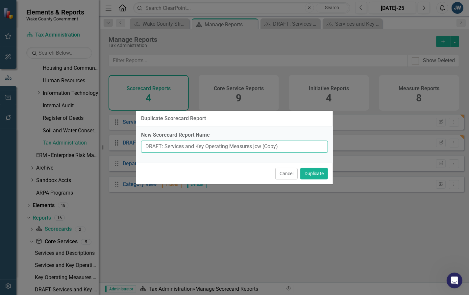
click at [184, 147] on input "DRAFT: Services and Key Operating Measures jcw (Copy)" at bounding box center [234, 147] width 187 height 12
drag, startPoint x: 282, startPoint y: 146, endPoint x: 339, endPoint y: 150, distance: 57.4
click at [339, 150] on div "Duplicate Scorecard Report New Scorecard Report Name DRAFT: Services, Descr, an…" at bounding box center [234, 147] width 469 height 295
type input "DRAFT: Services, Descr, and Key Operating Measures jcw"
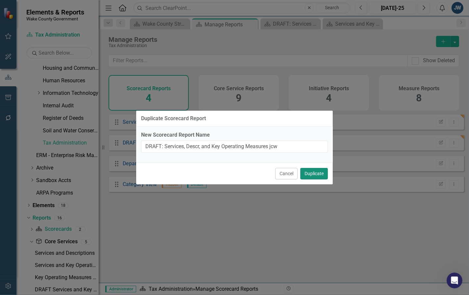
click at [309, 174] on button "Duplicate" at bounding box center [315, 174] width 28 height 12
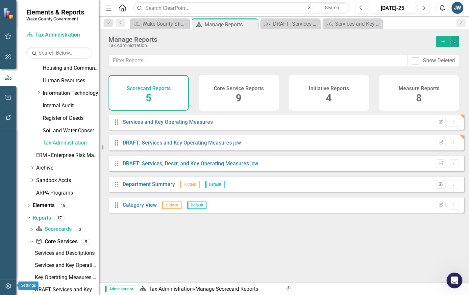
click at [8, 286] on icon "button" at bounding box center [8, 285] width 7 height 5
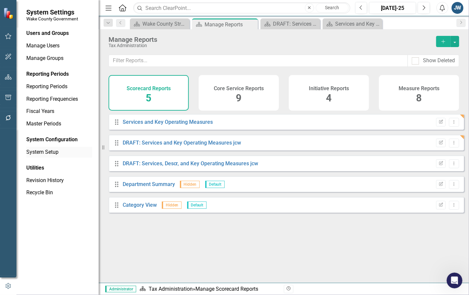
click at [48, 152] on link "System Setup" at bounding box center [59, 152] width 66 height 8
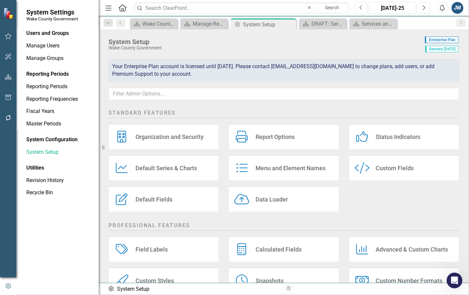
click at [384, 168] on div "Custom Fields" at bounding box center [395, 168] width 38 height 8
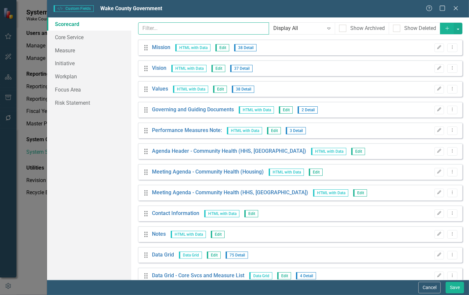
click at [151, 27] on input "text" at bounding box center [203, 28] width 131 height 12
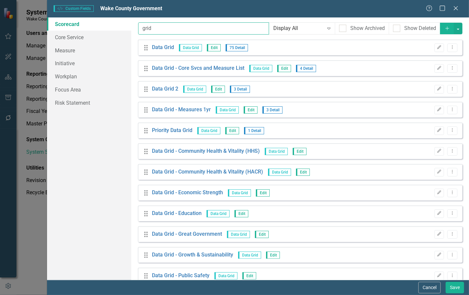
scroll to position [34, 0]
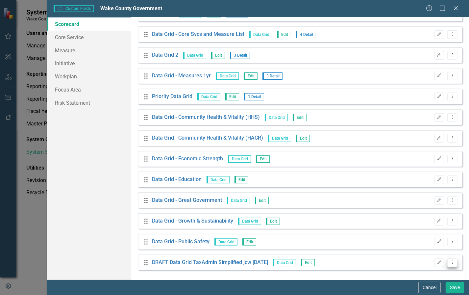
type input "grid"
click at [450, 263] on icon "Dropdown Menu" at bounding box center [453, 262] width 6 height 4
click at [412, 241] on link "Copy Duplicate Custom Field" at bounding box center [418, 239] width 70 height 12
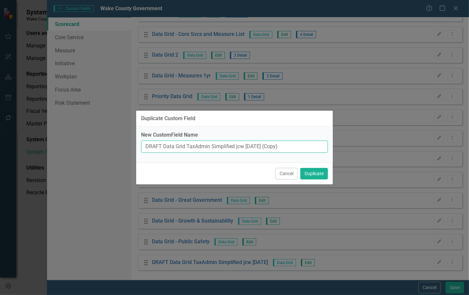
click at [184, 147] on input "DRAFT Data Grid TaxAdmin Simplified jcw Aug 2025 (Copy)" at bounding box center [234, 147] width 187 height 12
click at [222, 147] on input "DRAFT Data Grid TaxAdmin Simplified jcw Aug 2025 (Copy)" at bounding box center [234, 147] width 187 height 12
drag, startPoint x: 257, startPoint y: 146, endPoint x: 341, endPoint y: 151, distance: 84.1
click at [341, 151] on div "Duplicate Custom Field New CustomField Name DRAFT Data Grid TaxAdmin Descr jcw …" at bounding box center [234, 147] width 469 height 295
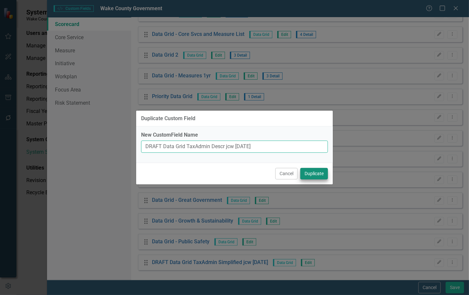
type input "DRAFT Data Grid TaxAdmin Descr jcw Aug 2025"
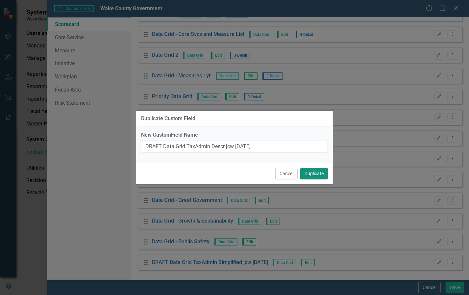
click at [308, 174] on button "Duplicate" at bounding box center [315, 174] width 28 height 12
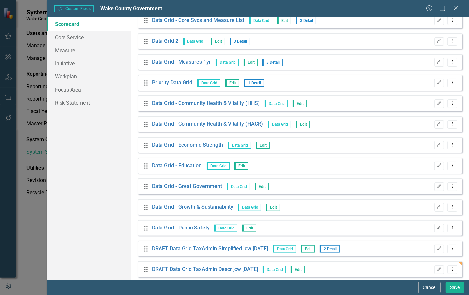
scroll to position [55, 0]
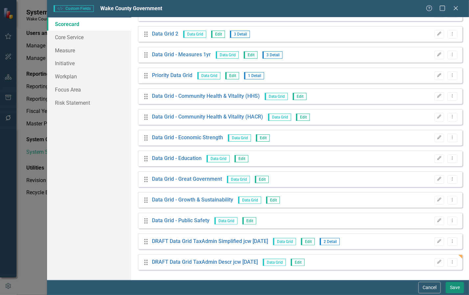
click at [453, 291] on button "Save" at bounding box center [455, 288] width 18 height 12
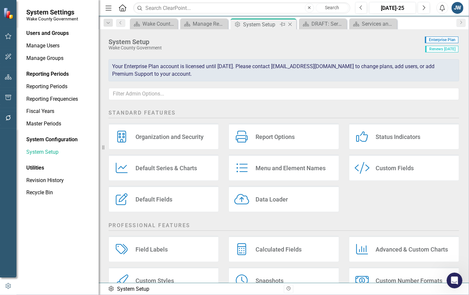
click at [292, 25] on icon "Close" at bounding box center [290, 24] width 7 height 5
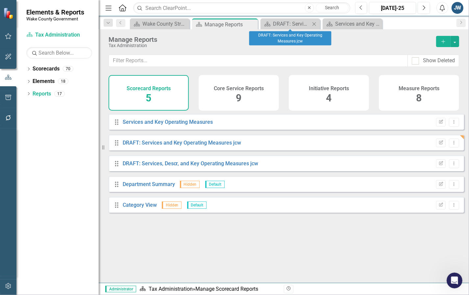
click at [313, 22] on icon "Close" at bounding box center [314, 23] width 7 height 5
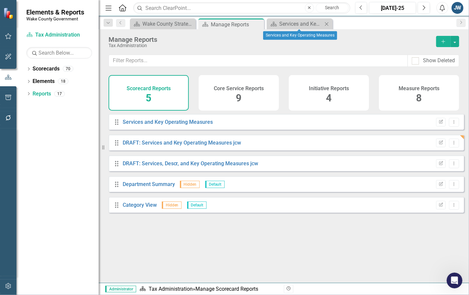
click at [325, 24] on icon "Close" at bounding box center [327, 23] width 7 height 5
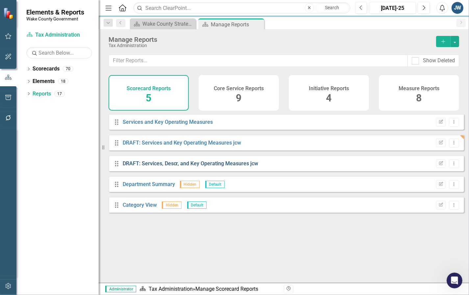
click at [204, 167] on link "DRAFT: Services, Descr, and Key Operating Measures jcw" at bounding box center [191, 163] width 136 height 6
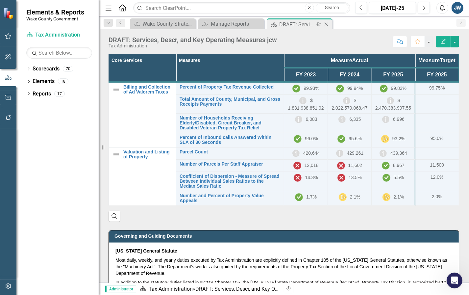
click at [328, 23] on icon at bounding box center [327, 25] width 4 height 4
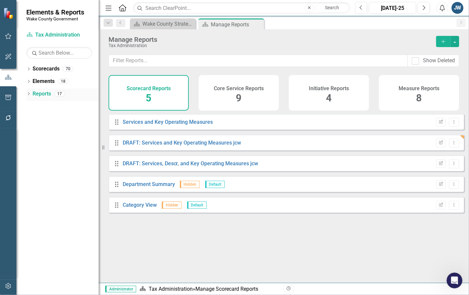
click at [27, 94] on icon "Dropdown" at bounding box center [28, 95] width 5 height 4
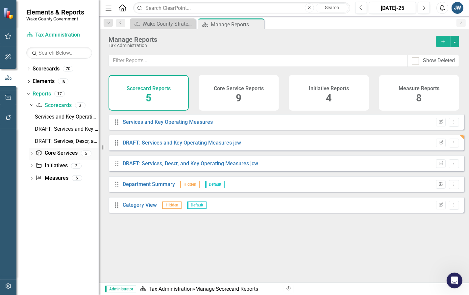
click at [30, 152] on icon "Dropdown" at bounding box center [31, 154] width 5 height 4
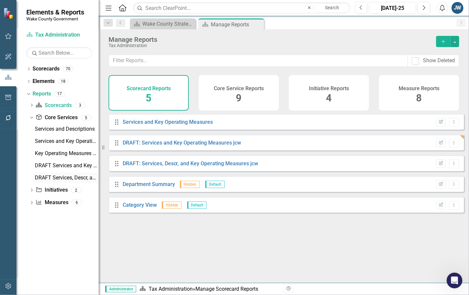
click at [57, 177] on div "DRAFT Services, Descr, and Key Operating Measures (Matrix) (Simplified Aug 2025)" at bounding box center [67, 178] width 64 height 6
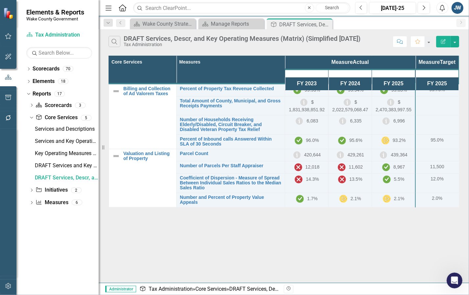
click at [440, 44] on button "Edit Report" at bounding box center [444, 42] width 14 height 12
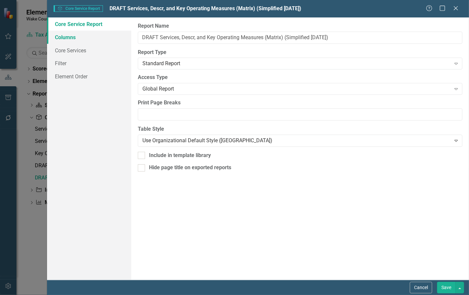
click at [76, 37] on link "Columns" at bounding box center [89, 37] width 85 height 13
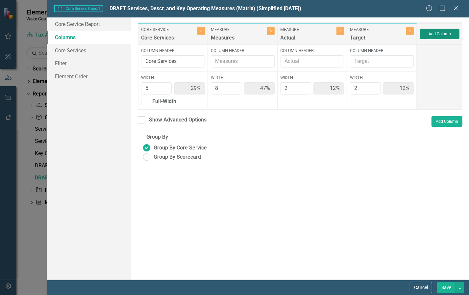
click at [438, 33] on button "Add Column" at bounding box center [440, 34] width 40 height 11
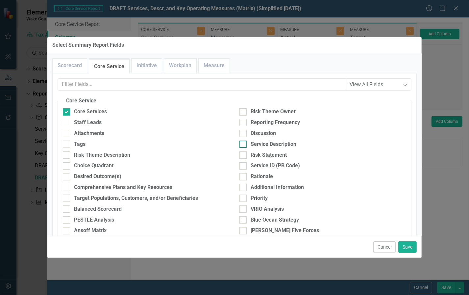
click at [241, 143] on input "Service Description" at bounding box center [242, 143] width 4 height 4
checkbox input "true"
click at [404, 248] on button "Save" at bounding box center [408, 247] width 18 height 12
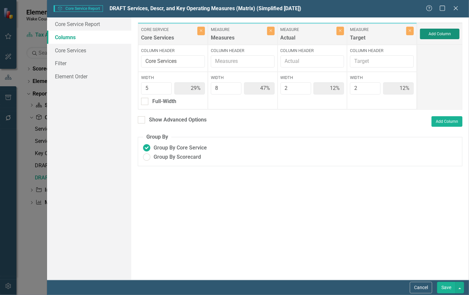
type input "28%"
type input "44%"
type input "11%"
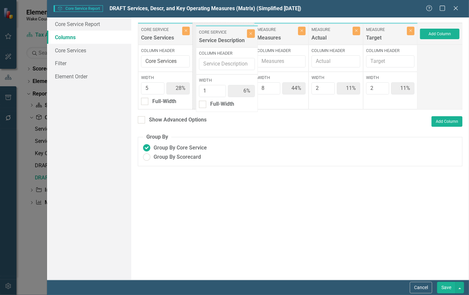
drag, startPoint x: 380, startPoint y: 29, endPoint x: 221, endPoint y: 30, distance: 159.0
click at [221, 30] on div "Core Service Core Services Close Column Header Core Services Width 5 28% Full-W…" at bounding box center [277, 65] width 279 height 87
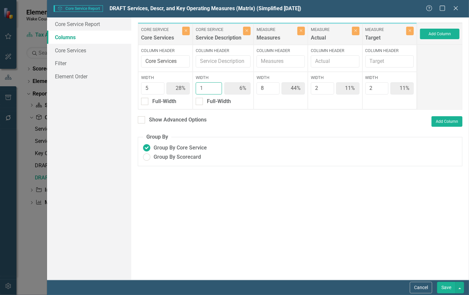
drag, startPoint x: 207, startPoint y: 87, endPoint x: 195, endPoint y: 88, distance: 12.2
click at [195, 88] on div "Width 1 6% Full-Width" at bounding box center [223, 91] width 61 height 38
type input "10"
type input "19%"
type input "37%"
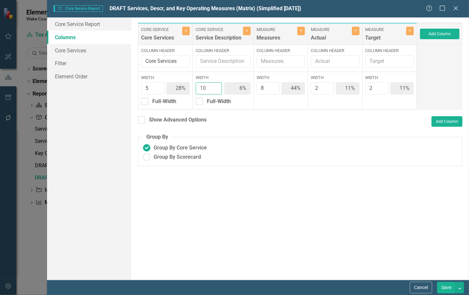
type input "30%"
type input "7%"
type input "1"
type input "28%"
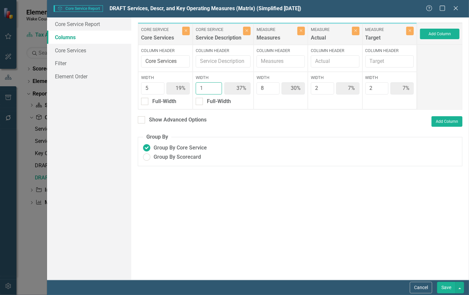
type input "6%"
type input "44%"
type input "11%"
type input "15"
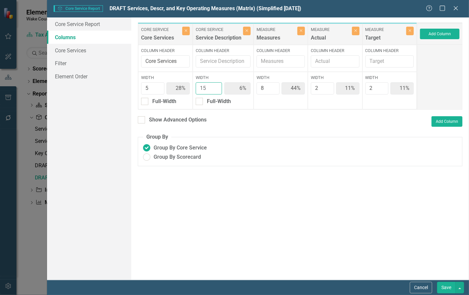
type input "16%"
type input "47%"
type input "25%"
type input "6%"
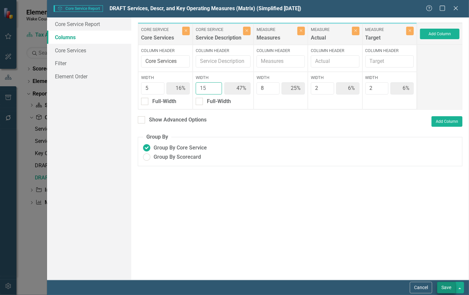
type input "15"
click at [442, 285] on button "Save" at bounding box center [447, 288] width 18 height 12
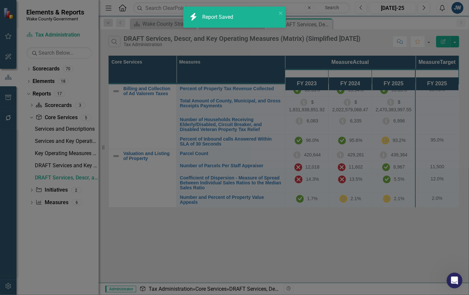
radio input "true"
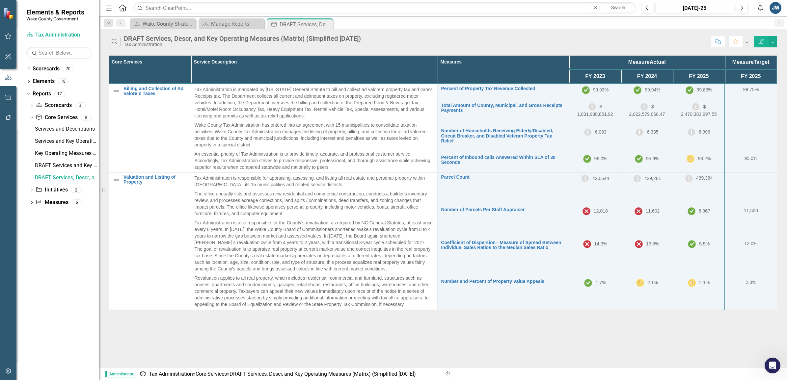
click at [469, 43] on icon "Edit Report" at bounding box center [761, 41] width 6 height 5
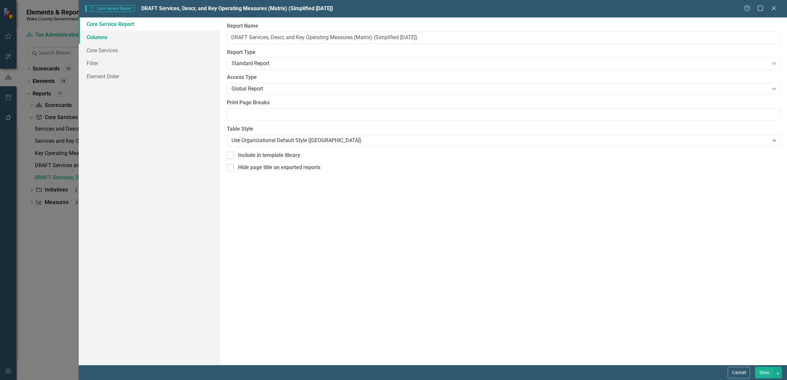
click at [104, 37] on link "Columns" at bounding box center [150, 37] width 142 height 13
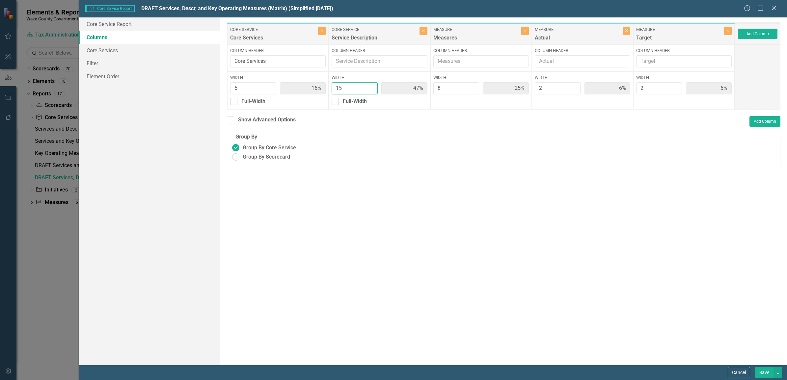
drag, startPoint x: 341, startPoint y: 87, endPoint x: 330, endPoint y: 87, distance: 10.5
click at [330, 87] on div "Width 15 47% Full-Width" at bounding box center [379, 91] width 101 height 38
type input "2"
type input "26%"
type input "11%"
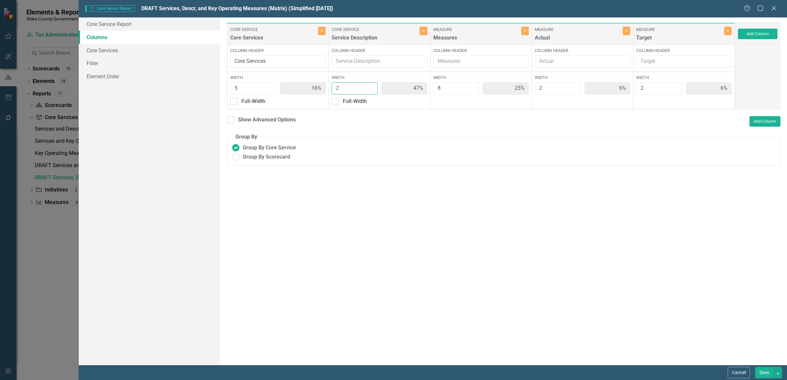
type input "42%"
type input "11%"
type input "25"
type input "12%"
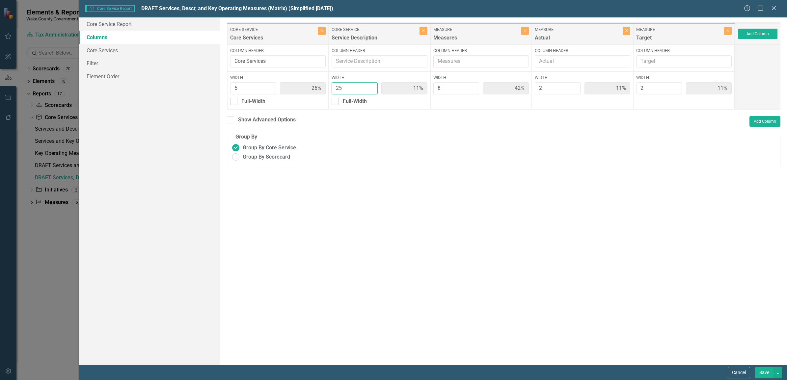
type input "60%"
type input "19%"
type input "5%"
type input "25"
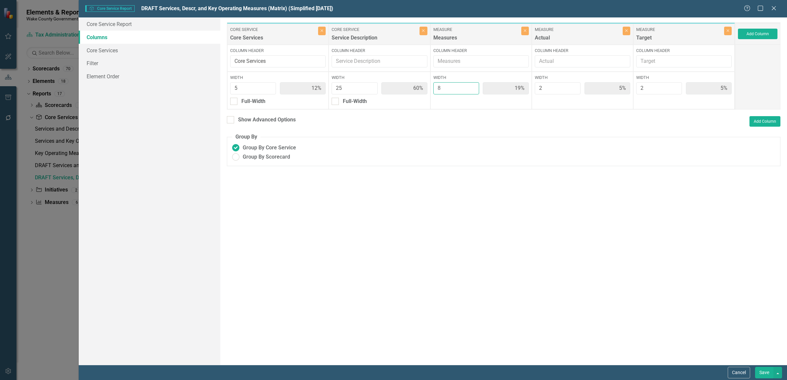
click at [459, 89] on input "8" at bounding box center [456, 88] width 46 height 12
drag, startPoint x: 448, startPoint y: 87, endPoint x: 436, endPoint y: 86, distance: 12.2
click at [436, 86] on input "8" at bounding box center [456, 88] width 46 height 12
type input "5"
type input "13%"
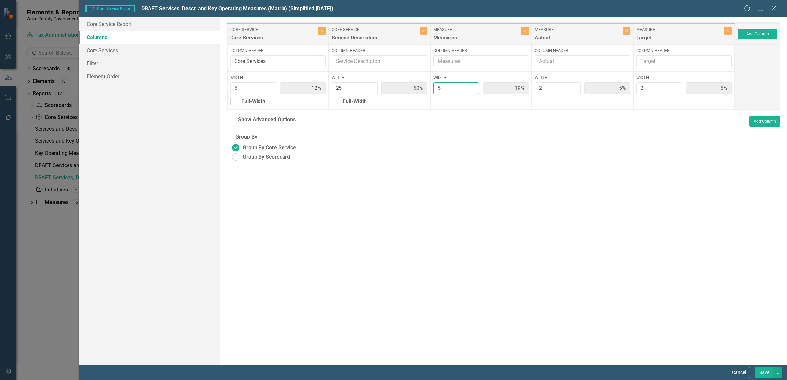
type input "64%"
type input "13%"
type input "5"
drag, startPoint x: 557, startPoint y: 90, endPoint x: 536, endPoint y: 90, distance: 21.1
click at [469, 90] on input "2" at bounding box center [558, 88] width 46 height 12
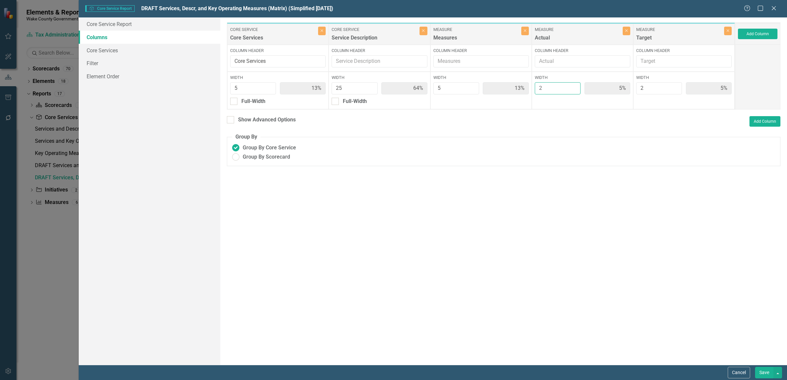
type input "1"
type input "66%"
type input "3%"
type input "1"
click at [469, 84] on div "Core Service Core Services Close Column Header Core Services Width 5 13% Full-W…" at bounding box center [481, 65] width 508 height 87
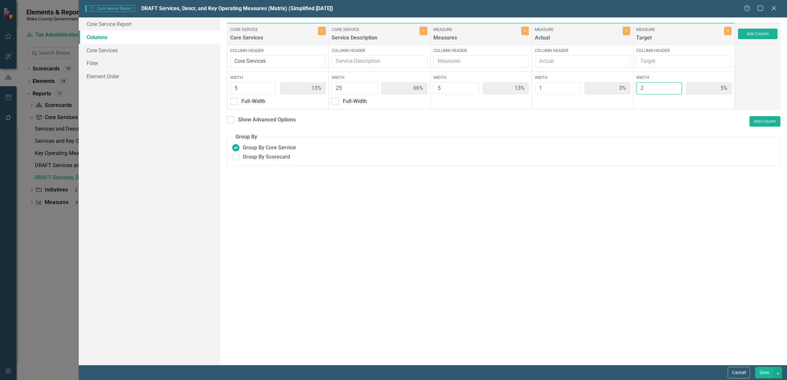
type input "1"
type input "14%"
type input "68%"
type input "14%"
type input "3%"
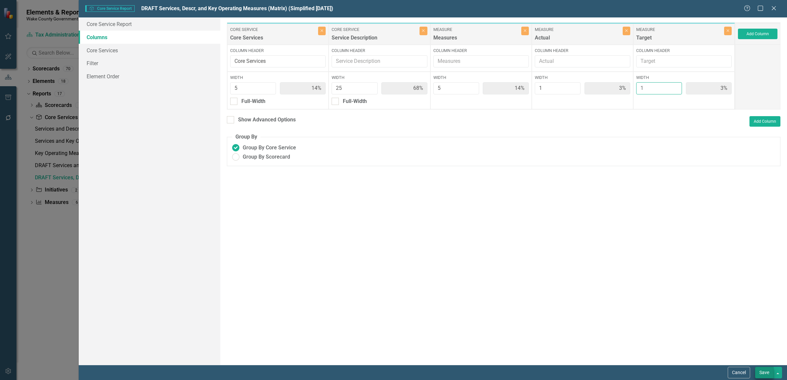
type input "1"
click at [469, 295] on button "Save" at bounding box center [764, 373] width 18 height 12
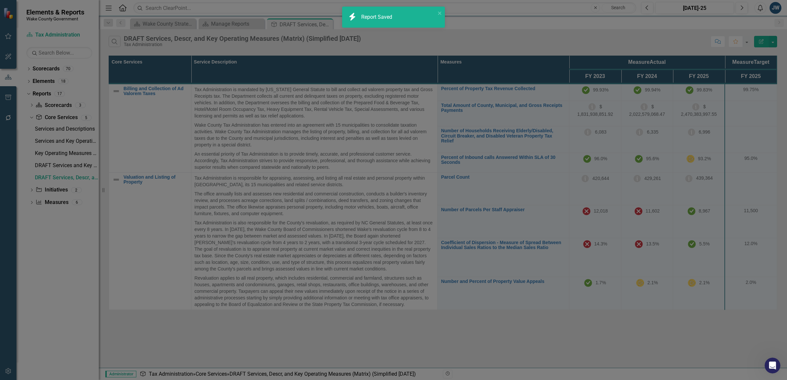
radio input "true"
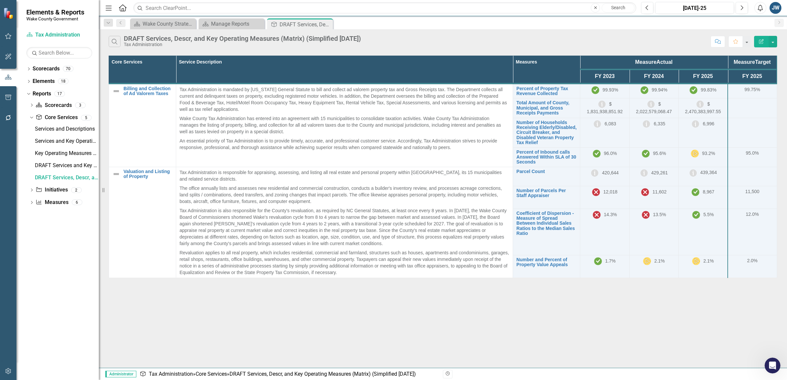
click at [469, 40] on button "Edit Report" at bounding box center [761, 42] width 14 height 12
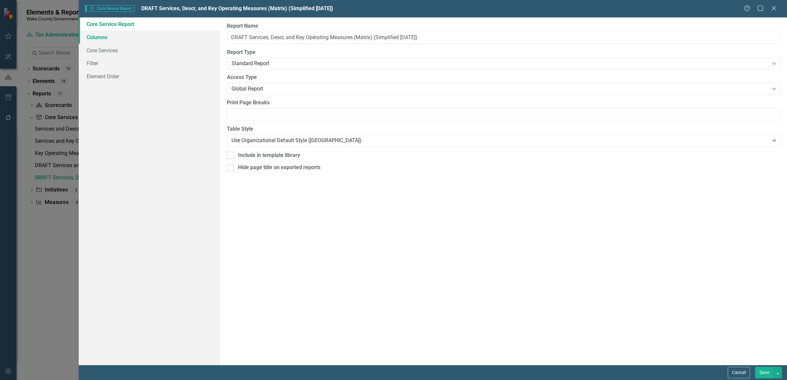
click at [112, 36] on link "Columns" at bounding box center [150, 37] width 142 height 13
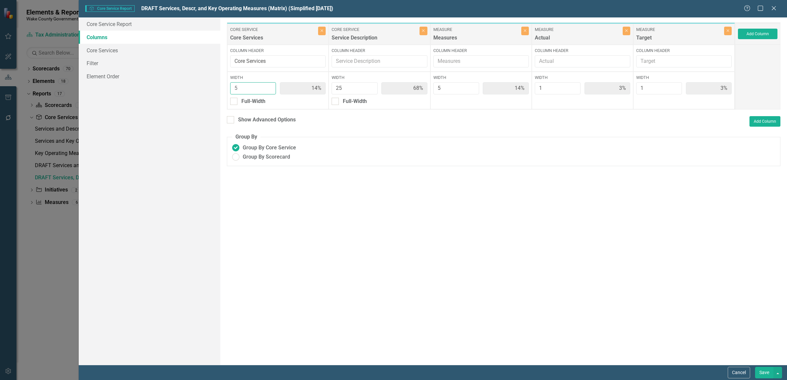
drag, startPoint x: 246, startPoint y: 86, endPoint x: 220, endPoint y: 84, distance: 25.8
click at [220, 84] on div "To add columns to your report, click on the "Select Columns" button below. All …" at bounding box center [503, 191] width 567 height 348
drag, startPoint x: 346, startPoint y: 88, endPoint x: 330, endPoint y: 88, distance: 16.1
click at [330, 88] on div "Width 25 68% Full-Width" at bounding box center [379, 91] width 101 height 38
type input "4"
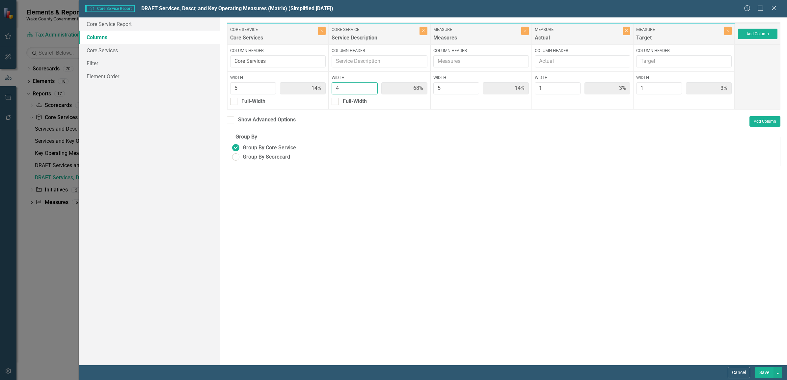
type input "31%"
type input "25%"
type input "31%"
type input "6%"
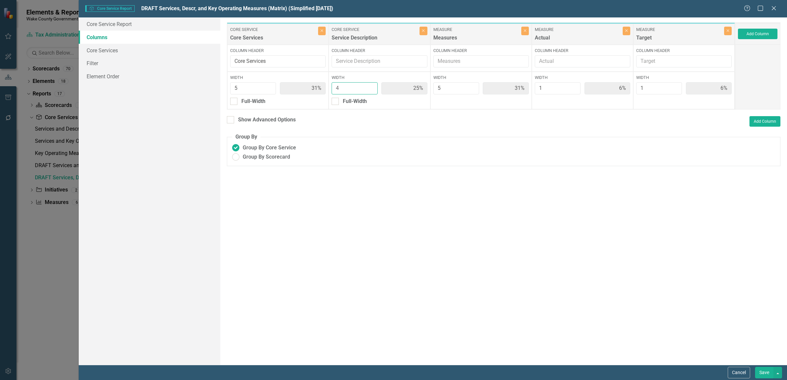
type input "40"
type input "10%"
type input "77%"
type input "10%"
type input "2%"
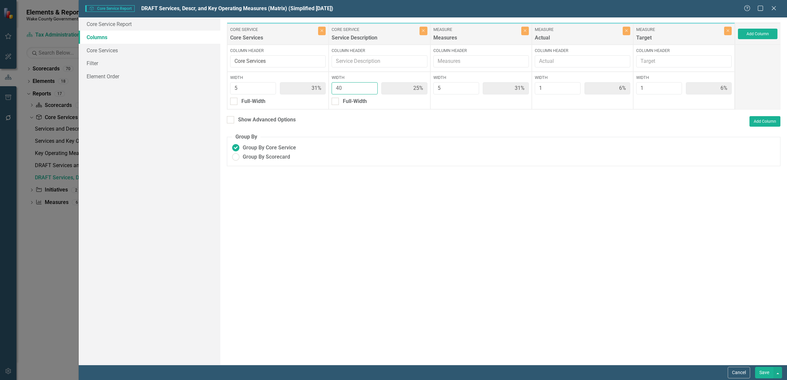
type input "2%"
type input "40"
click at [469, 295] on button "Save" at bounding box center [764, 373] width 18 height 12
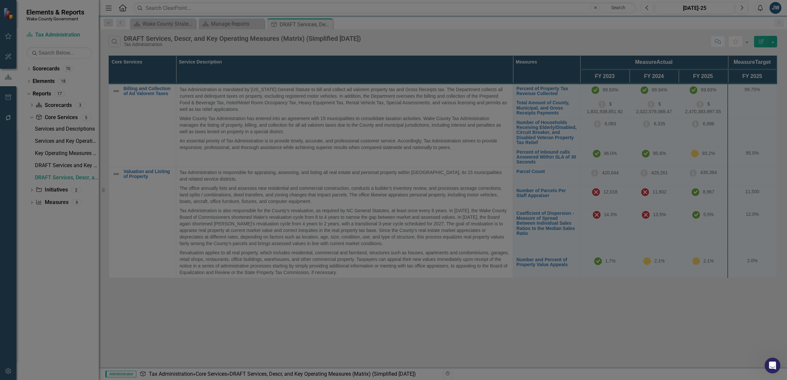
radio input "true"
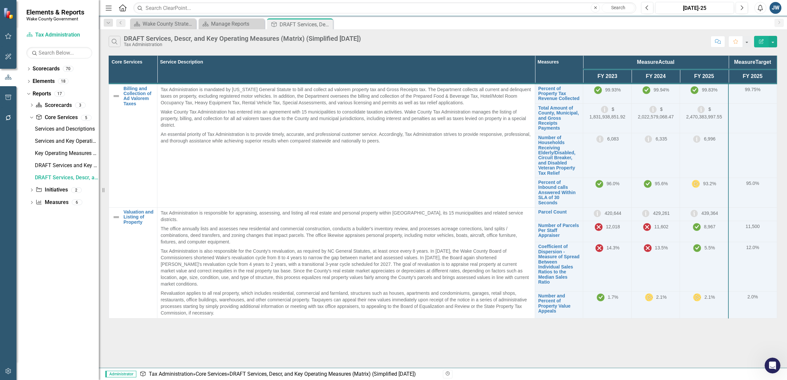
click at [469, 40] on icon "Edit Report" at bounding box center [761, 41] width 6 height 5
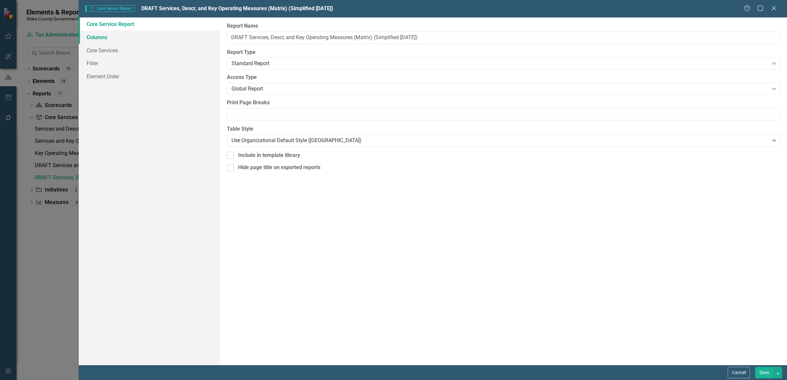
click at [107, 33] on link "Columns" at bounding box center [150, 37] width 142 height 13
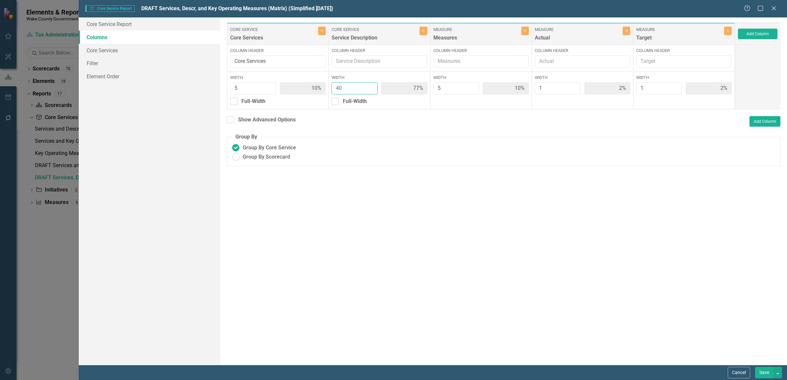
drag, startPoint x: 346, startPoint y: 89, endPoint x: 330, endPoint y: 87, distance: 16.2
click at [330, 87] on div "Width 40 77% Full-Width" at bounding box center [379, 91] width 101 height 38
type input "2"
type input "36%"
type input "14%"
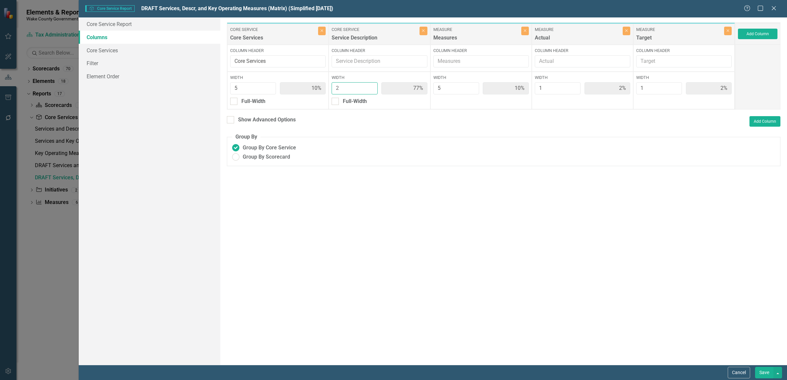
type input "36%"
type input "7%"
type input "25"
type input "14%"
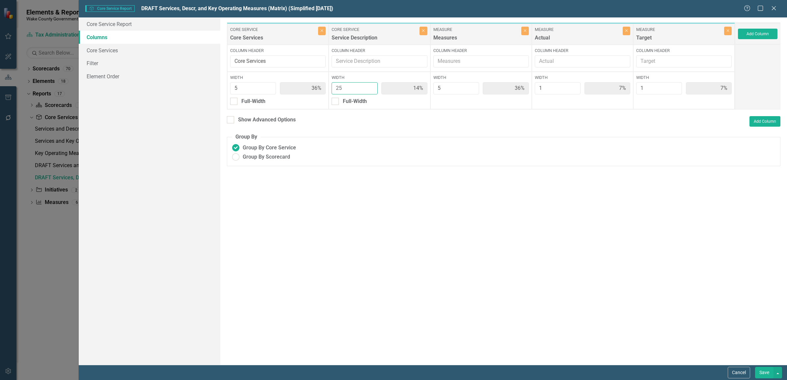
type input "68%"
type input "14%"
type input "3%"
type input "25"
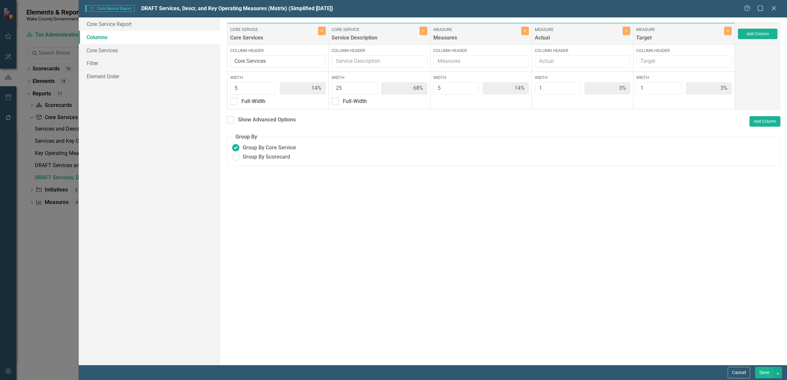
click at [469, 295] on button "Save" at bounding box center [764, 373] width 18 height 12
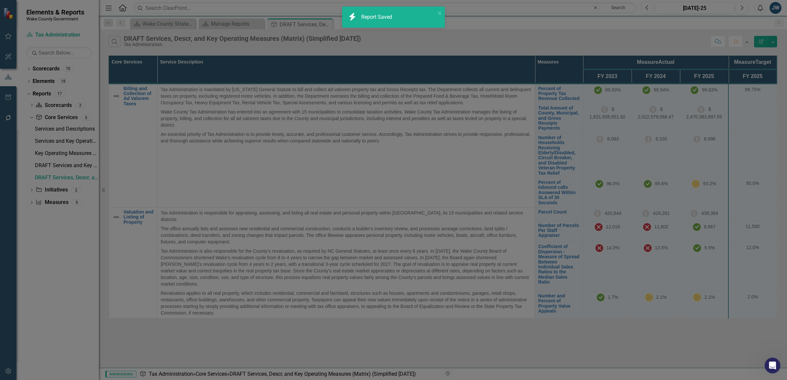
radio input "true"
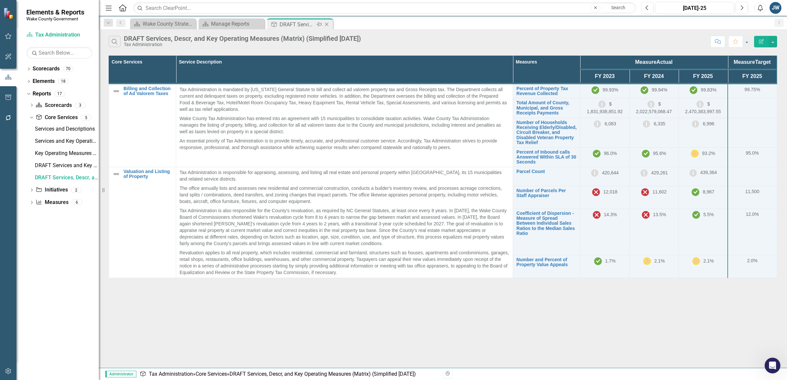
click at [329, 24] on icon "Close" at bounding box center [326, 24] width 7 height 5
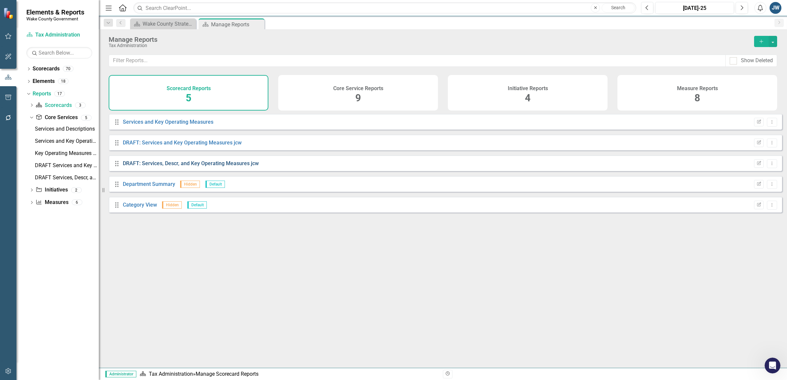
click at [217, 167] on link "DRAFT: Services, Descr, and Key Operating Measures jcw" at bounding box center [191, 163] width 136 height 6
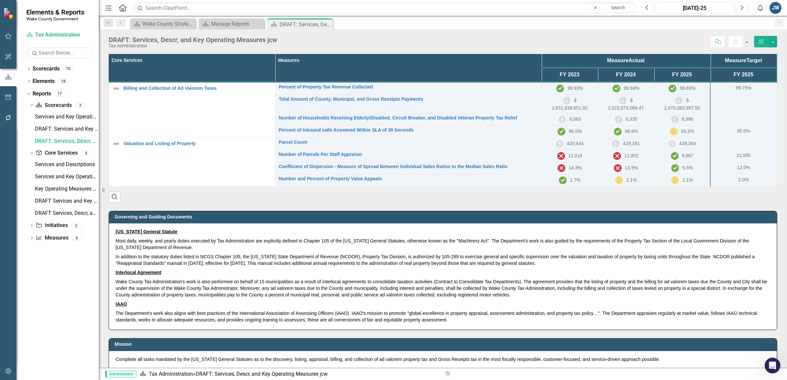
click at [469, 64] on th "Measures" at bounding box center [408, 68] width 266 height 28
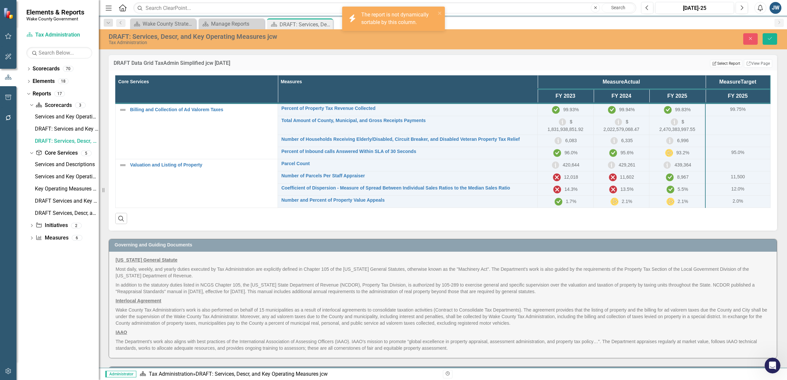
click at [469, 63] on button "Edit Report Select Report" at bounding box center [726, 63] width 32 height 7
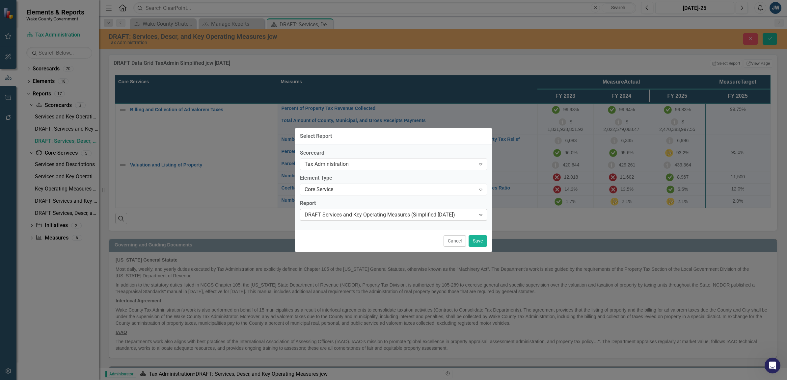
click at [393, 215] on div "DRAFT Services and Key Operating Measures (Simplified Aug 2025)" at bounding box center [390, 215] width 171 height 8
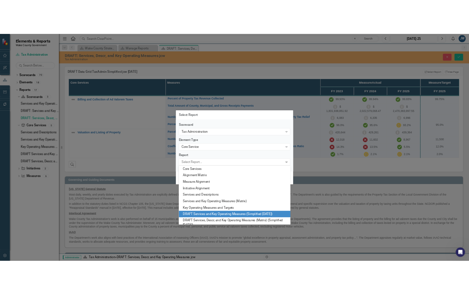
scroll to position [6, 0]
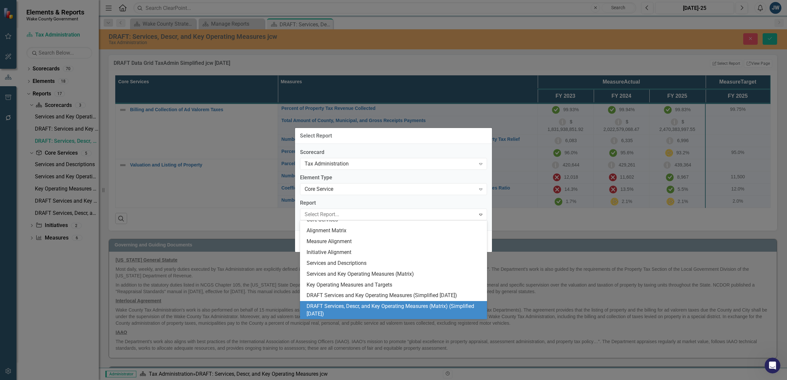
click at [358, 295] on div "DRAFT Services, Descr, and Key Operating Measures (Matrix) (Simplified Aug 2025)" at bounding box center [394, 310] width 176 height 15
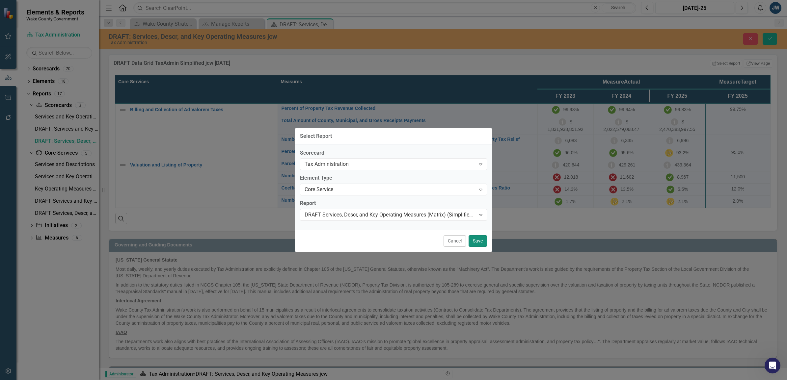
click at [469, 242] on button "Save" at bounding box center [477, 241] width 18 height 12
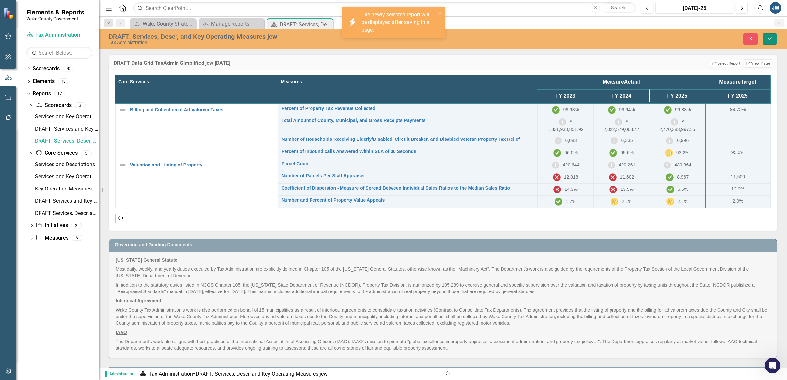
click at [469, 40] on icon "Save" at bounding box center [770, 38] width 6 height 5
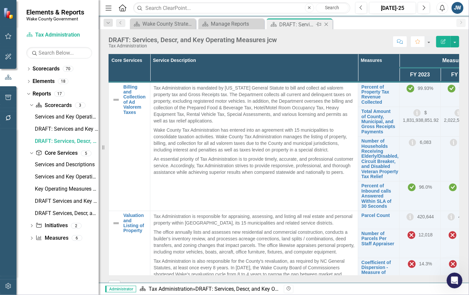
click at [327, 24] on icon at bounding box center [327, 25] width 4 height 4
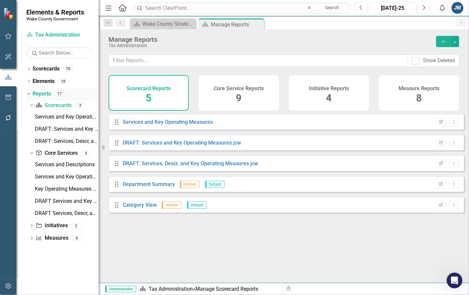
click at [40, 90] on div "Reports" at bounding box center [42, 94] width 18 height 11
click at [55, 130] on div "DRAFT: Services and Key Operating Measures jcw" at bounding box center [67, 129] width 64 height 6
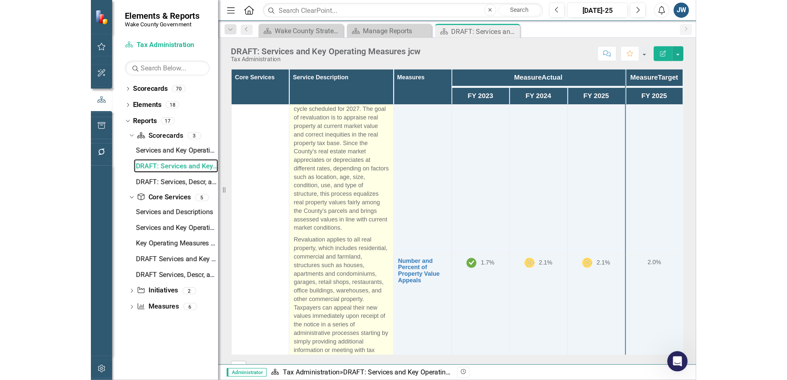
scroll to position [514, 0]
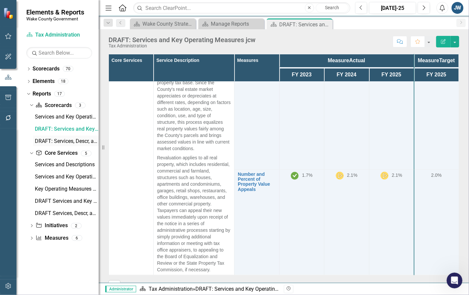
click at [62, 139] on div "DRAFT: Services, Descr, and Key Operating Measures jcw" at bounding box center [67, 141] width 64 height 6
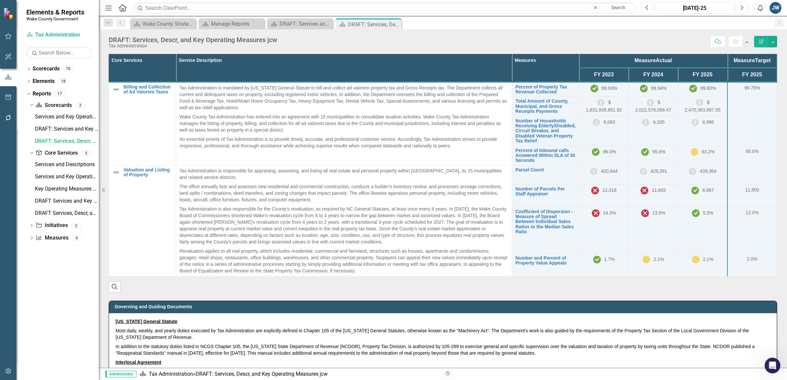
click at [450, 66] on th "Service Description" at bounding box center [344, 68] width 336 height 28
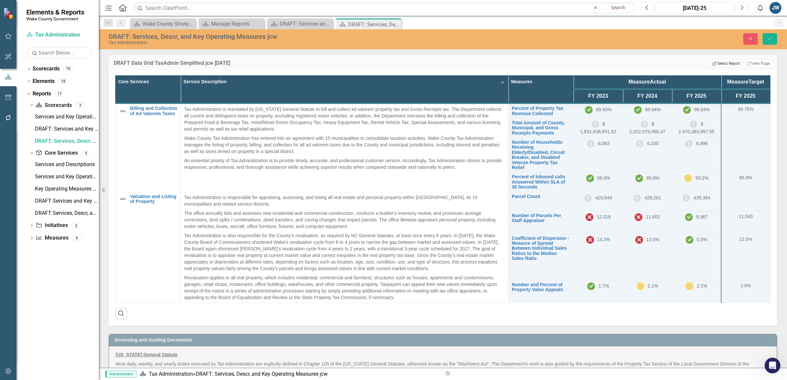
click at [469, 62] on button "Edit Report Select Report" at bounding box center [726, 63] width 32 height 7
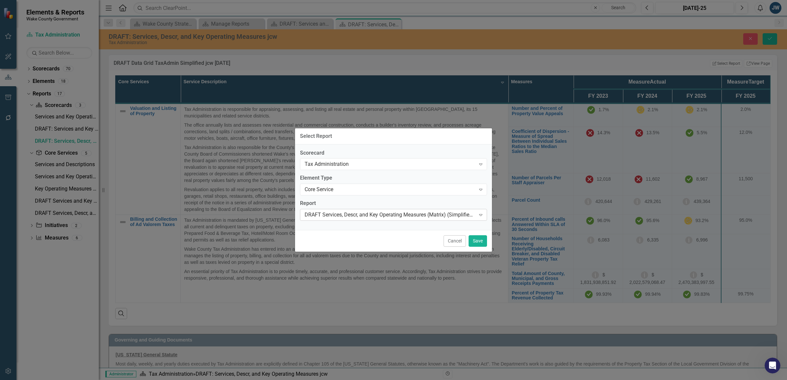
click at [411, 216] on div "DRAFT Services, Descr, and Key Operating Measures (Matrix) (Simplified Aug 2025)" at bounding box center [390, 215] width 171 height 8
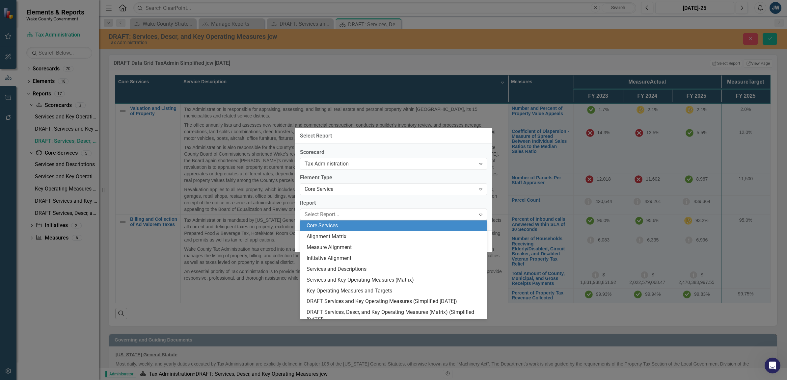
scroll to position [6, 0]
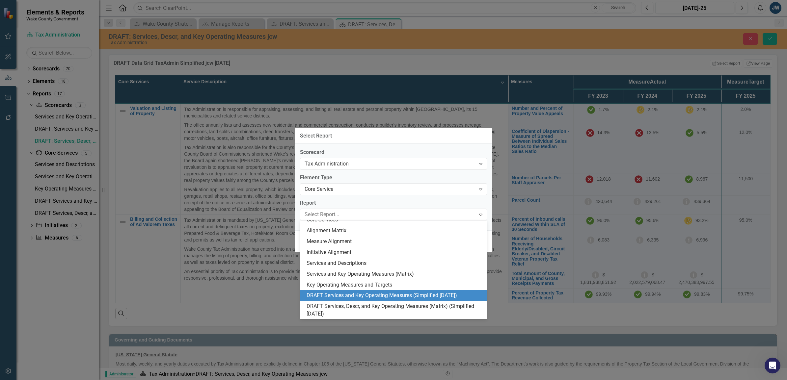
click at [371, 293] on div "DRAFT Services and Key Operating Measures (Simplified Aug 2025)" at bounding box center [394, 296] width 176 height 8
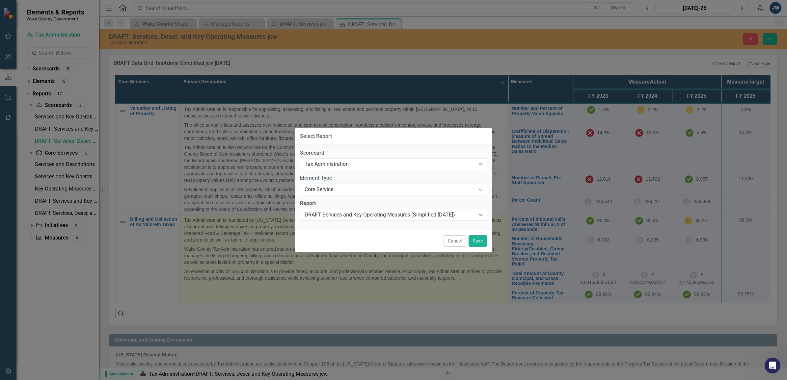
click at [456, 241] on button "Cancel" at bounding box center [454, 241] width 22 height 12
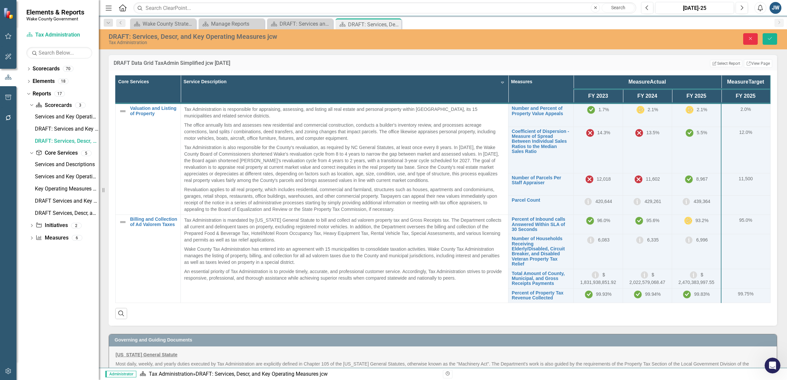
click at [469, 39] on button "Close" at bounding box center [750, 39] width 14 height 12
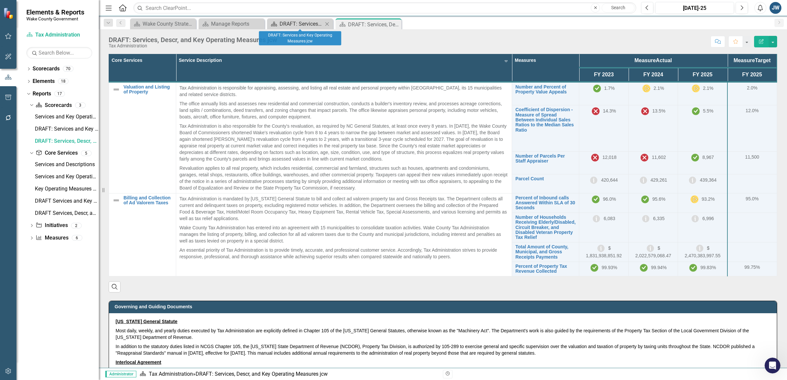
click at [303, 25] on div "DRAFT: Services and Key Operating Measures jcw" at bounding box center [300, 24] width 43 height 8
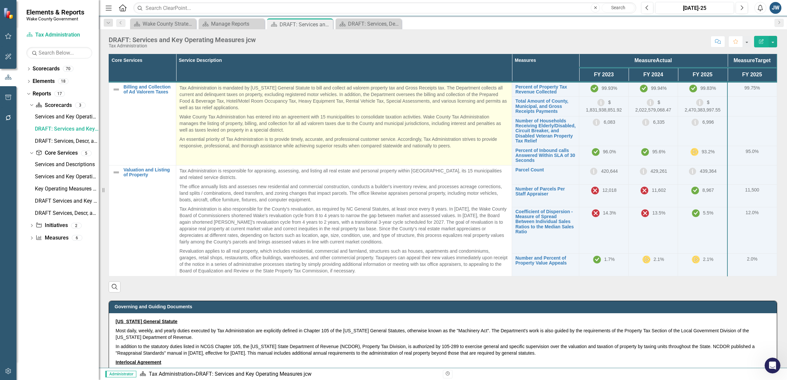
click at [387, 90] on p "Tax Administration is mandated by [US_STATE] General Statute to bill and collec…" at bounding box center [343, 99] width 329 height 28
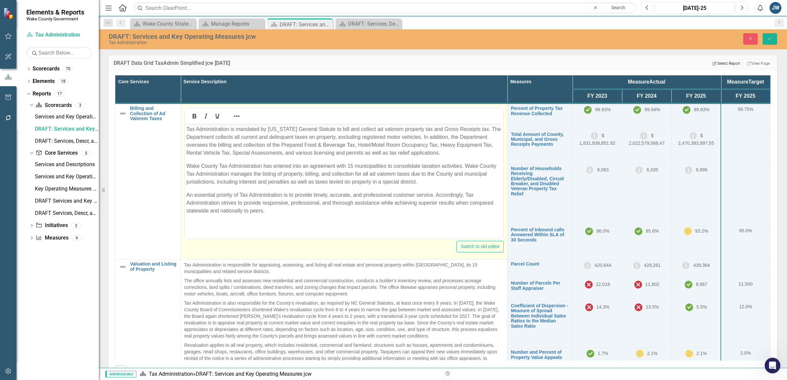
click at [469, 64] on button "Edit Report Select Report" at bounding box center [726, 63] width 32 height 7
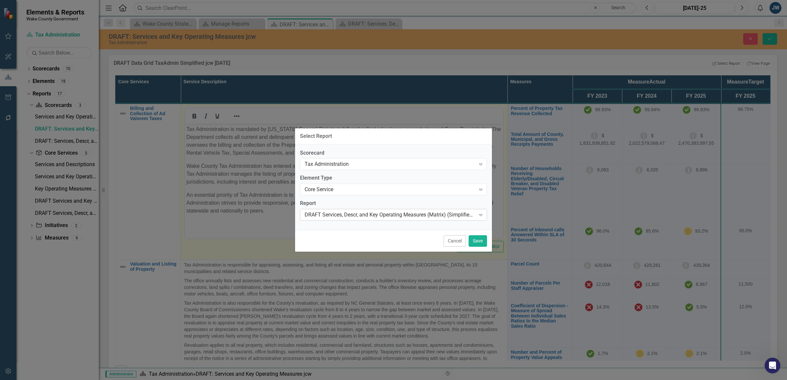
click at [432, 215] on div "DRAFT Services, Descr, and Key Operating Measures (Matrix) (Simplified Aug 2025)" at bounding box center [390, 215] width 171 height 8
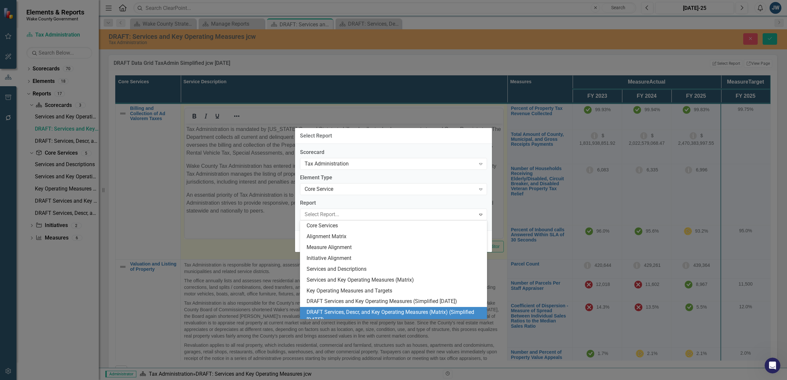
scroll to position [6, 0]
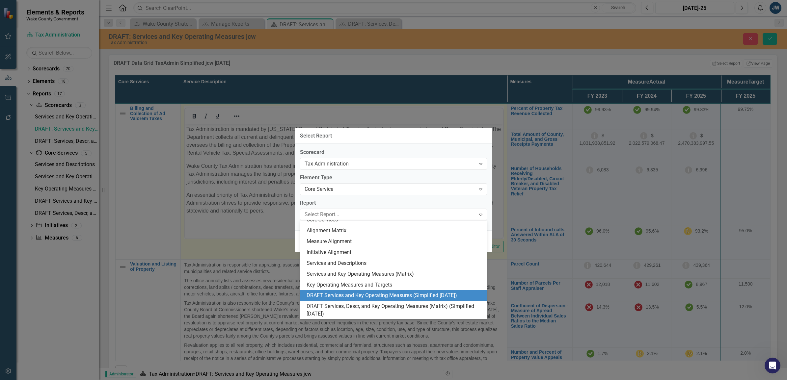
click at [409, 295] on div "DRAFT Services and Key Operating Measures (Simplified Aug 2025)" at bounding box center [394, 296] width 176 height 8
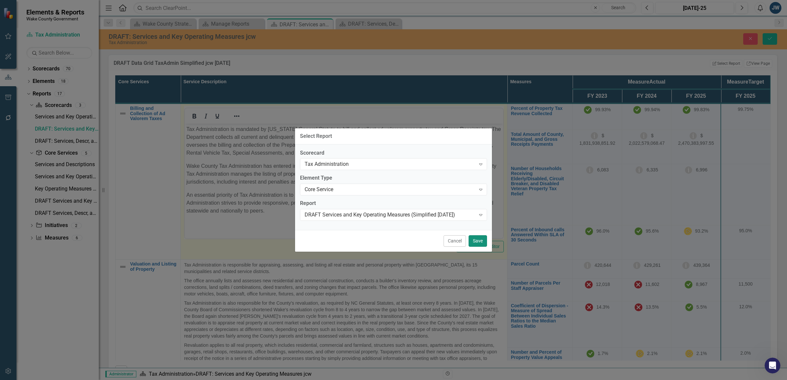
click at [469, 241] on button "Save" at bounding box center [477, 241] width 18 height 12
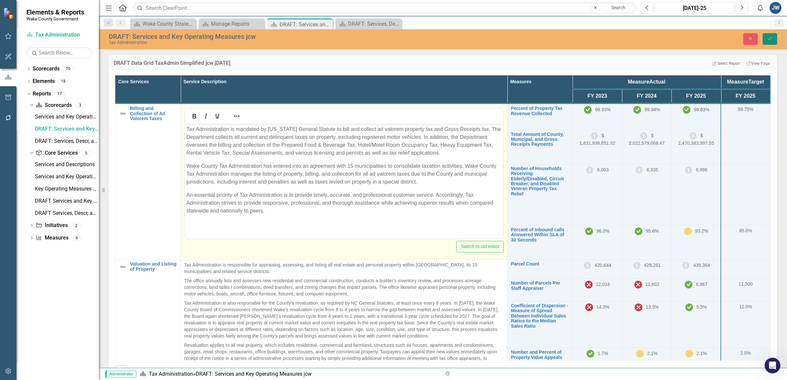
click at [469, 42] on button "Save" at bounding box center [769, 39] width 14 height 12
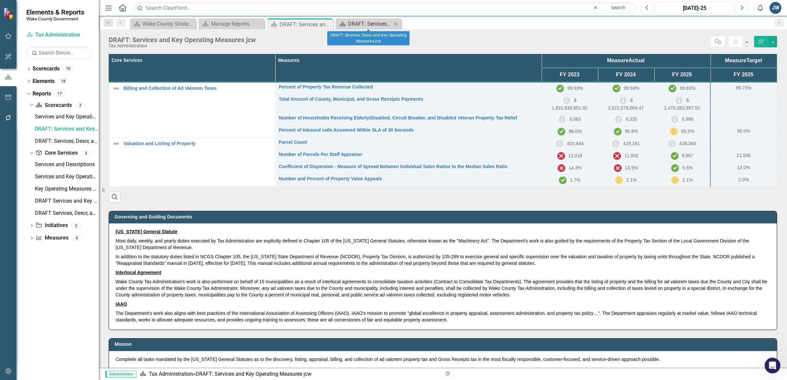
click at [359, 26] on div "DRAFT: Services, Descr, and Key Operating Measures jcw" at bounding box center [369, 24] width 43 height 8
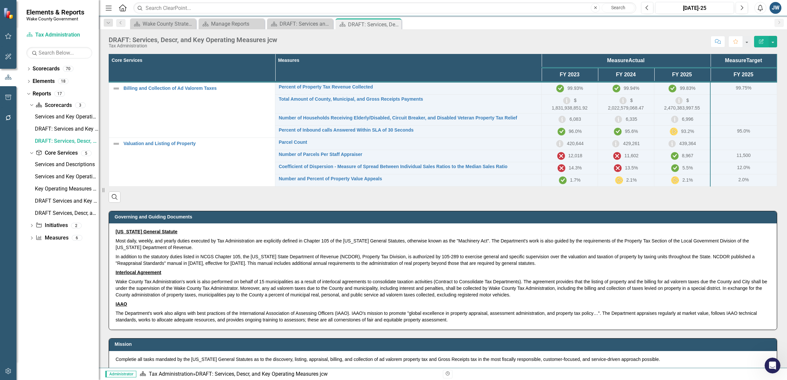
click at [469, 40] on div "Score: N/A [DATE]-25 Completed Comment Favorite Edit Report" at bounding box center [528, 41] width 496 height 11
click at [469, 65] on th "Measures" at bounding box center [408, 68] width 266 height 28
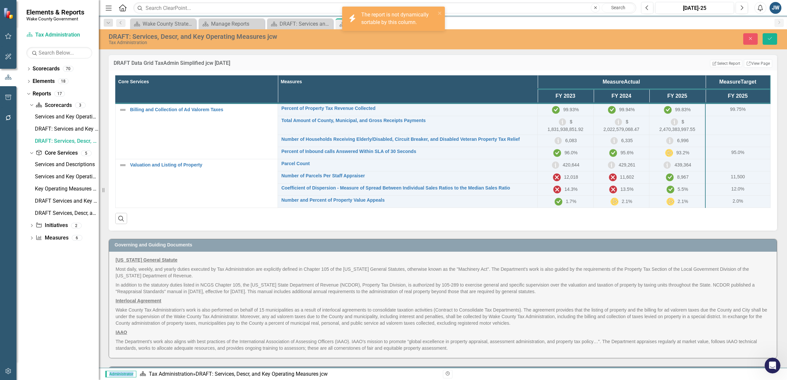
drag, startPoint x: 473, startPoint y: 65, endPoint x: 438, endPoint y: 58, distance: 36.2
click at [438, 58] on div "DRAFT Data Grid TaxAdmin Simplified jcw Aug 2025 Edit Report Select Report Link…" at bounding box center [443, 62] width 668 height 16
click at [469, 62] on button "Edit Report Select Report" at bounding box center [726, 63] width 32 height 7
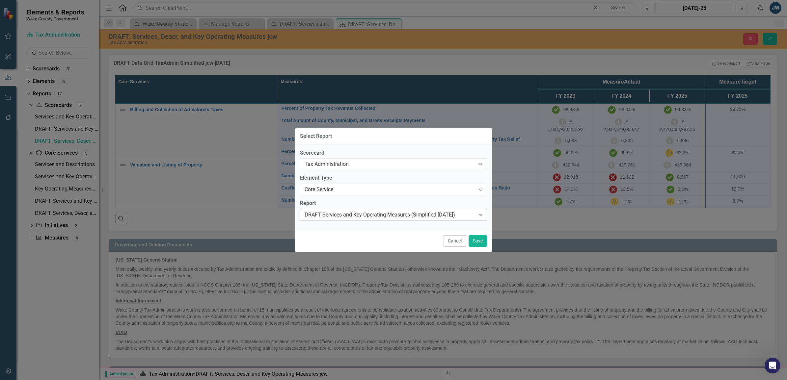
click at [419, 214] on div "DRAFT Services and Key Operating Measures (Simplified Aug 2025)" at bounding box center [390, 215] width 171 height 8
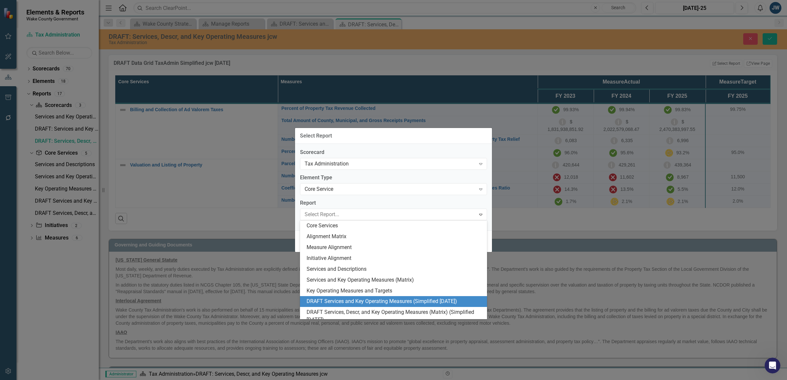
scroll to position [6, 0]
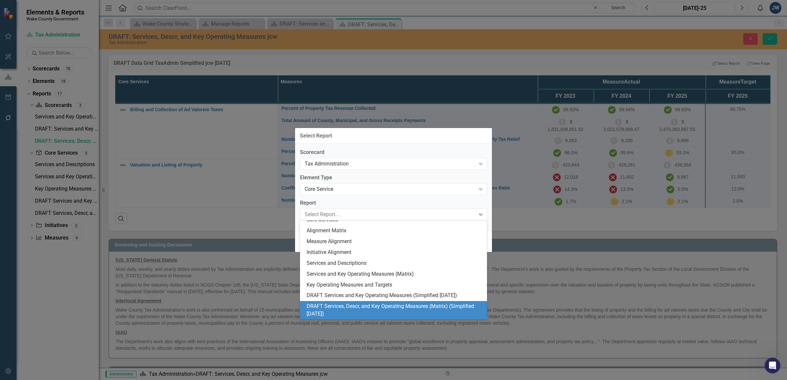
click at [360, 295] on div "DRAFT Services, Descr, and Key Operating Measures (Matrix) (Simplified Aug 2025)" at bounding box center [394, 310] width 176 height 15
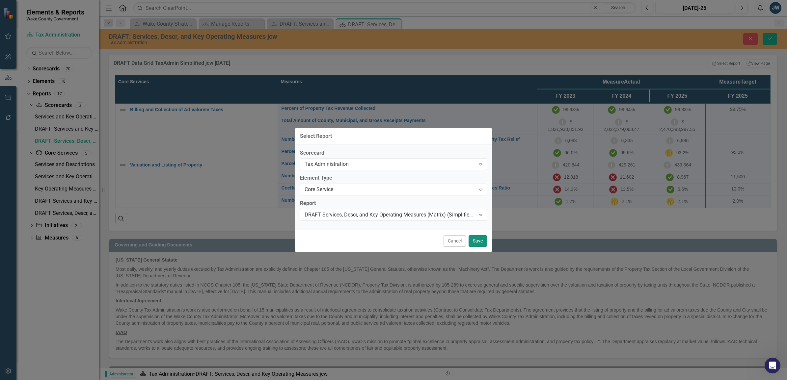
click at [469, 239] on button "Save" at bounding box center [477, 241] width 18 height 12
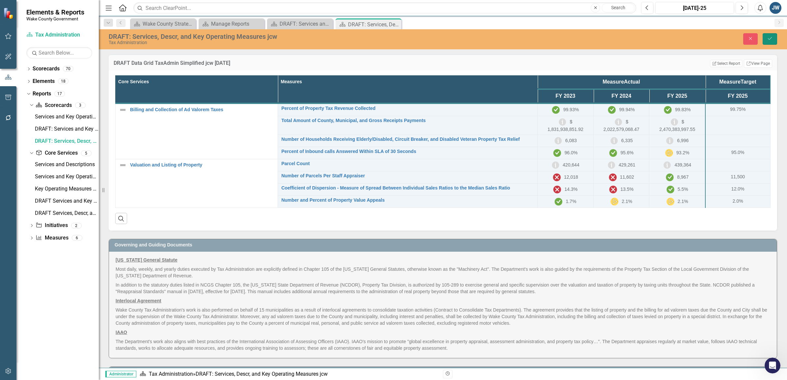
click at [469, 42] on button "Save" at bounding box center [769, 39] width 14 height 12
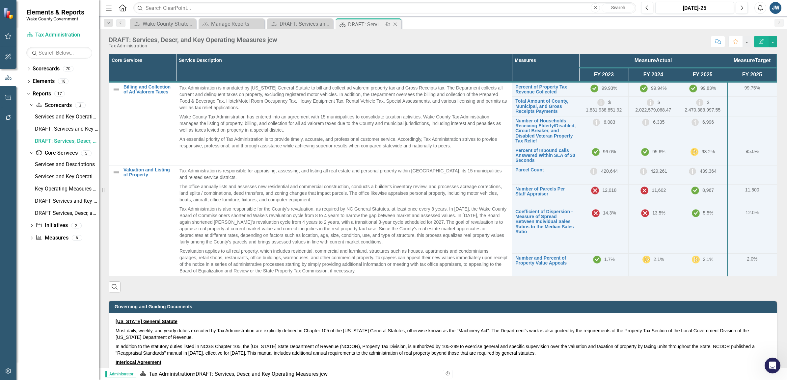
click at [395, 22] on icon "Close" at bounding box center [395, 24] width 7 height 5
click at [351, 71] on th "Service Description" at bounding box center [344, 68] width 336 height 28
click at [328, 23] on icon at bounding box center [327, 25] width 4 height 4
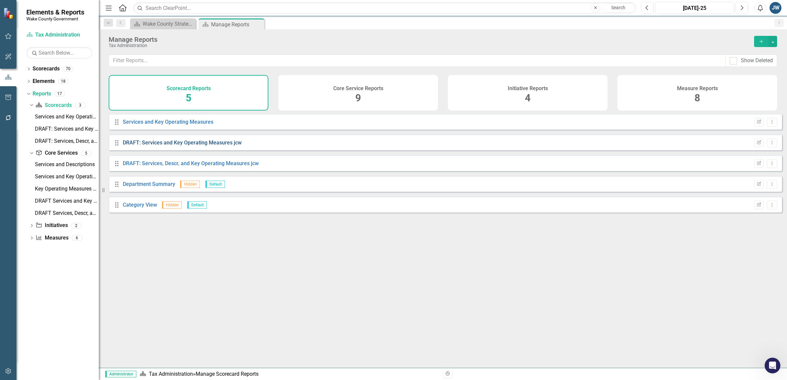
click at [184, 146] on link "DRAFT: Services and Key Operating Measures jcw" at bounding box center [182, 143] width 119 height 6
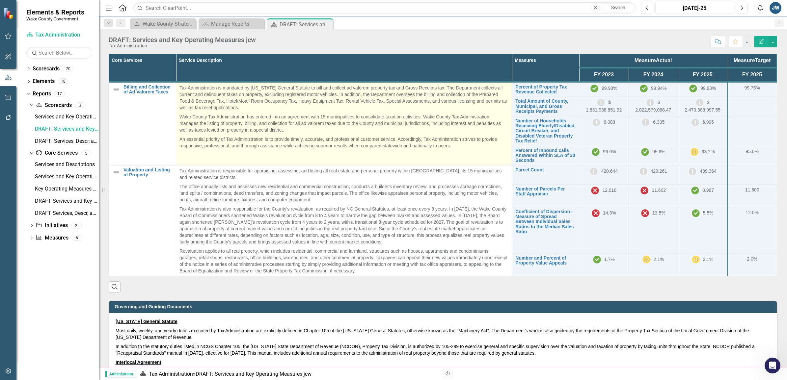
click at [415, 109] on p "Tax Administration is mandated by [US_STATE] General Statute to bill and collec…" at bounding box center [343, 99] width 329 height 28
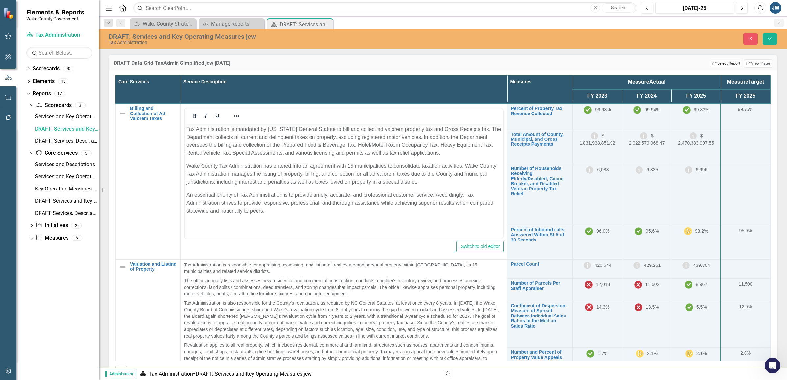
click at [469, 63] on button "Edit Report Select Report" at bounding box center [726, 63] width 32 height 7
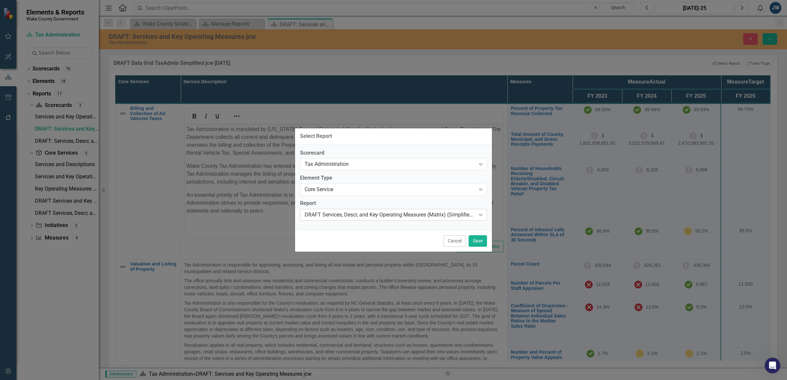
click at [374, 213] on div "DRAFT Services, Descr, and Key Operating Measures (Matrix) (Simplified Aug 2025)" at bounding box center [390, 215] width 171 height 8
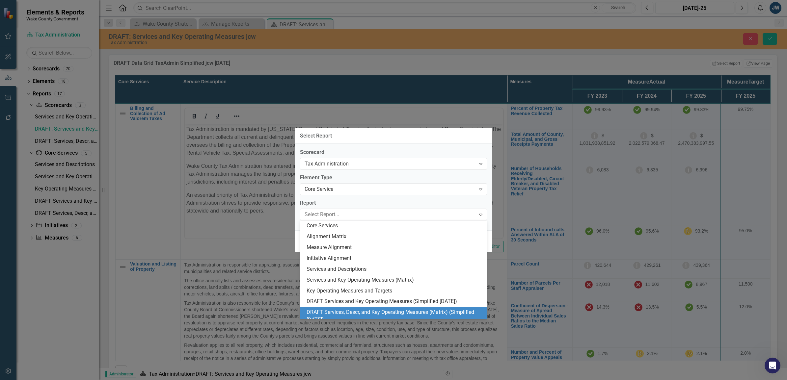
scroll to position [6, 0]
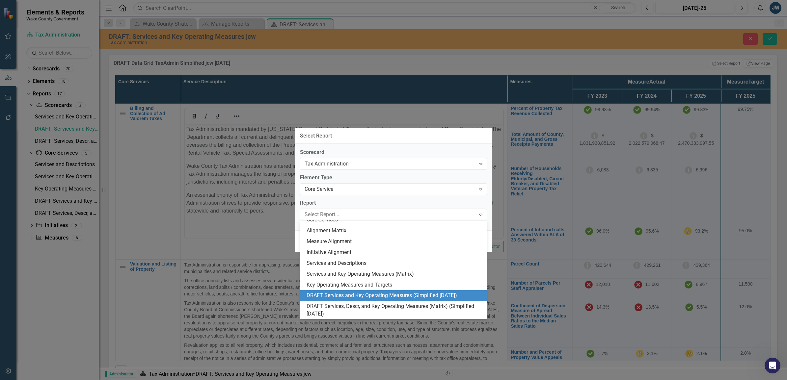
click at [359, 295] on div "DRAFT Services and Key Operating Measures (Simplified Aug 2025)" at bounding box center [394, 296] width 176 height 8
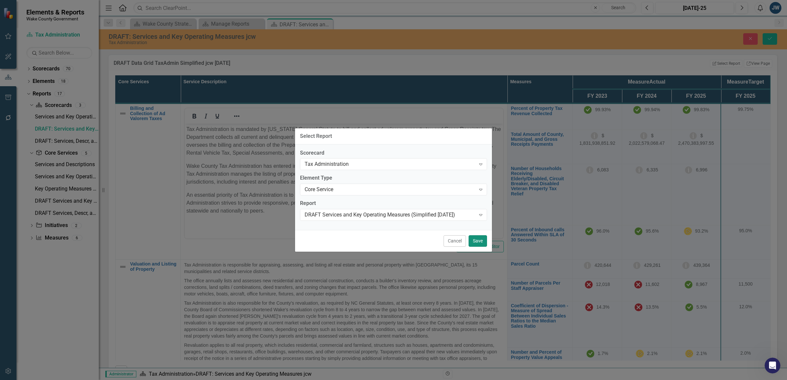
click at [469, 240] on button "Save" at bounding box center [477, 241] width 18 height 12
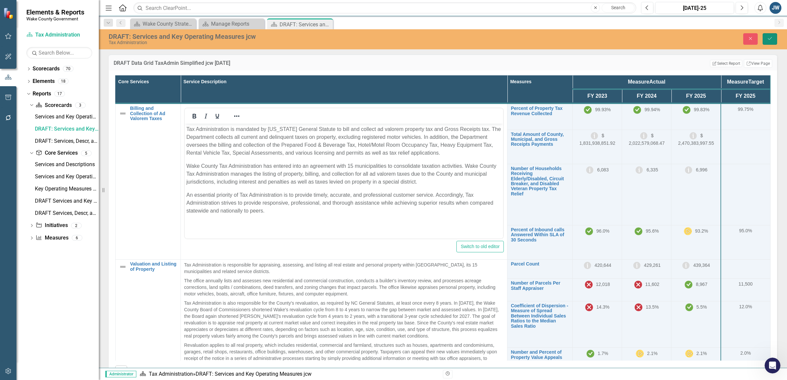
click at [469, 40] on icon "Save" at bounding box center [770, 38] width 6 height 5
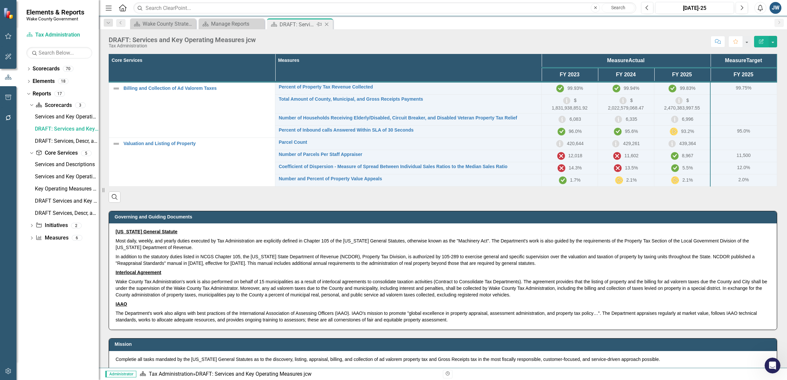
click at [326, 24] on icon at bounding box center [327, 25] width 4 height 4
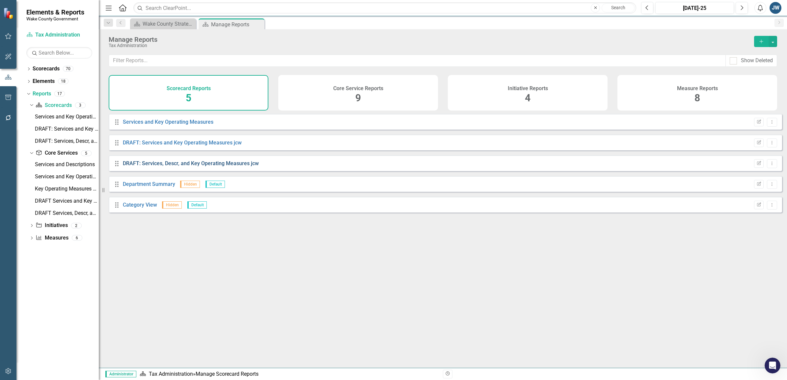
click at [219, 167] on link "DRAFT: Services, Descr, and Key Operating Measures jcw" at bounding box center [191, 163] width 136 height 6
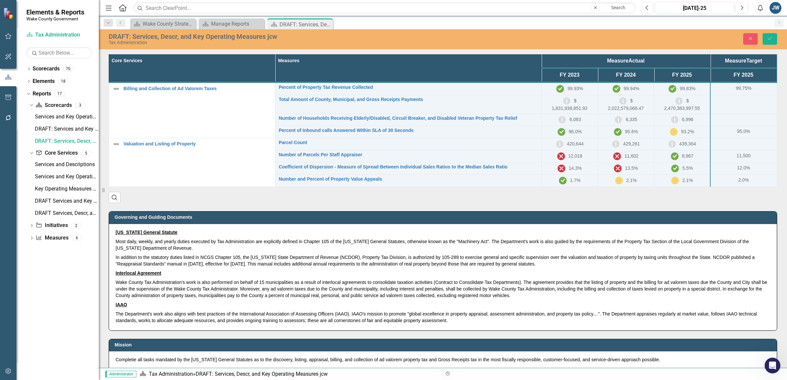
click at [469, 67] on th "Measures" at bounding box center [408, 69] width 266 height 28
click at [469, 41] on button "Close" at bounding box center [750, 39] width 14 height 12
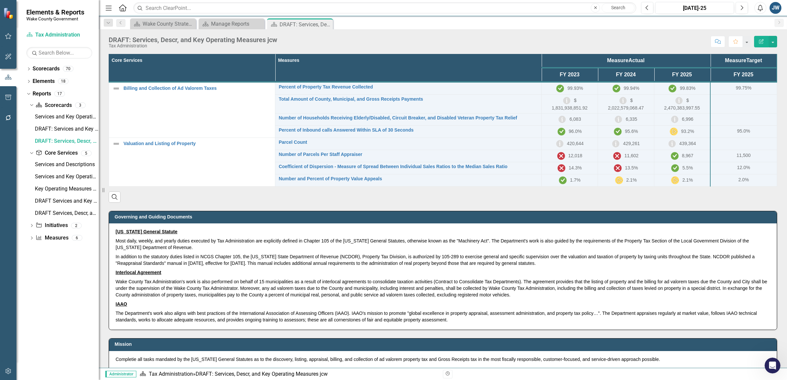
click at [469, 59] on th "Measures" at bounding box center [408, 68] width 266 height 28
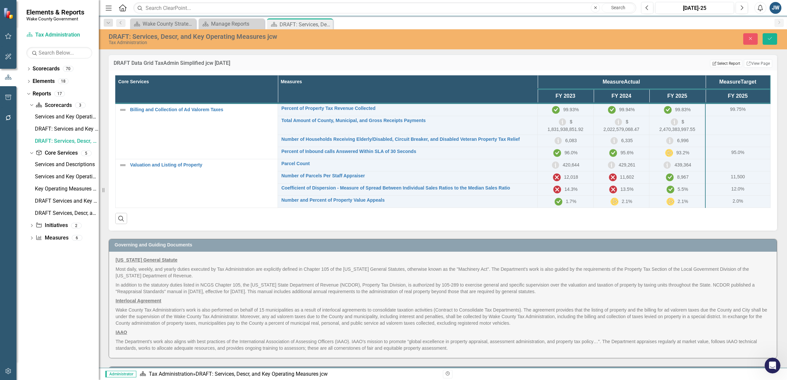
click at [469, 61] on button "Edit Report Select Report" at bounding box center [726, 63] width 32 height 7
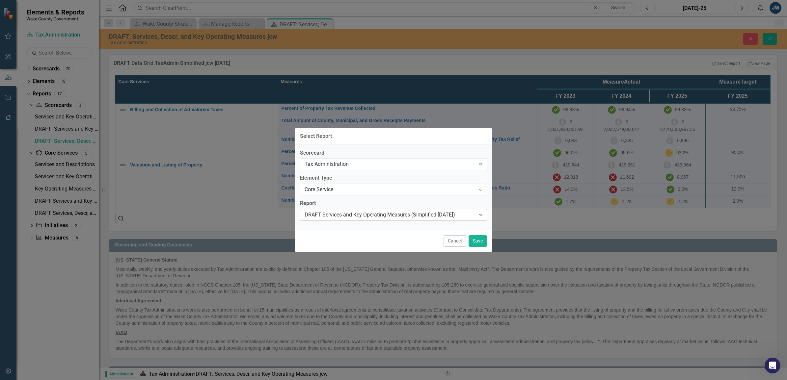
click at [380, 214] on div "DRAFT Services and Key Operating Measures (Simplified Aug 2025)" at bounding box center [390, 215] width 171 height 8
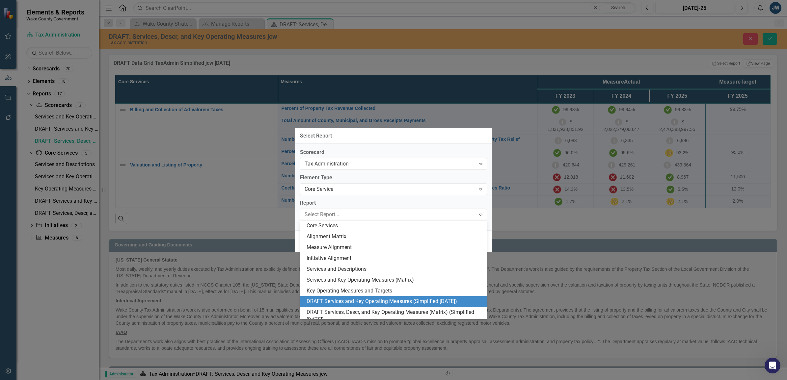
scroll to position [6, 0]
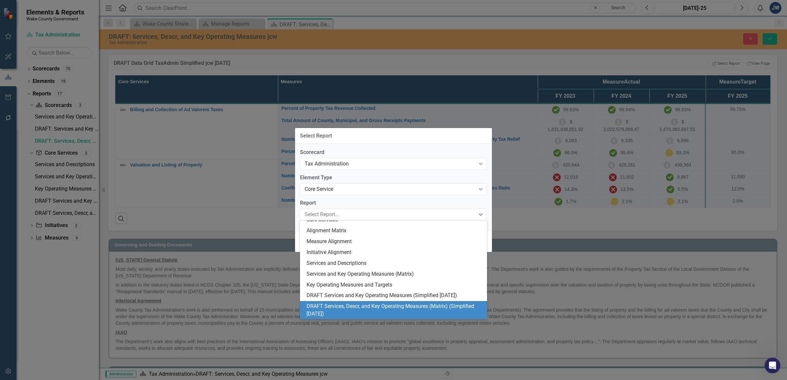
click at [368, 295] on div "DRAFT Services, Descr, and Key Operating Measures (Matrix) (Simplified Aug 2025)" at bounding box center [394, 310] width 176 height 15
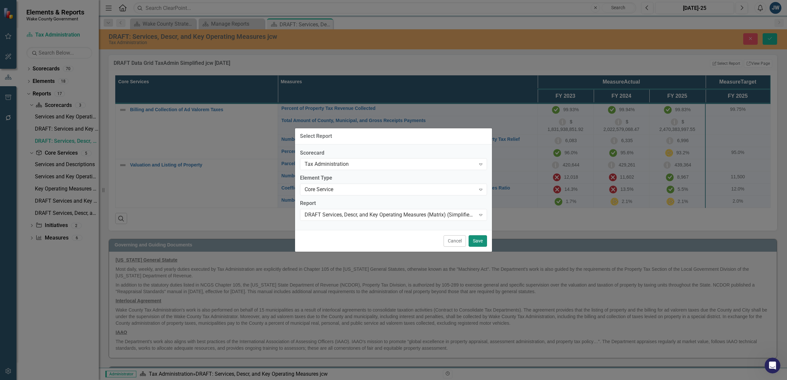
click at [469, 241] on button "Save" at bounding box center [477, 241] width 18 height 12
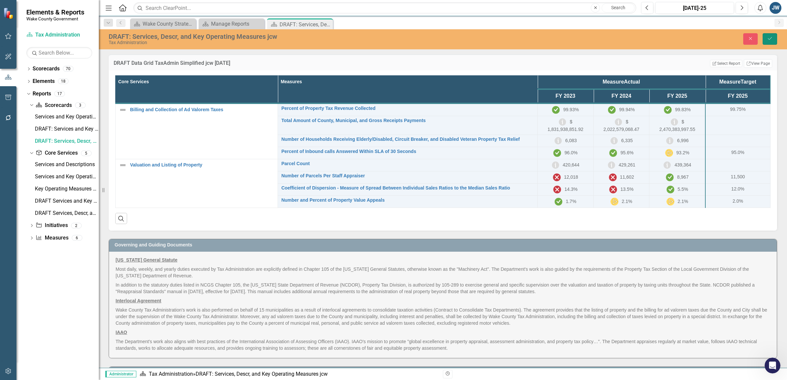
click at [469, 40] on icon "Save" at bounding box center [770, 38] width 6 height 5
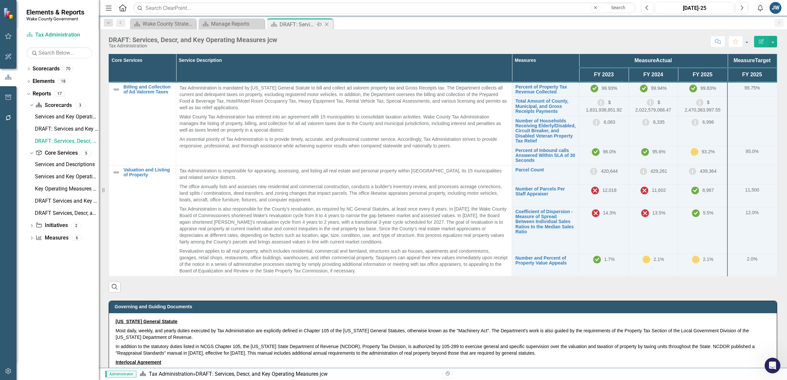
click at [326, 25] on icon at bounding box center [327, 25] width 4 height 4
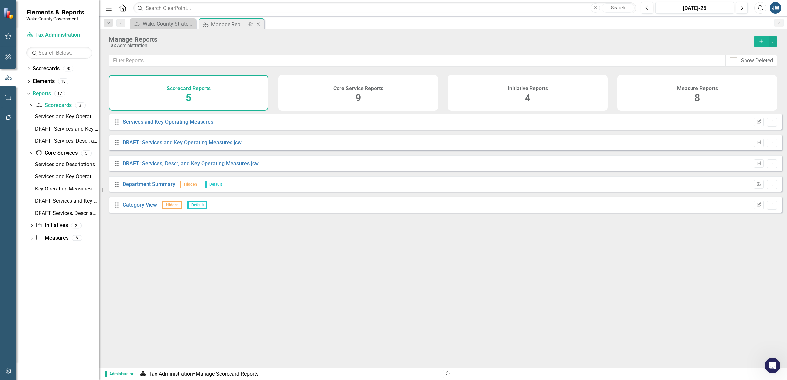
click at [253, 27] on div "Pin" at bounding box center [250, 24] width 8 height 8
click at [259, 25] on icon "Close" at bounding box center [258, 23] width 7 height 5
